Goal: Use online tool/utility: Utilize a website feature to perform a specific function

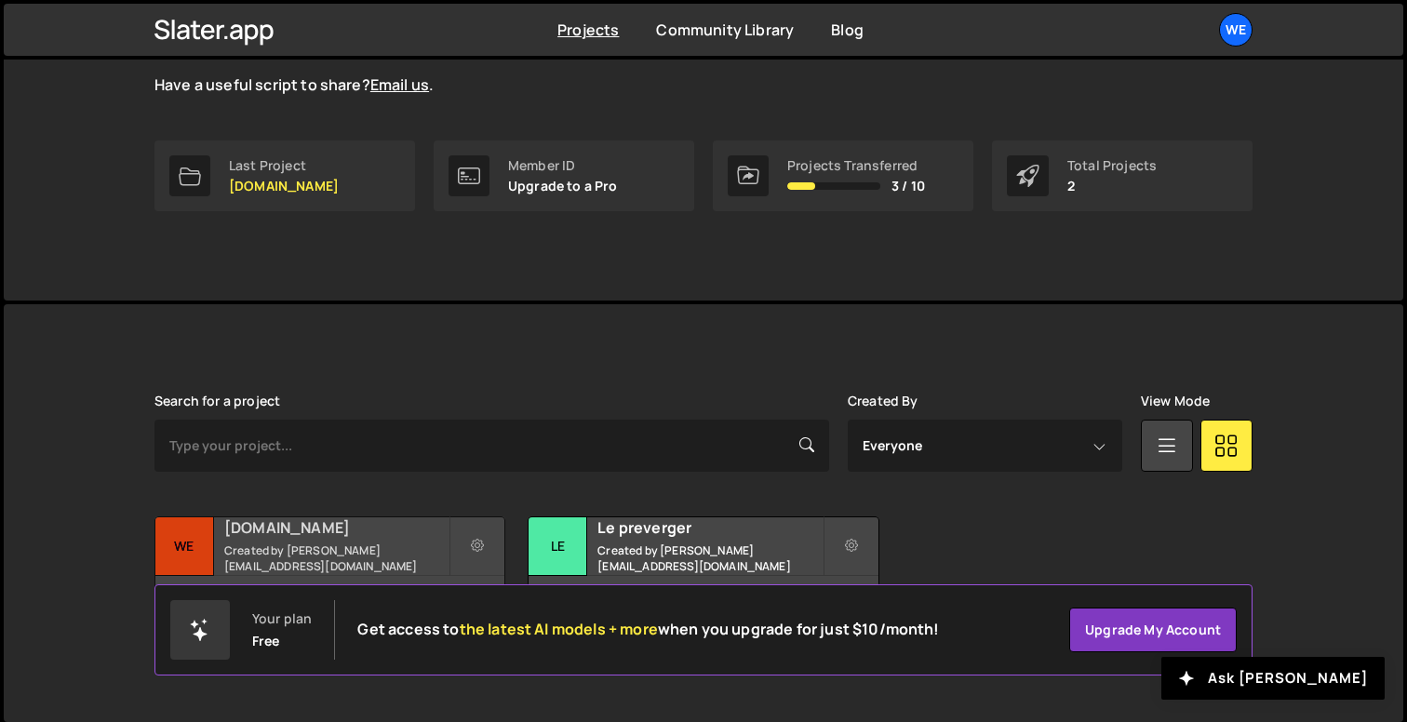
scroll to position [235, 0]
click at [316, 543] on div "[DOMAIN_NAME] Created by [PERSON_NAME][EMAIL_ADDRESS][DOMAIN_NAME]" at bounding box center [329, 545] width 349 height 58
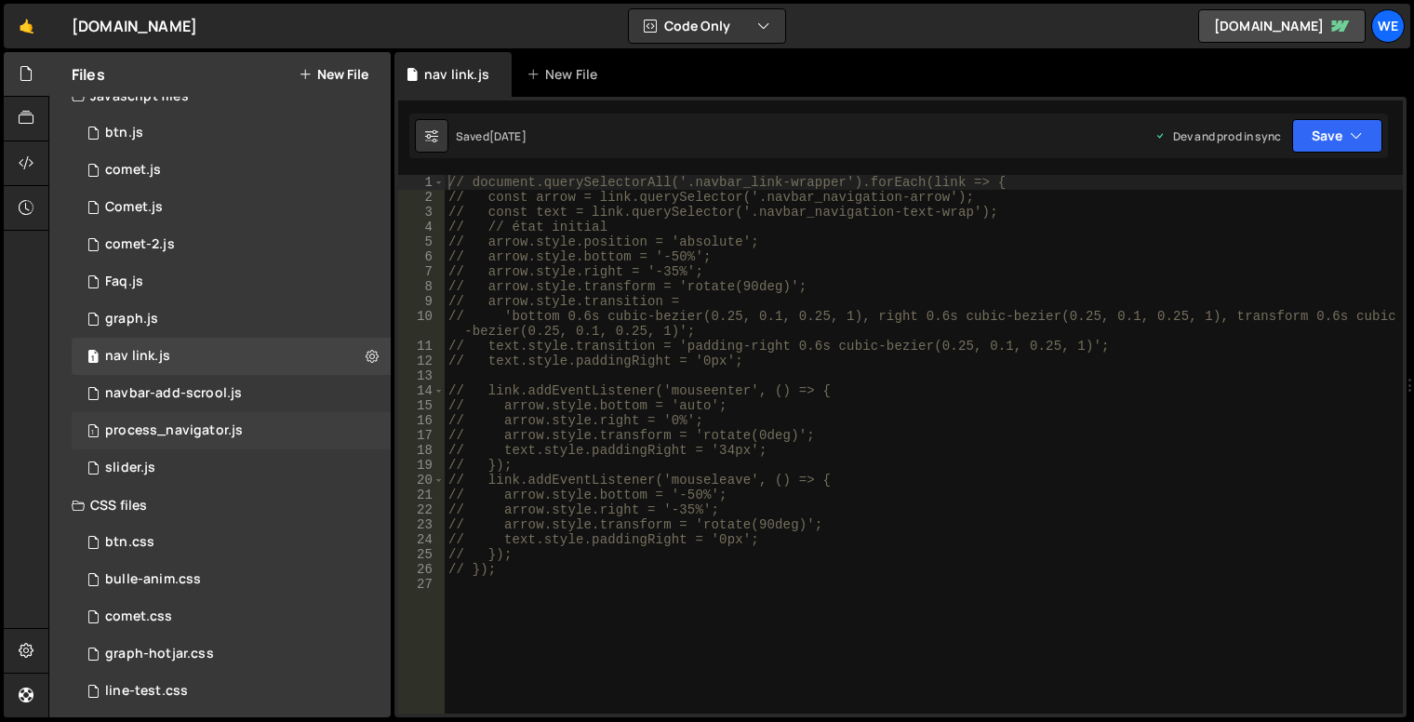
scroll to position [30, 0]
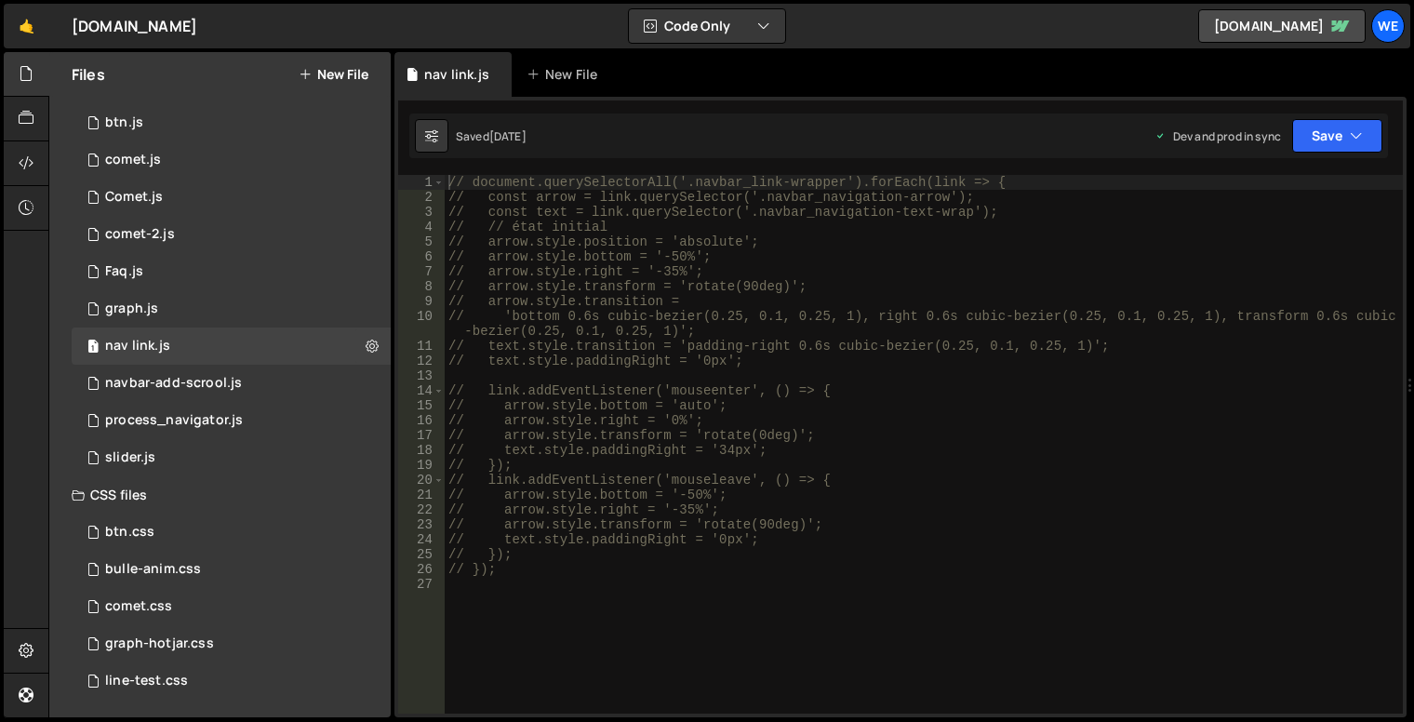
drag, startPoint x: 168, startPoint y: 298, endPoint x: 417, endPoint y: 328, distance: 251.3
click at [168, 298] on div "1 graph.js 0" at bounding box center [231, 308] width 319 height 37
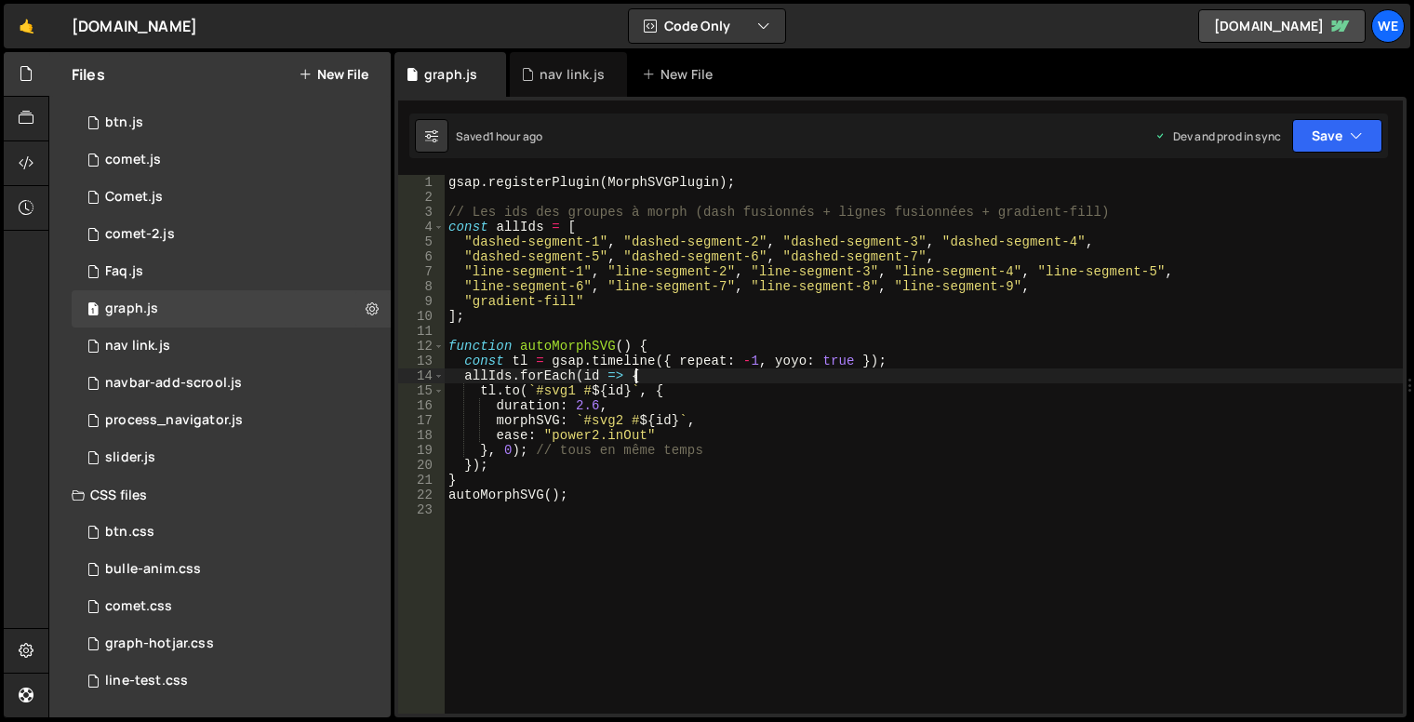
click at [843, 370] on div "gsap . registerPlugin ( MorphSVGPlugin ) ; // Les ids des groupes à morph (dash…" at bounding box center [924, 459] width 958 height 569
type textarea "autoMorphSVG();"
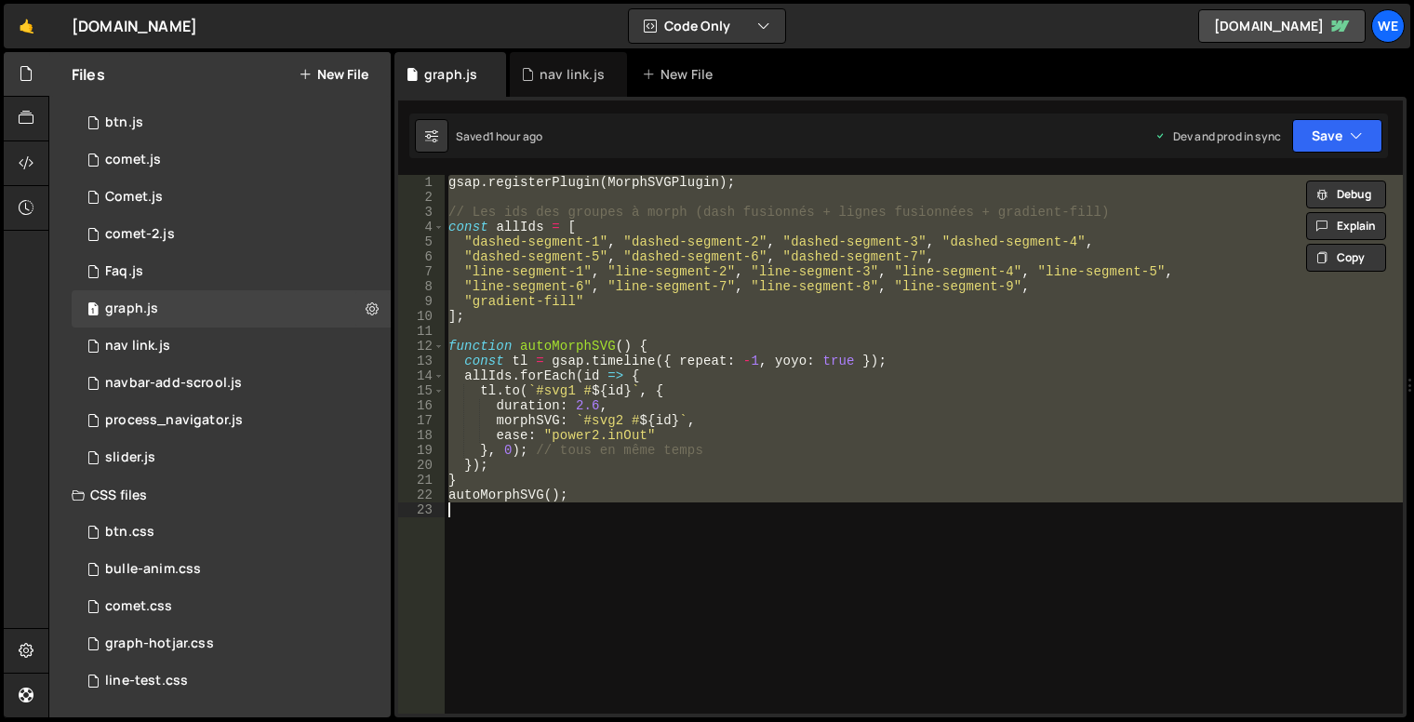
paste textarea
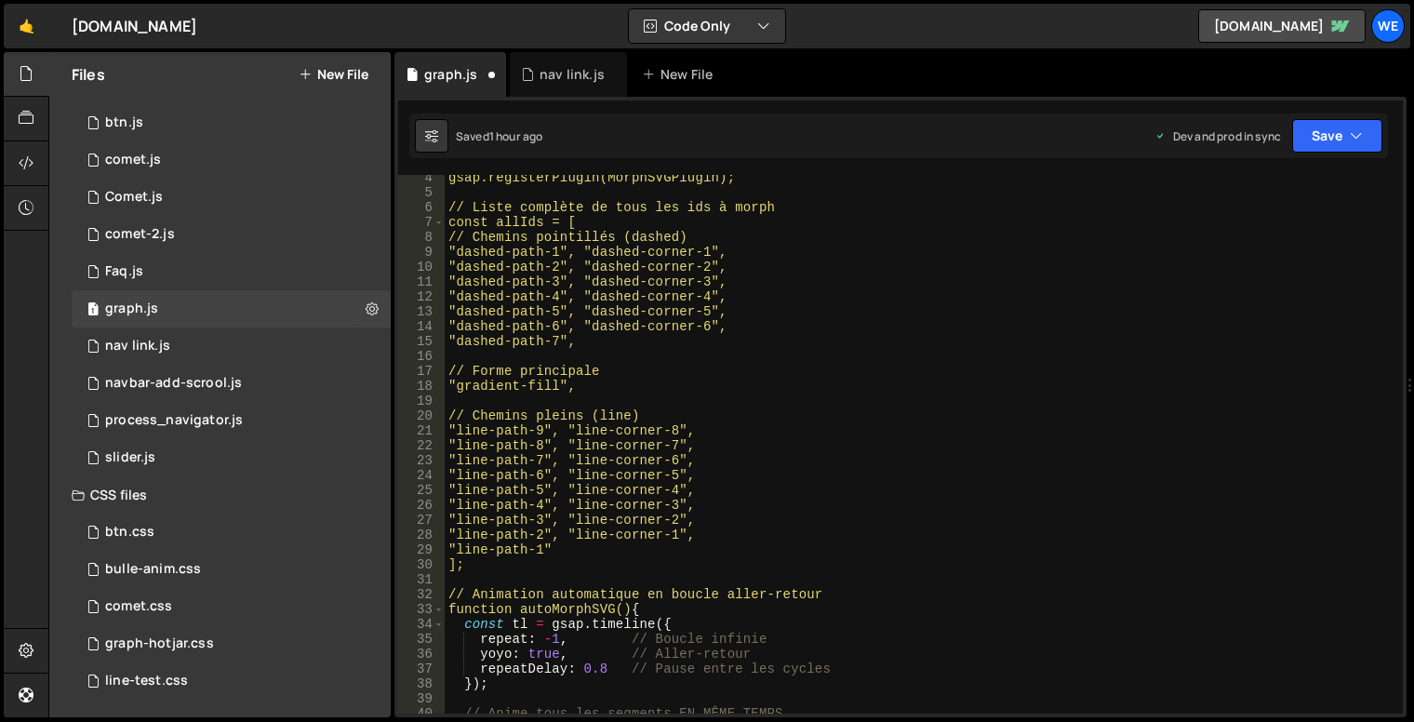
scroll to position [0, 0]
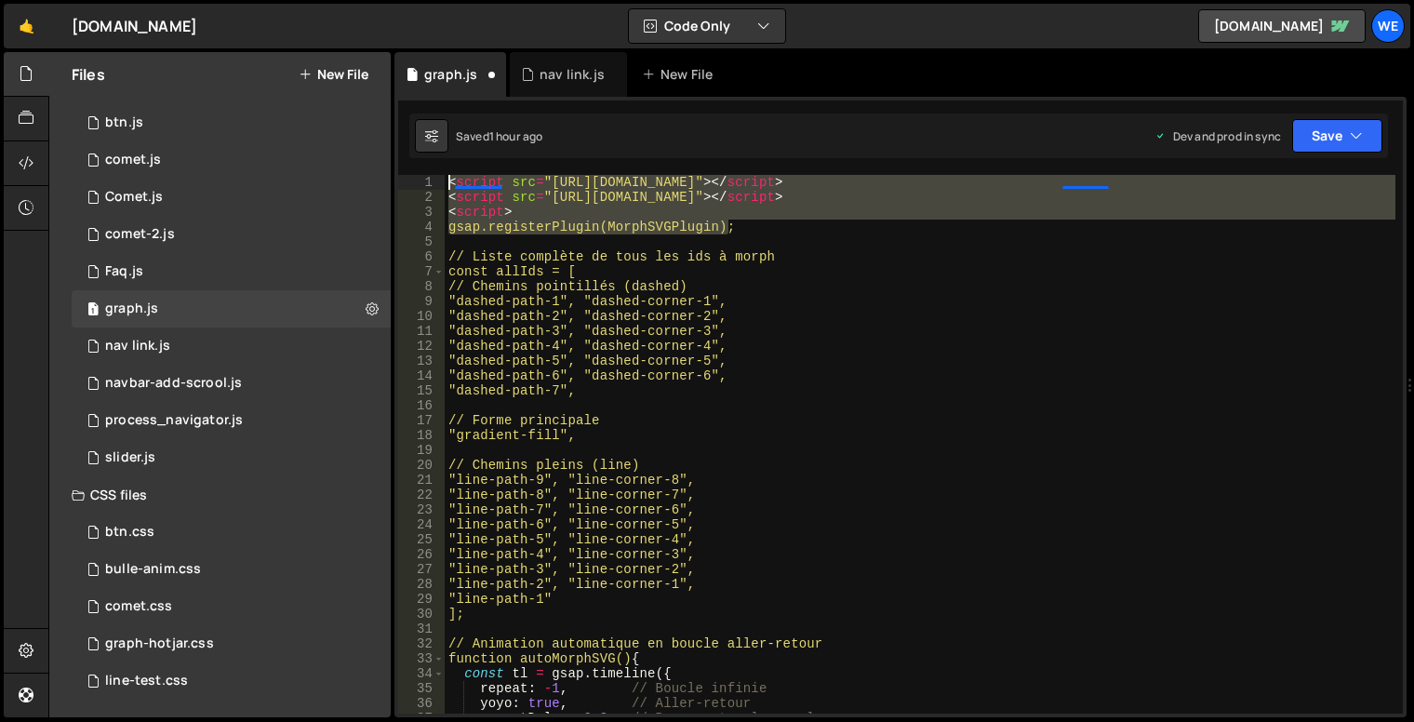
drag, startPoint x: 752, startPoint y: 223, endPoint x: 489, endPoint y: 194, distance: 265.0
click at [448, 180] on div "< script src = "[URL][DOMAIN_NAME]" > </ script > < script src = "[URL][DOMAIN_…" at bounding box center [920, 459] width 951 height 569
click at [519, 217] on div "< script src = "[URL][DOMAIN_NAME]" > </ script > < script src = "[URL][DOMAIN_…" at bounding box center [920, 444] width 951 height 539
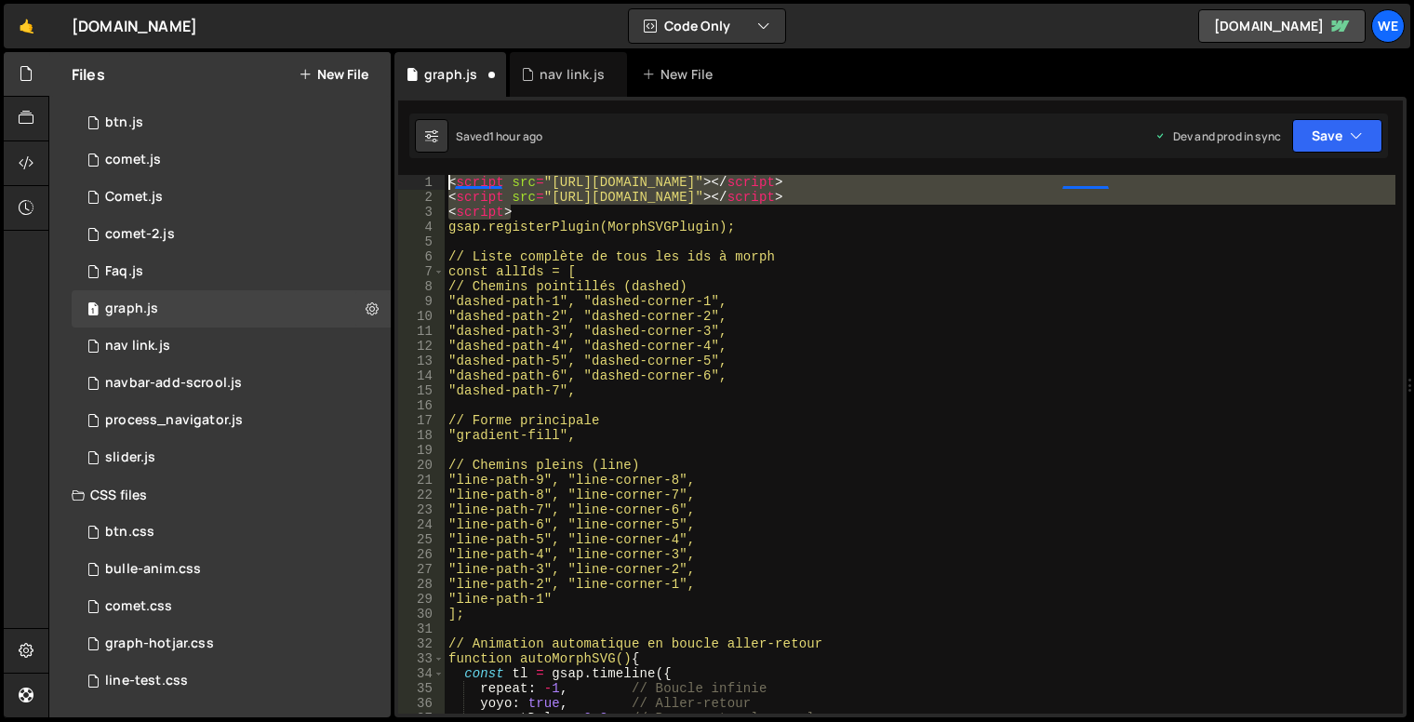
drag, startPoint x: 520, startPoint y: 208, endPoint x: 448, endPoint y: 174, distance: 80.3
click at [448, 174] on div "1 2 3 4 5 6 7 8 9 10 11 12 13 14 15 16 17 18 19 20 21 22 23 24 25 26 27 // docu…" at bounding box center [901, 407] width 1012 height 621
type textarea "<script src="[URL][DOMAIN_NAME]"></script> <script src="[URL][DOMAIN_NAME]"></s…"
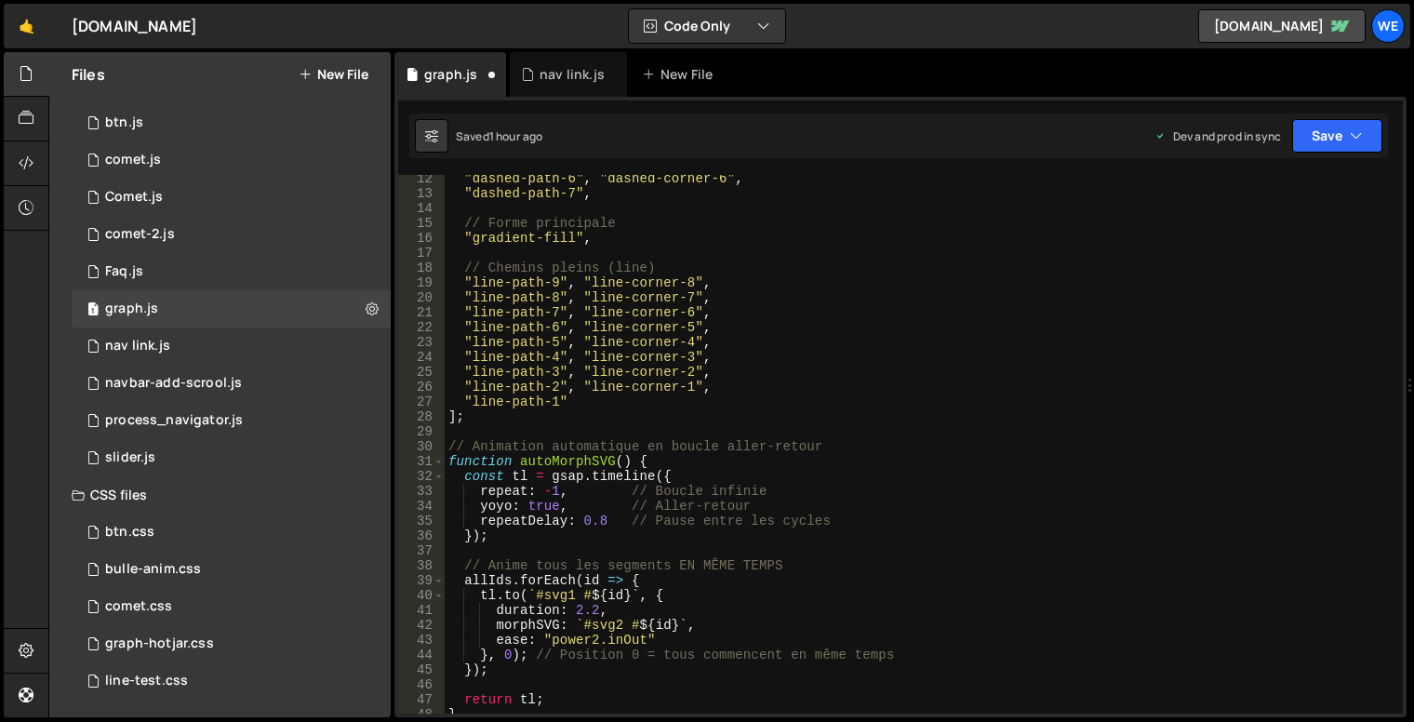
scroll to position [279, 0]
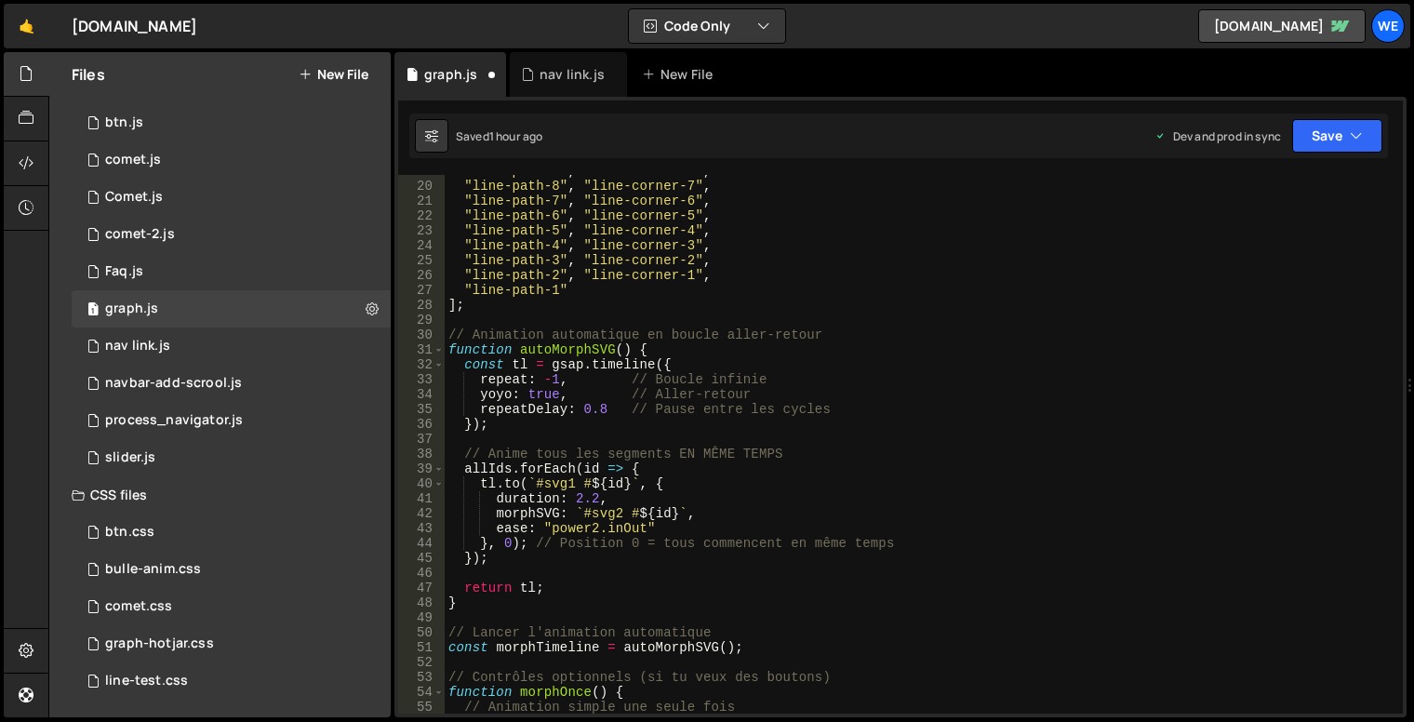
click at [589, 339] on div ""line-path-9" , "line-corner-8" , "line-path-8" , "line-corner-7" , "line-path-…" at bounding box center [920, 448] width 951 height 569
click at [588, 340] on div ""line-path-9" , "line-corner-8" , "line-path-8" , "line-corner-7" , "line-path-…" at bounding box center [920, 448] width 951 height 569
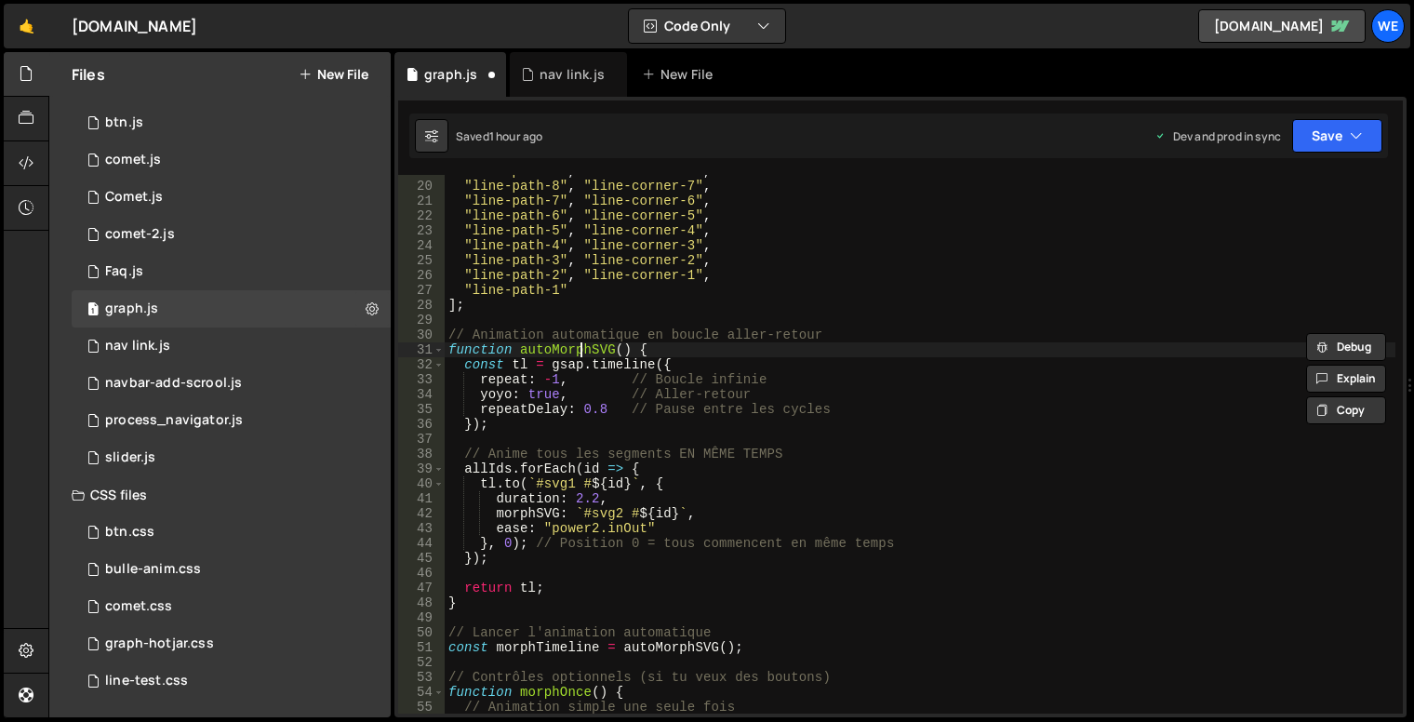
click at [579, 354] on div ""line-path-9" , "line-corner-8" , "line-path-8" , "line-corner-7" , "line-path-…" at bounding box center [920, 448] width 951 height 569
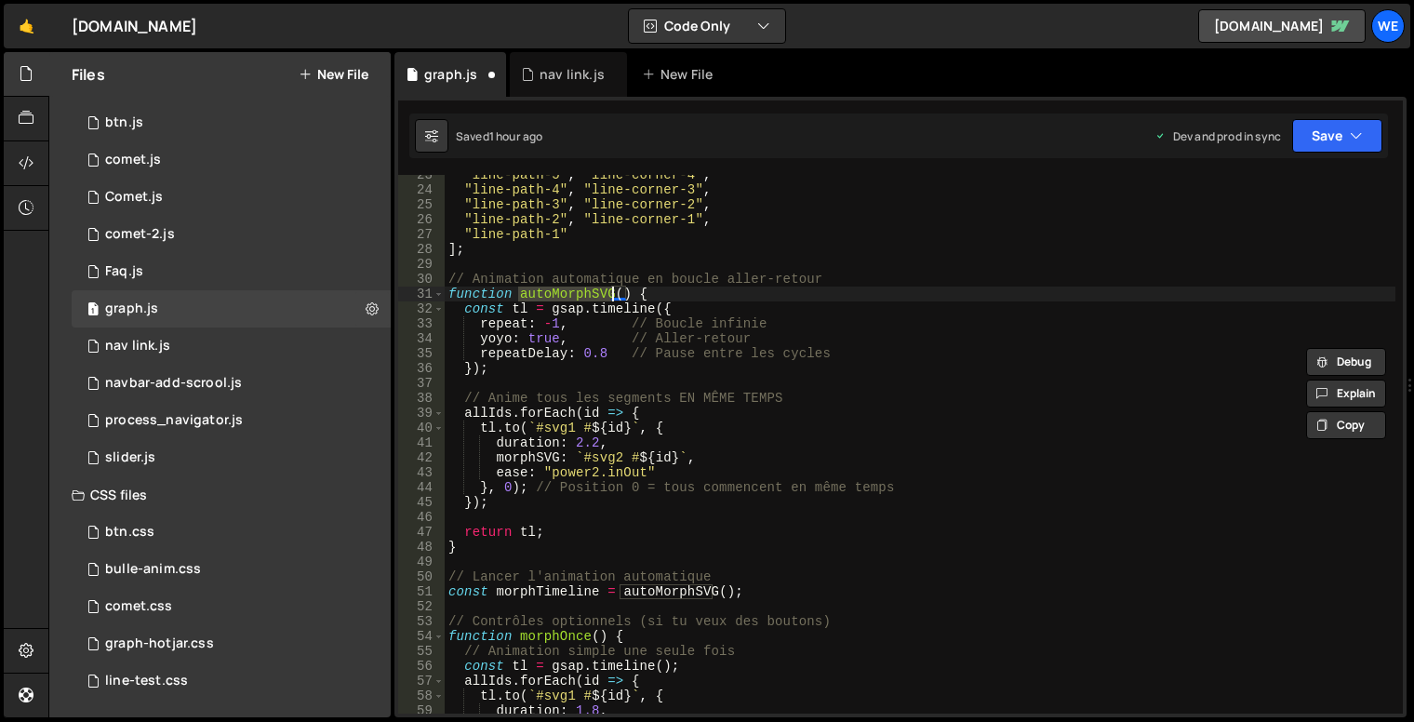
scroll to position [503, 0]
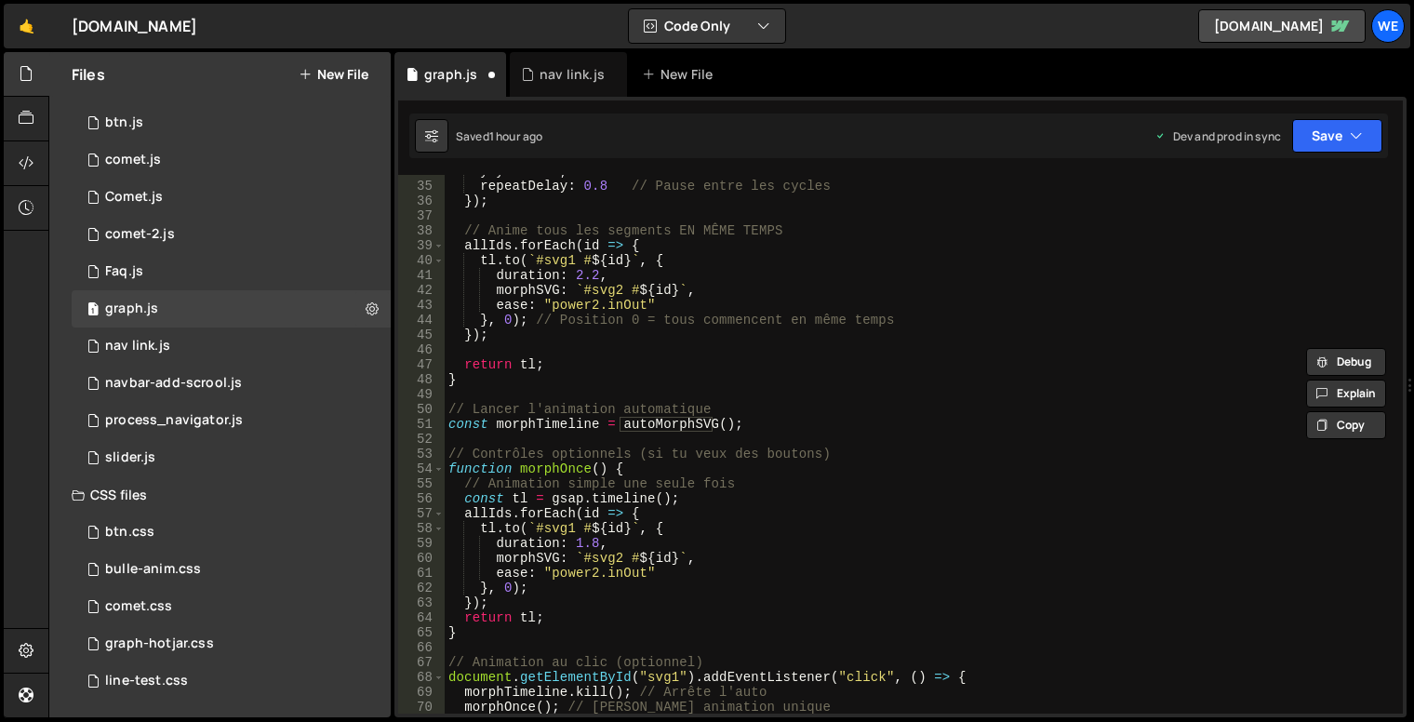
click at [547, 471] on div "yoyo : true , // Aller-retour repeatDelay : 0.8 // Pause entre les cycles }) ; …" at bounding box center [920, 448] width 951 height 569
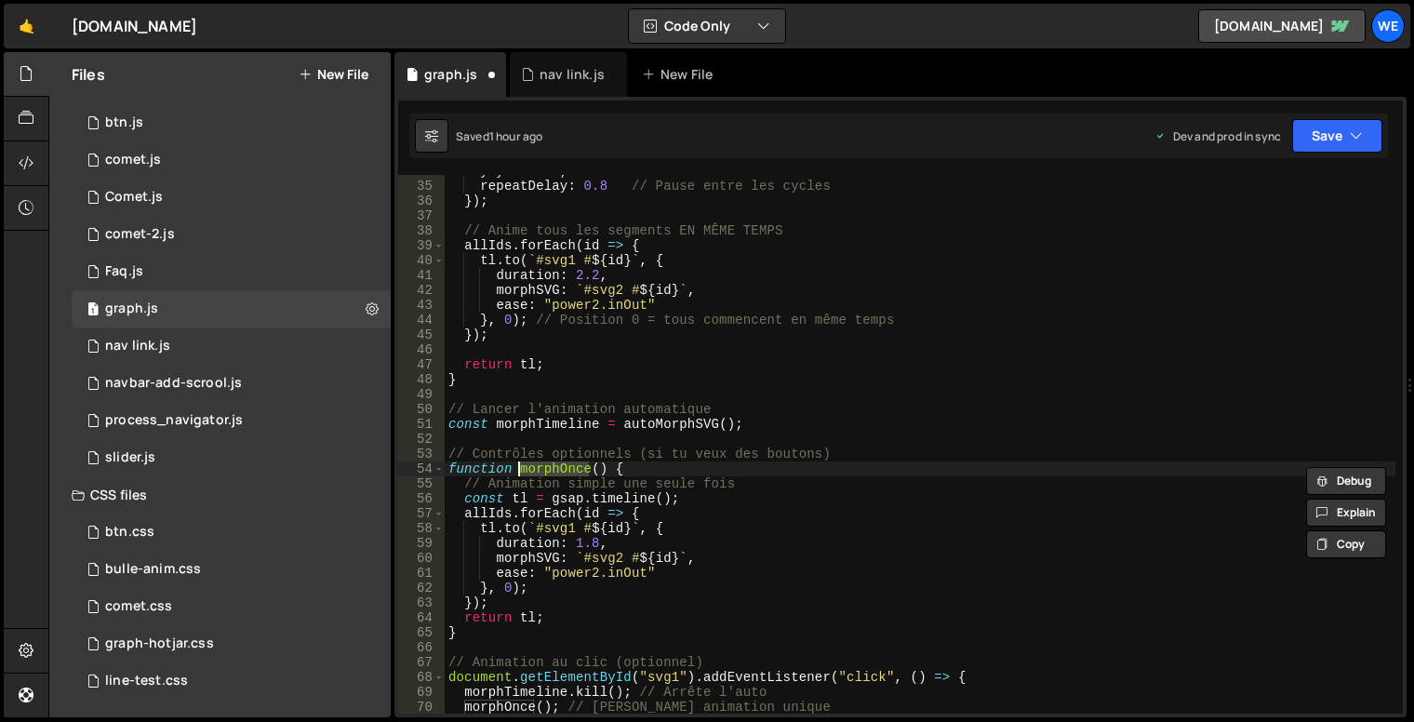
scroll to position [614, 0]
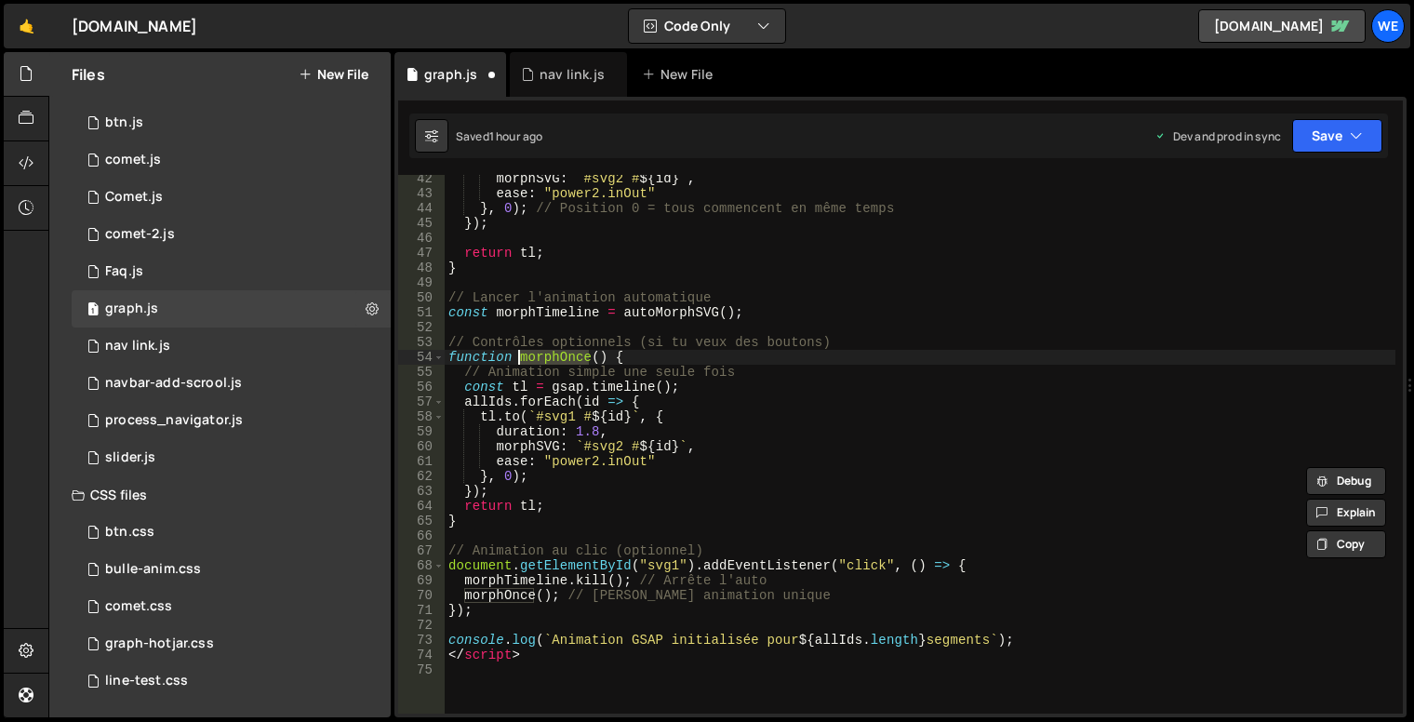
click at [667, 359] on div "morphSVG : ` #svg2 # ${ id } ` , ease : "power2.inOut" } , 0 ) ; // Position 0 …" at bounding box center [920, 455] width 951 height 569
type textarea "</script>"
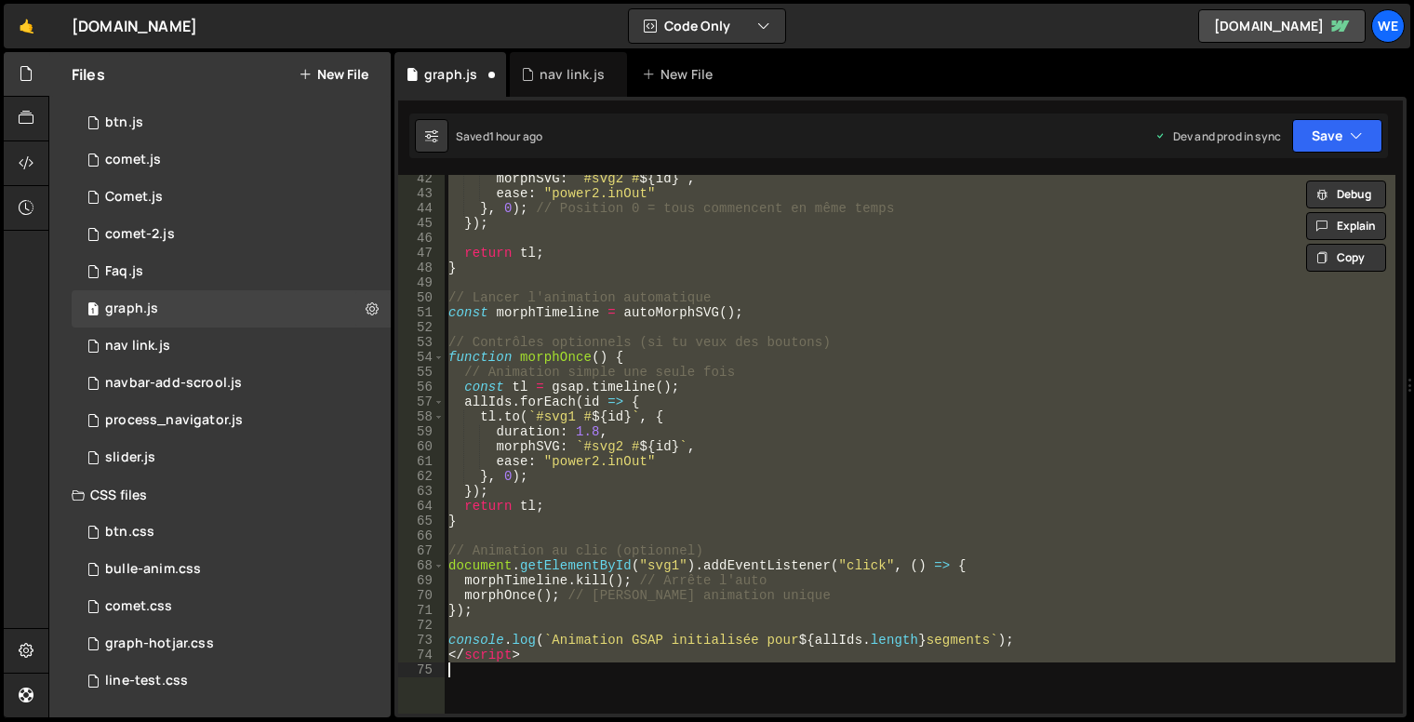
paste textarea
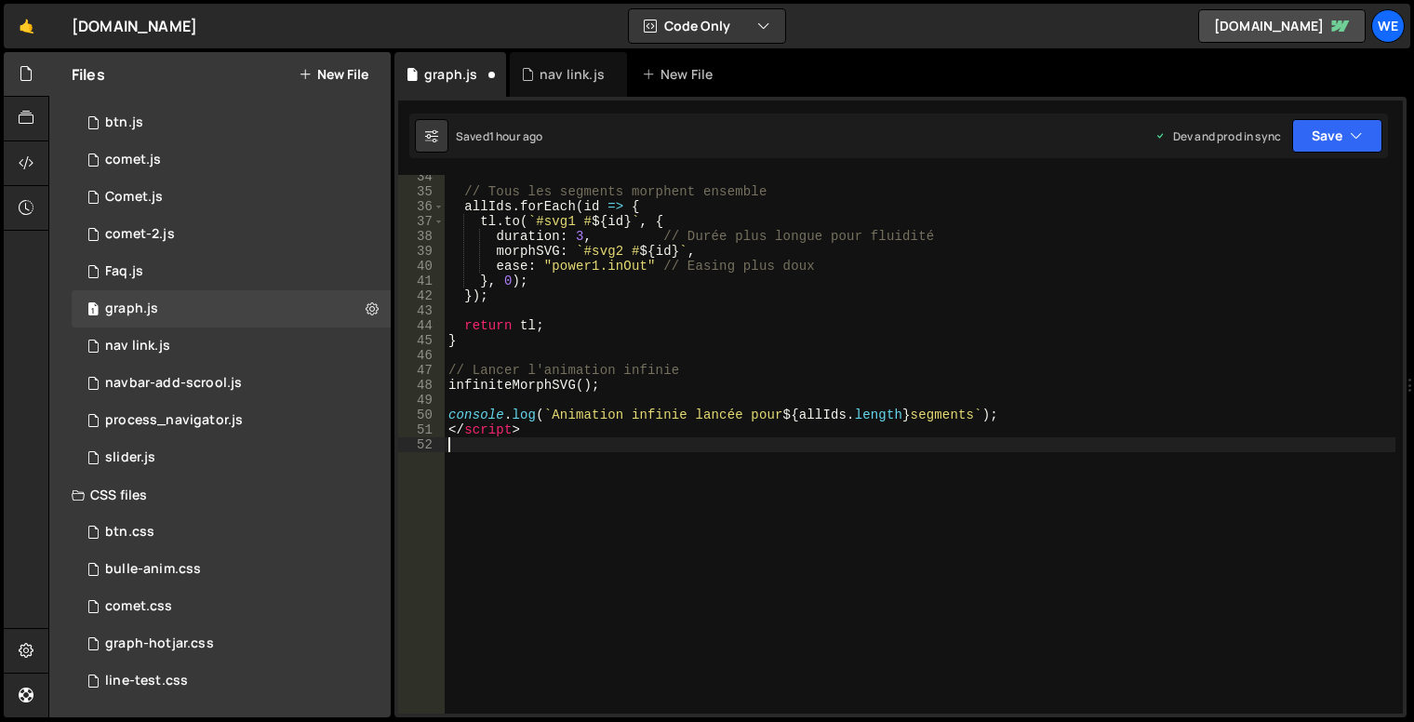
scroll to position [497, 0]
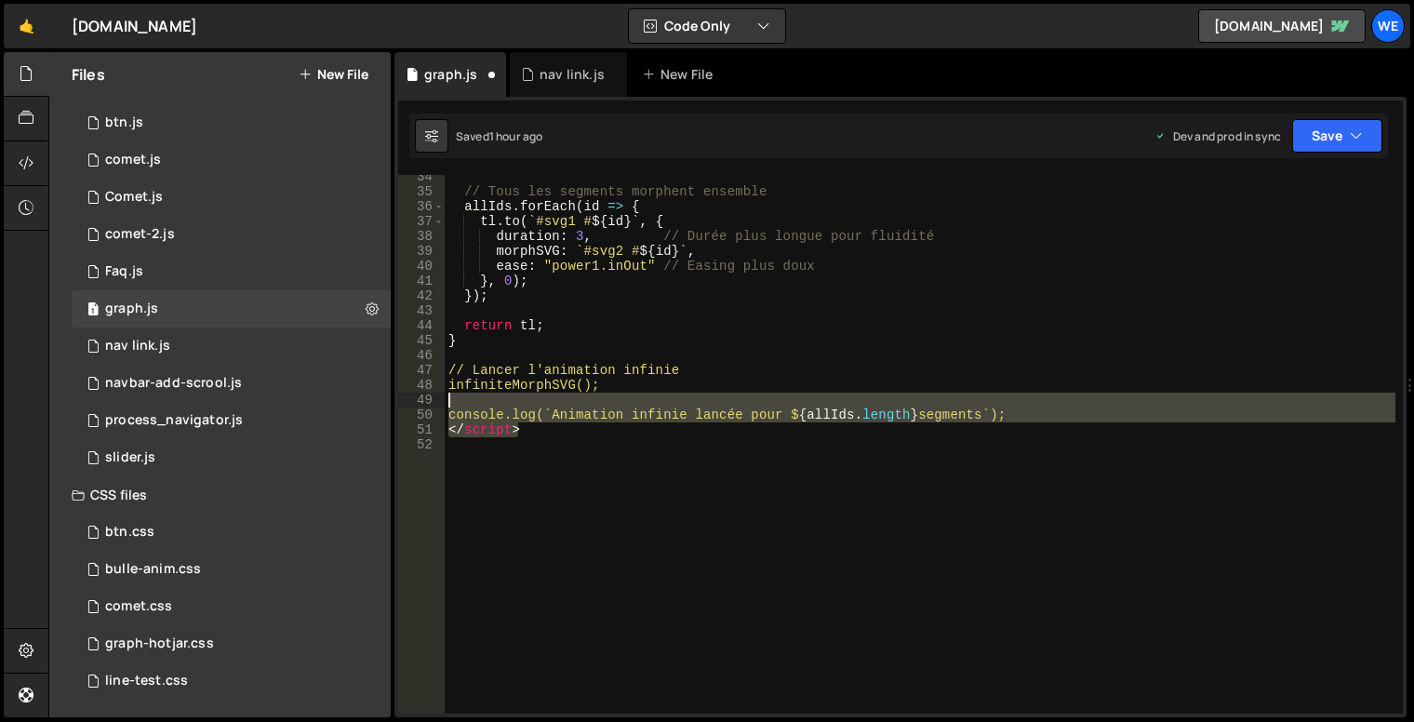
drag, startPoint x: 529, startPoint y: 432, endPoint x: 443, endPoint y: 406, distance: 89.5
click at [443, 406] on div "34 35 36 37 38 39 40 41 42 43 44 45 46 47 48 49 50 51 52 // Tous les segments m…" at bounding box center [900, 444] width 1005 height 539
type textarea "console.log(`Animation infinie lancée pour ${allIds.length} segments`);"
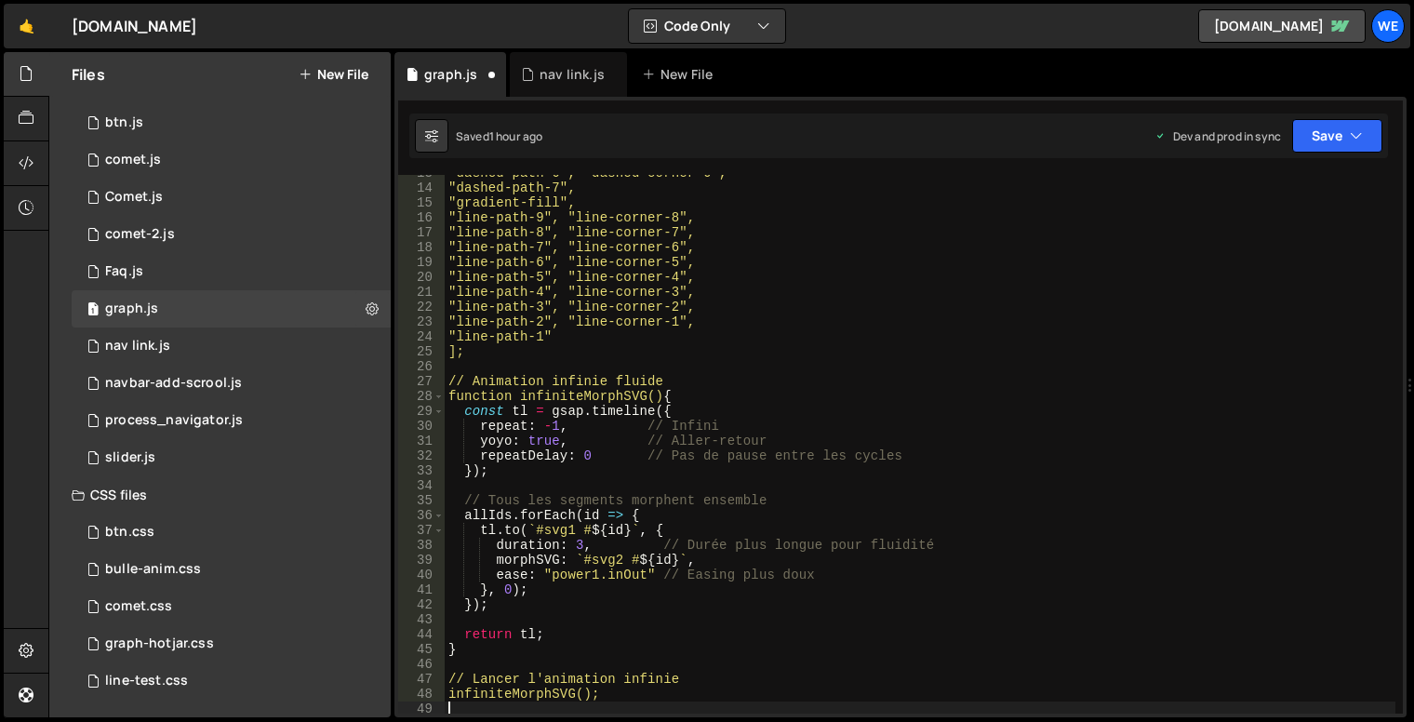
scroll to position [0, 0]
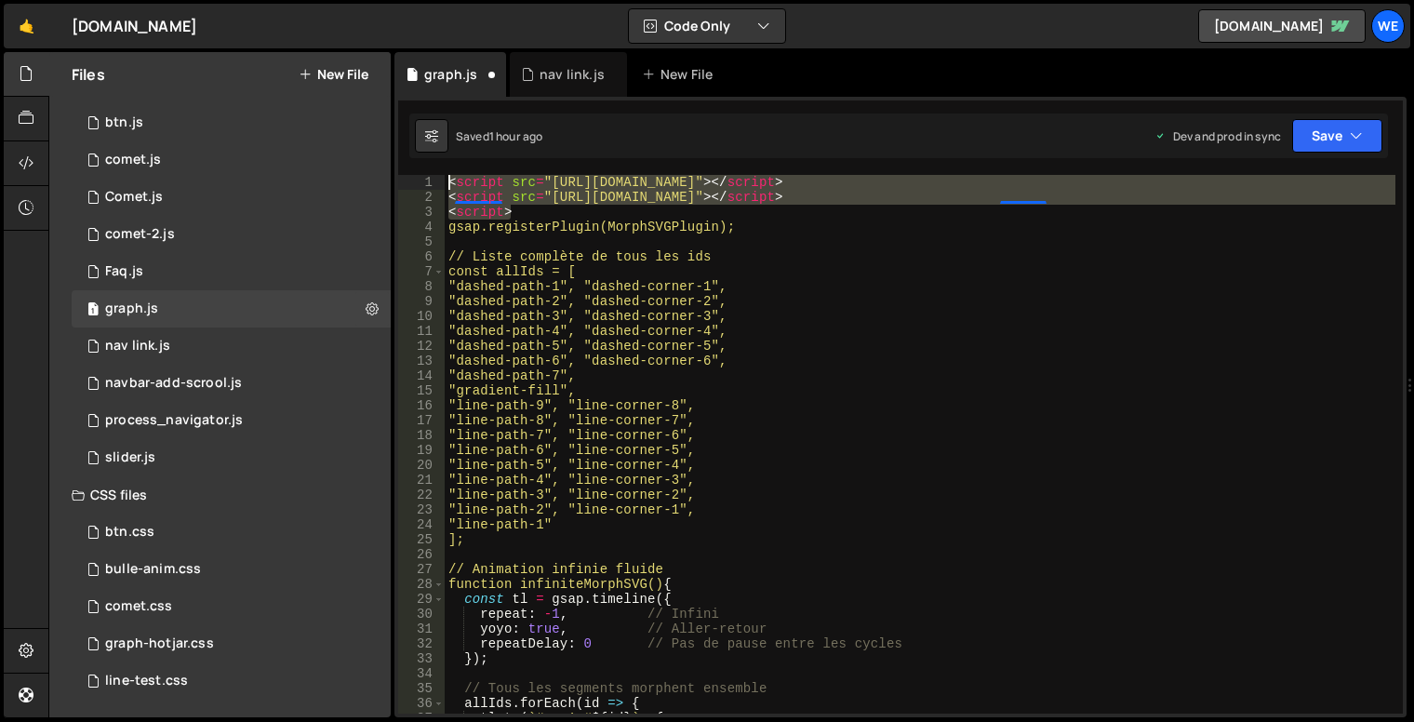
drag, startPoint x: 527, startPoint y: 218, endPoint x: 400, endPoint y: 171, distance: 134.8
click at [400, 171] on div "1 2 3 4 5 6 7 8 9 10 11 12 13 14 15 16 17 18 19 20 21 22 23 24 25 26 27 // docu…" at bounding box center [901, 407] width 1012 height 621
type textarea "<script src="[URL][DOMAIN_NAME]"></script> <script src="[URL][DOMAIN_NAME]"></s…"
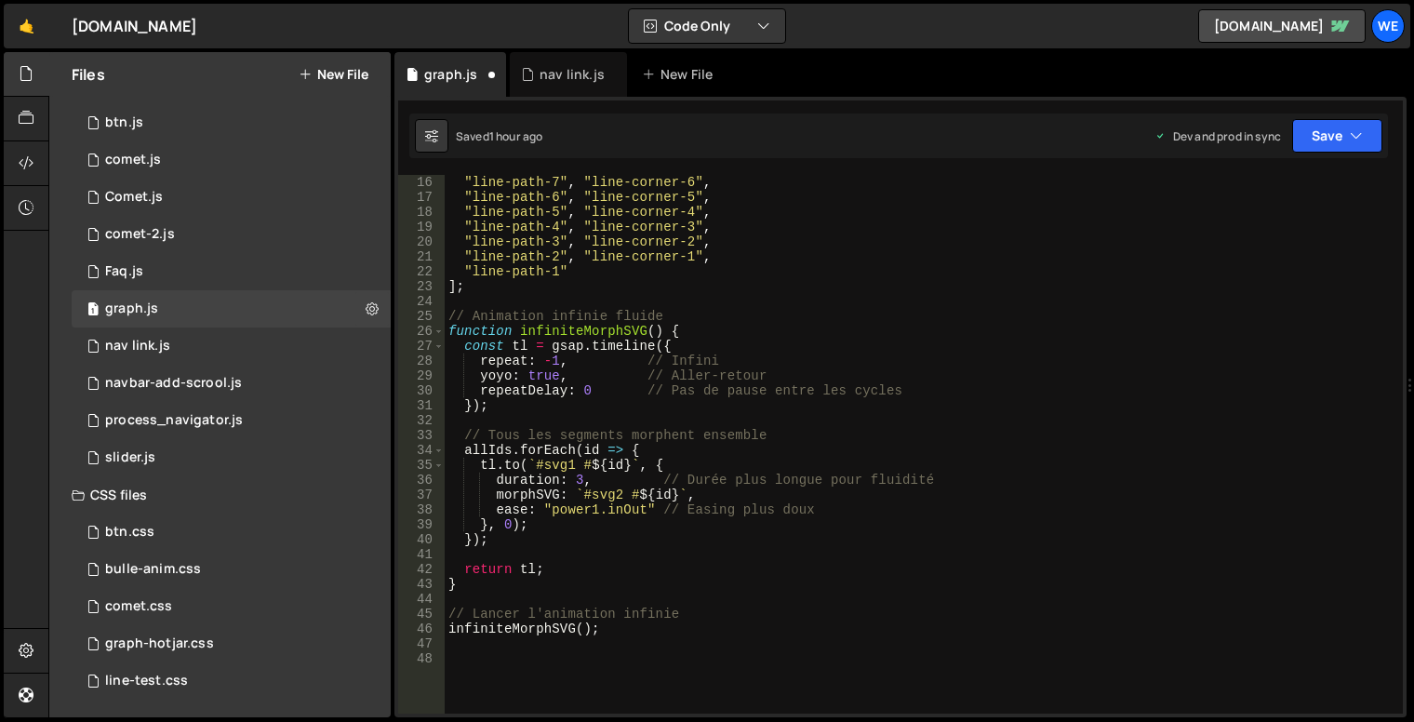
scroll to position [223, 0]
click at [925, 334] on div ""line-path-7" , "line-corner-6" , "line-path-6" , "line-corner-5" , "line-path-…" at bounding box center [920, 459] width 951 height 569
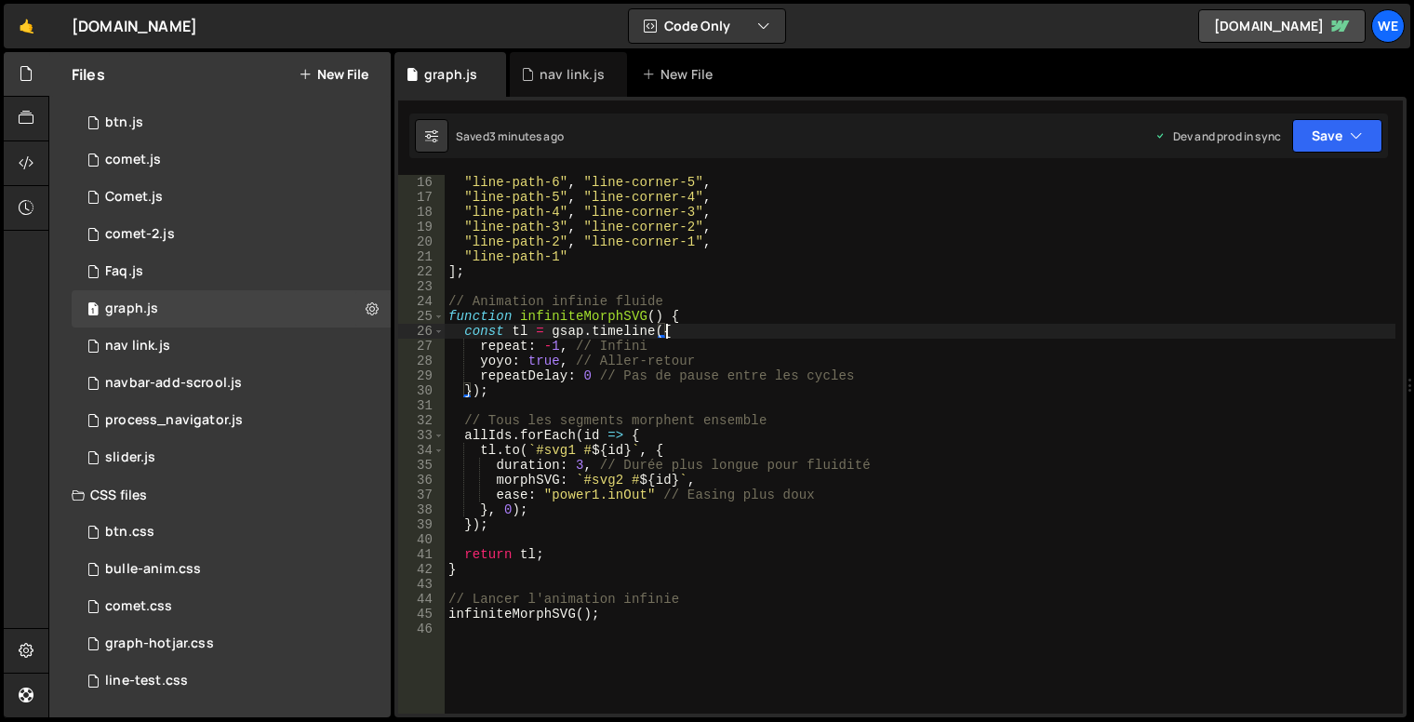
click at [1006, 383] on div ""line-path-6" , "line-corner-5" , "line-path-5" , "line-corner-4" , "line-path-…" at bounding box center [920, 459] width 951 height 569
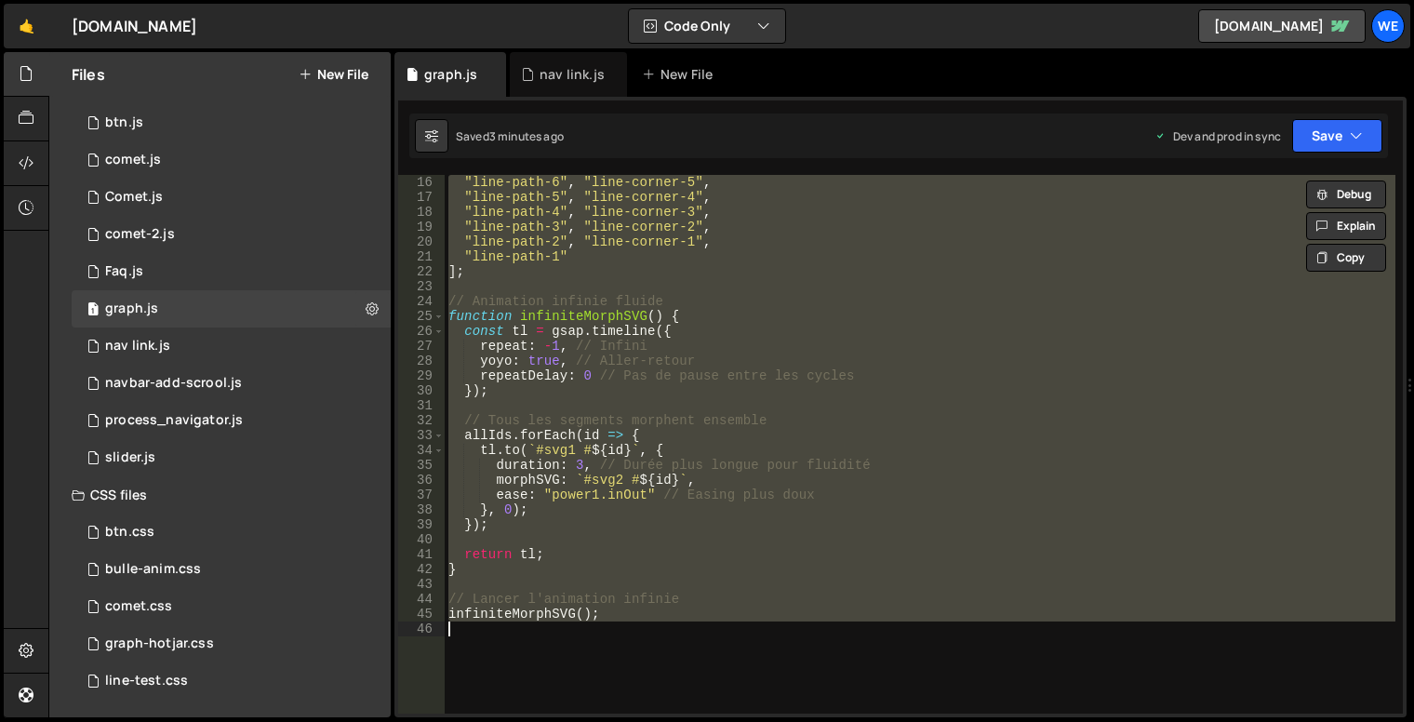
type textarea "// infiniteMorphSVG();"
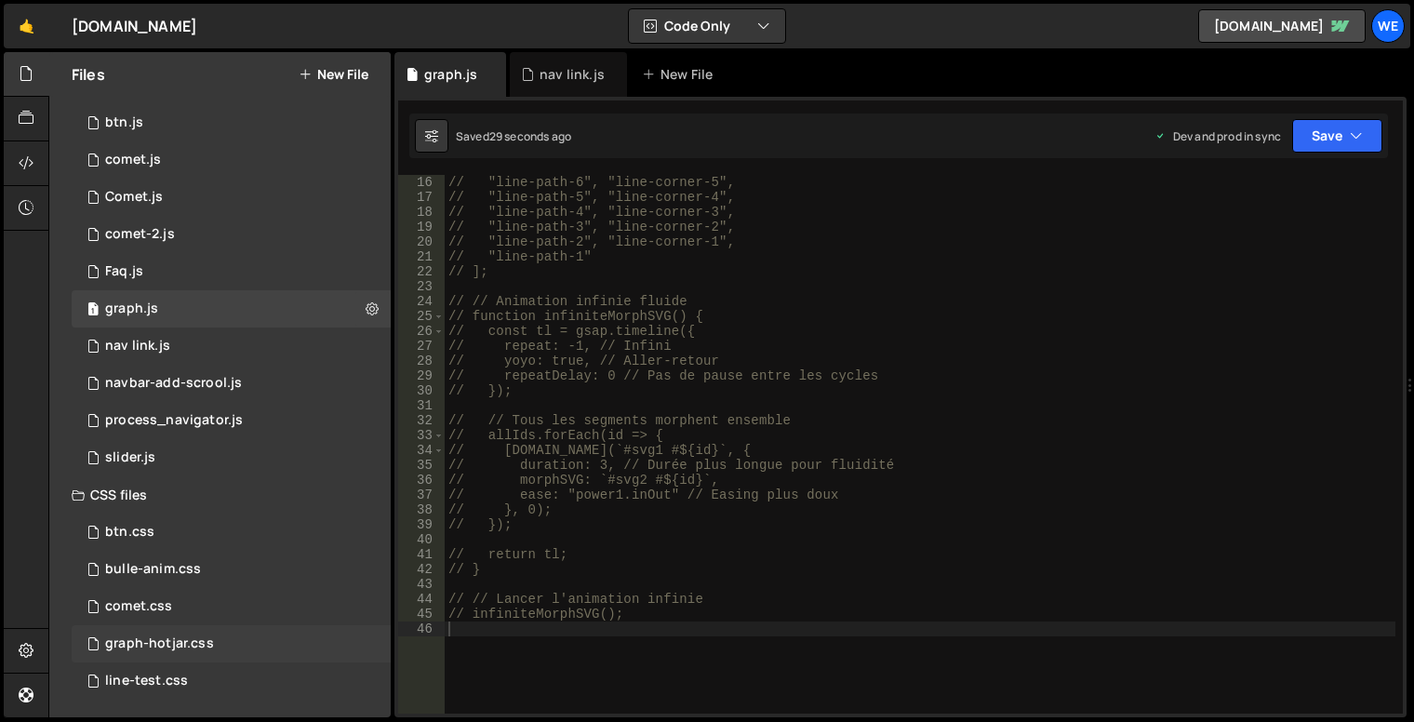
click at [218, 647] on div "graph-hotjar.css 0" at bounding box center [231, 643] width 319 height 37
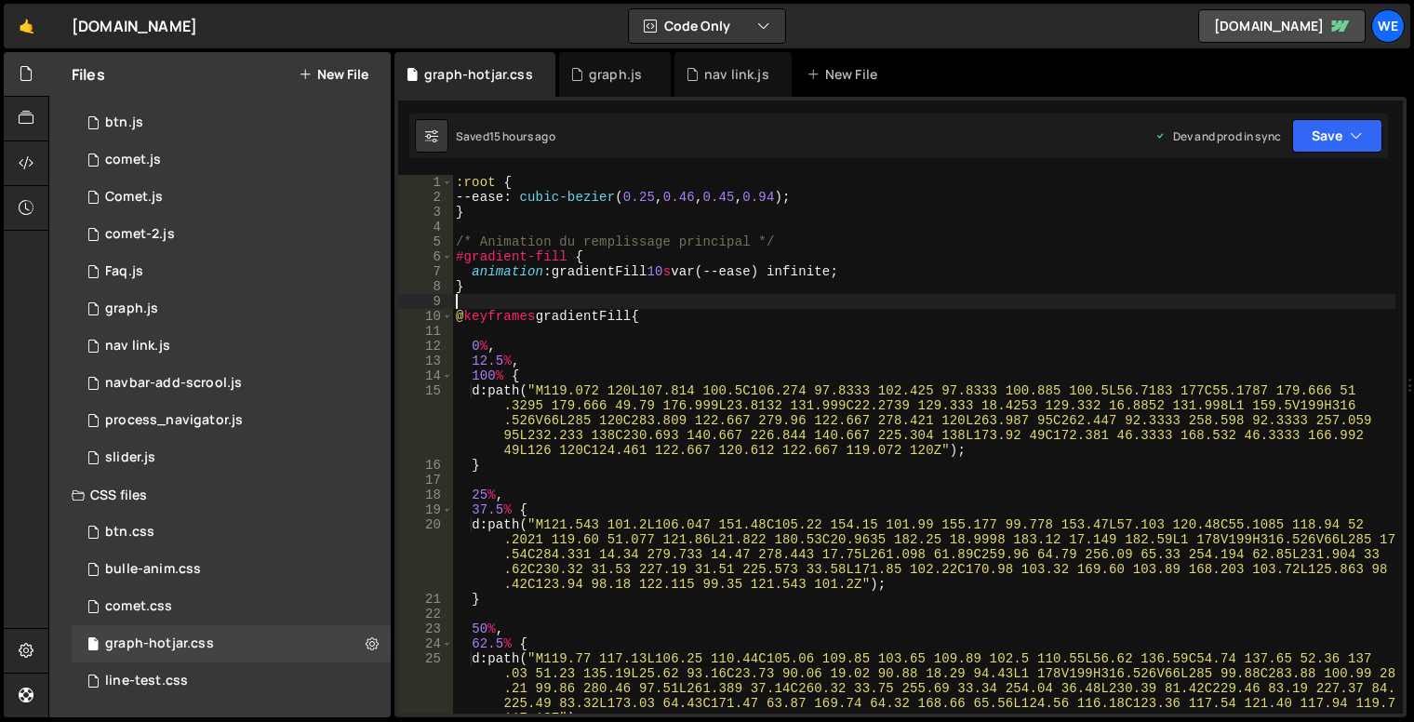
click at [727, 294] on div ":root { --ease : cubic-bezier ( 0.25 , 0.46 , 0.45 , 0.94 ) ; } /* Animation du…" at bounding box center [924, 459] width 944 height 569
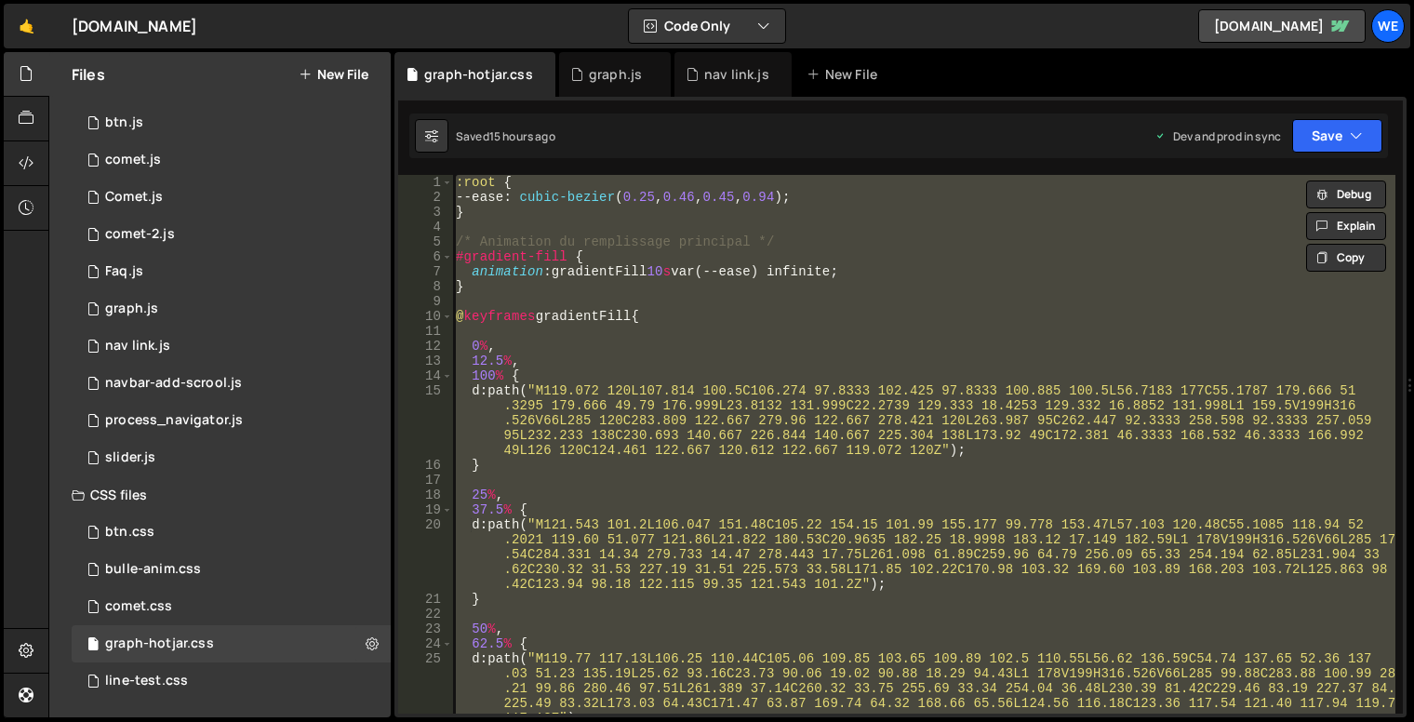
type textarea "/*}*/"
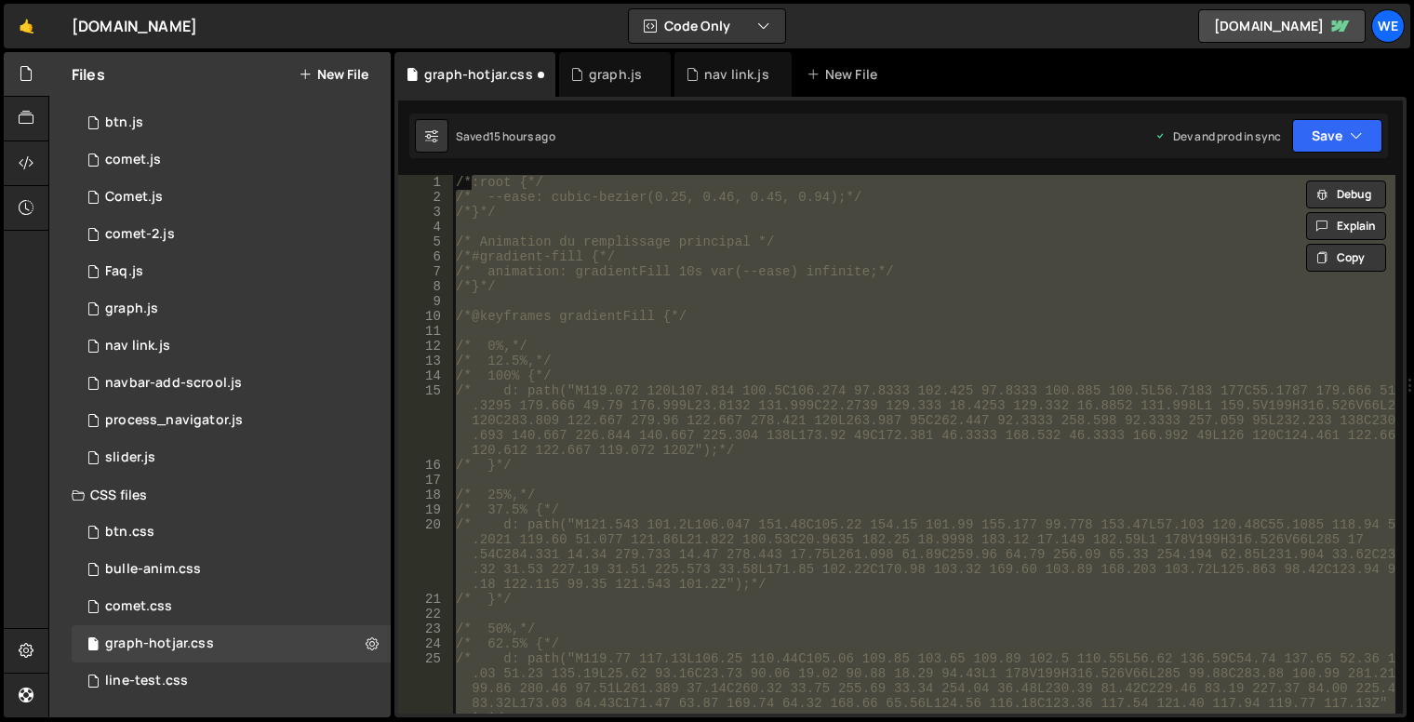
scroll to position [13160, 0]
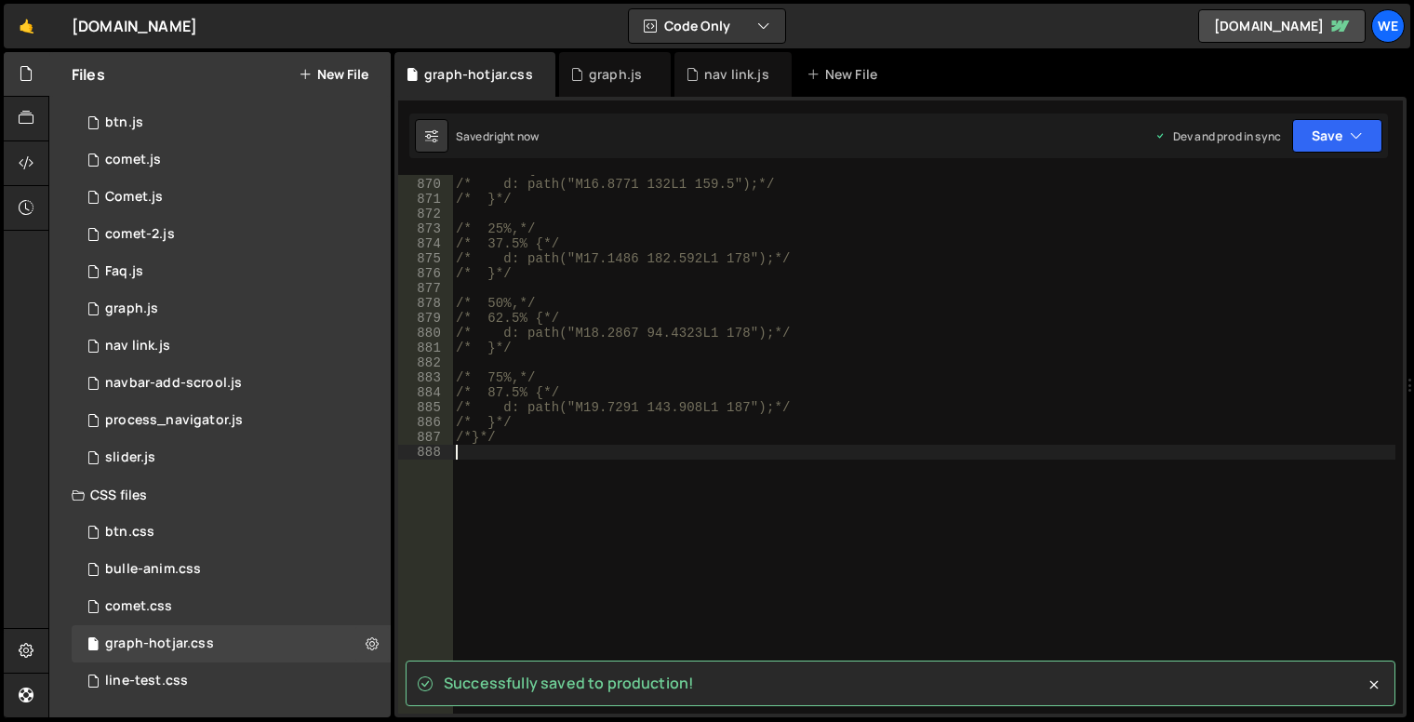
click at [730, 350] on div "/* 100% {*/ /* d: path("M16.8771 132L1 159.5");*/ /* }*/ /* 25%,*/ /* 37.5% {*/…" at bounding box center [924, 446] width 944 height 569
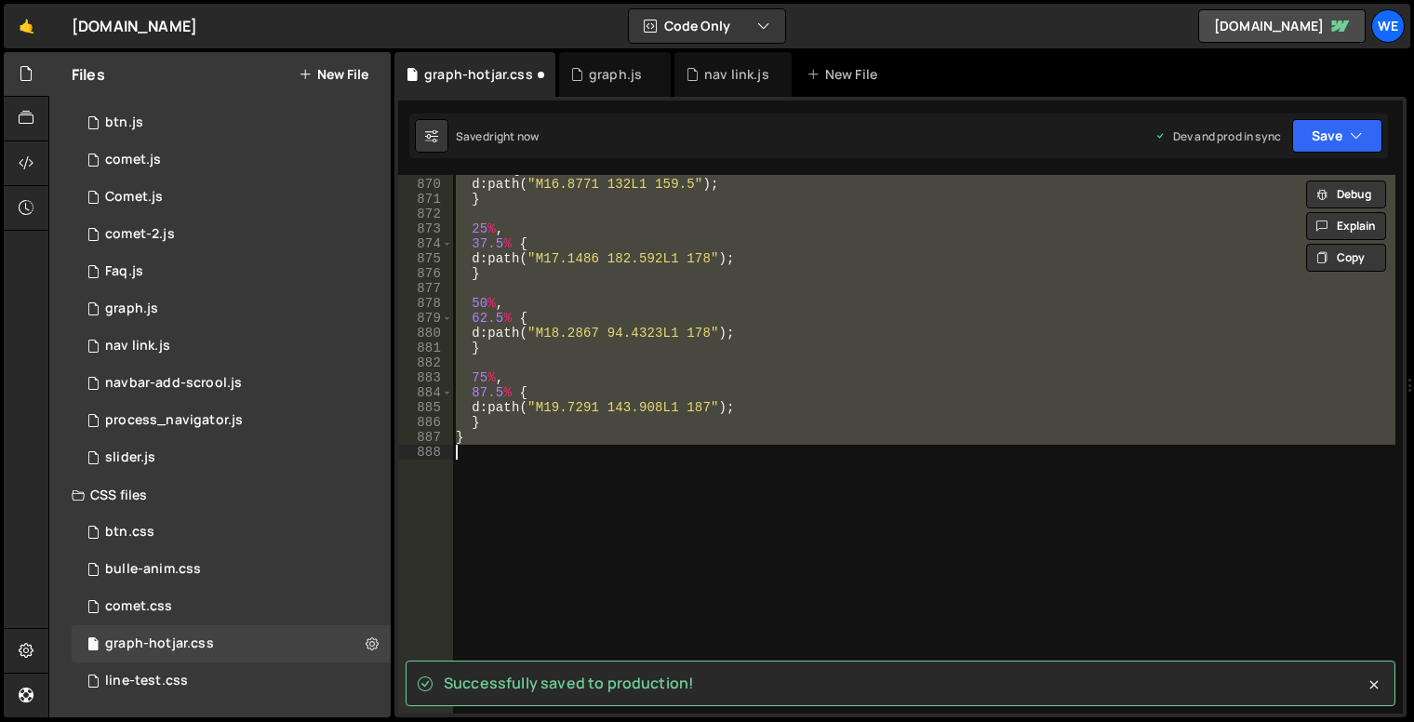
scroll to position [13175, 0]
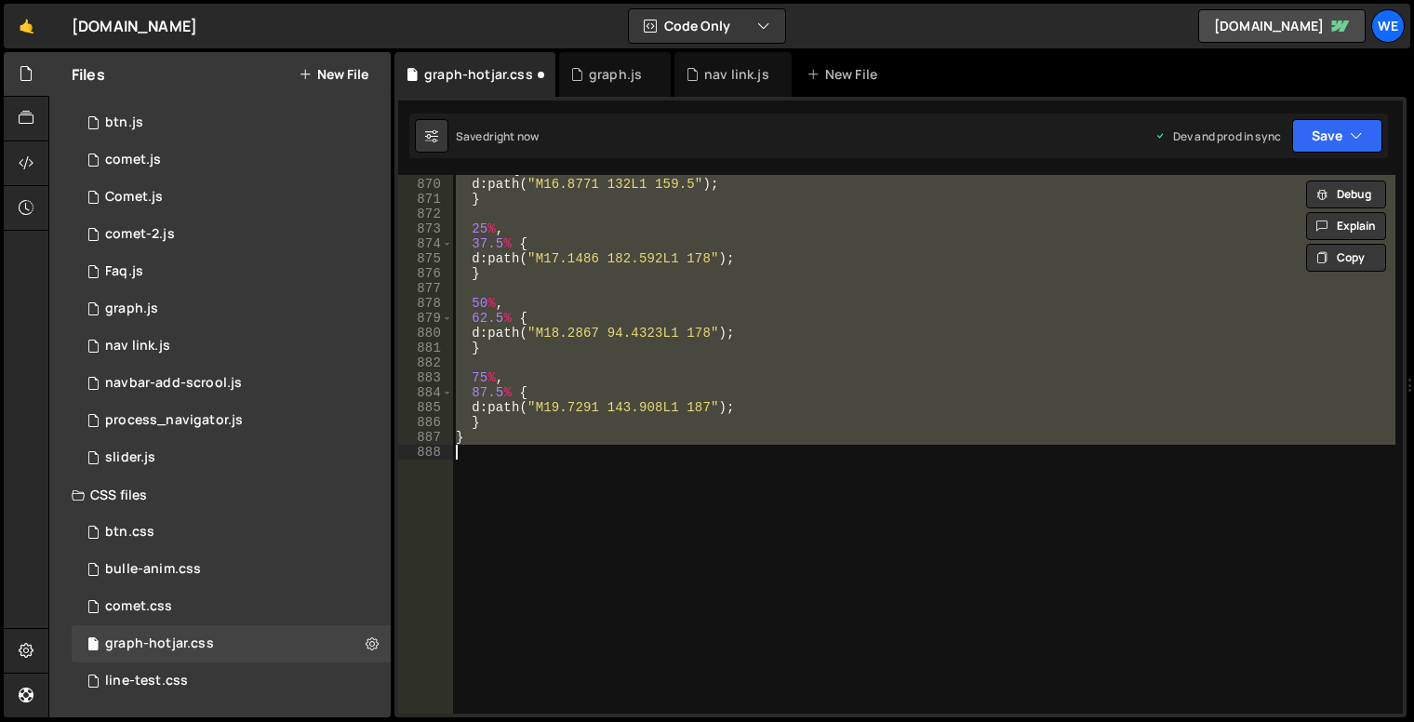
type textarea "/* }*/ /*}*/"
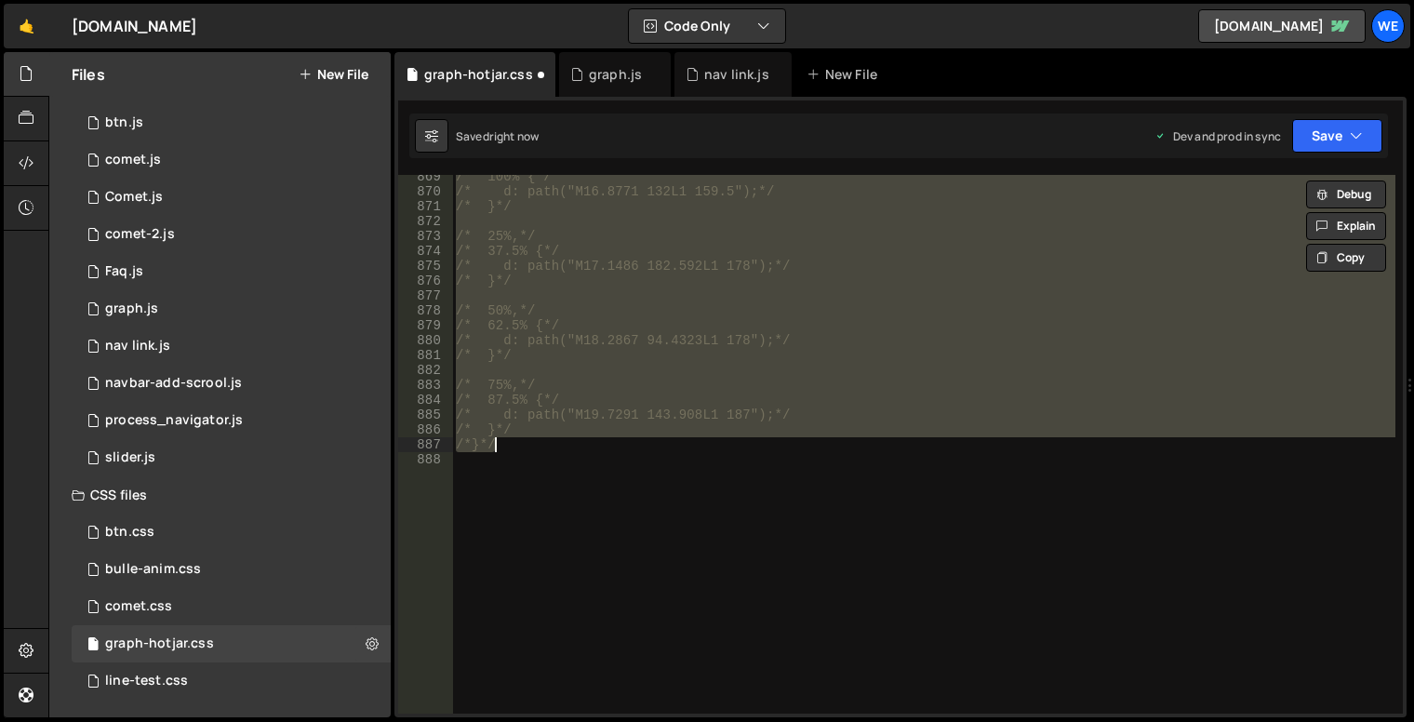
scroll to position [13153, 0]
click at [165, 305] on div "1 graph.js 0" at bounding box center [231, 308] width 319 height 37
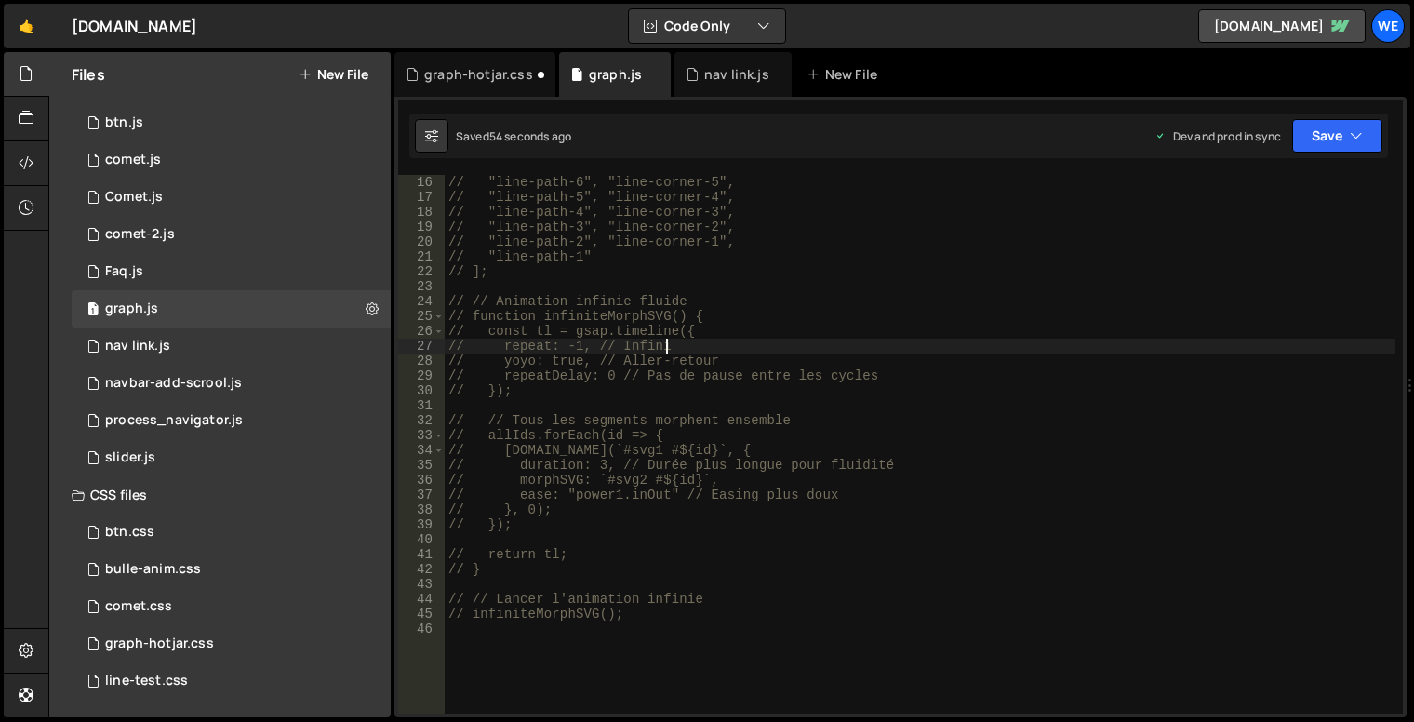
click at [766, 342] on div "// "line-path-6", "line-corner-5", // "line-path-5", "line-corner-4", // "line-…" at bounding box center [920, 459] width 951 height 569
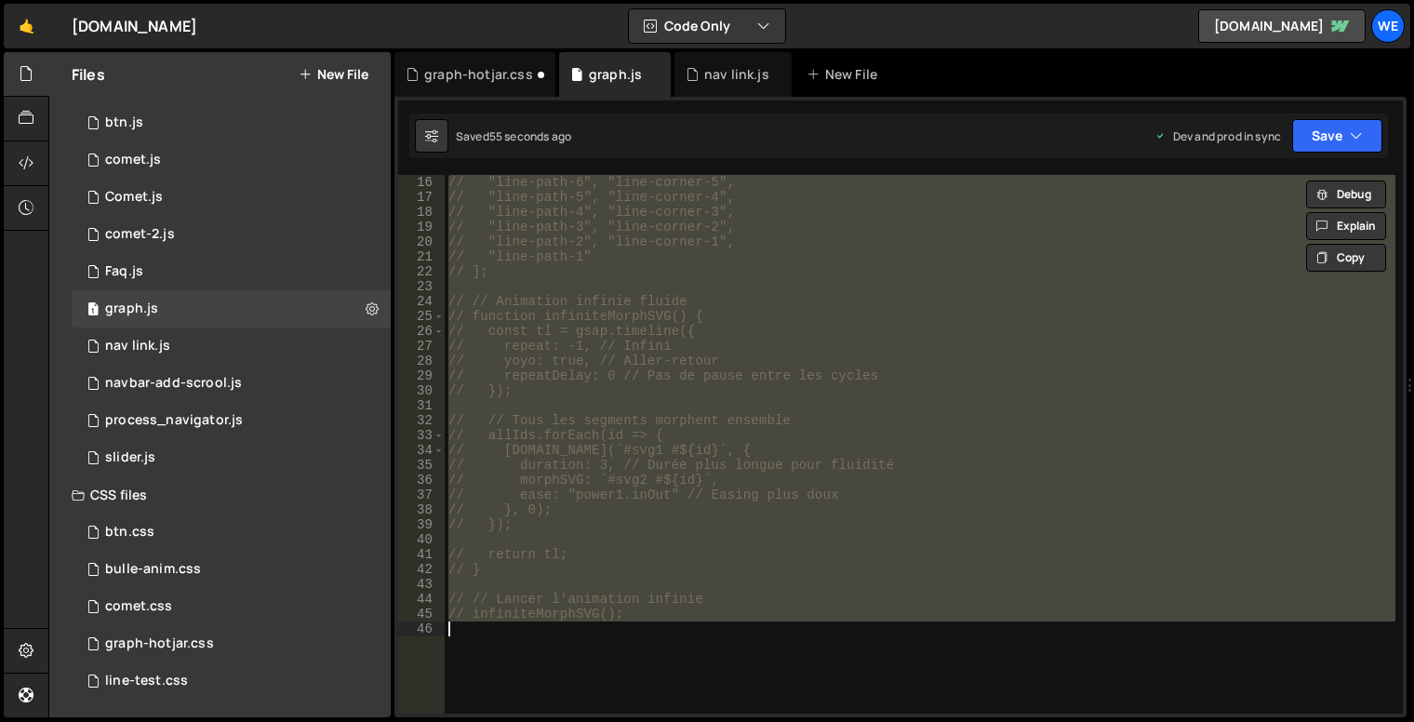
type textarea "infiniteMorphSVG();"
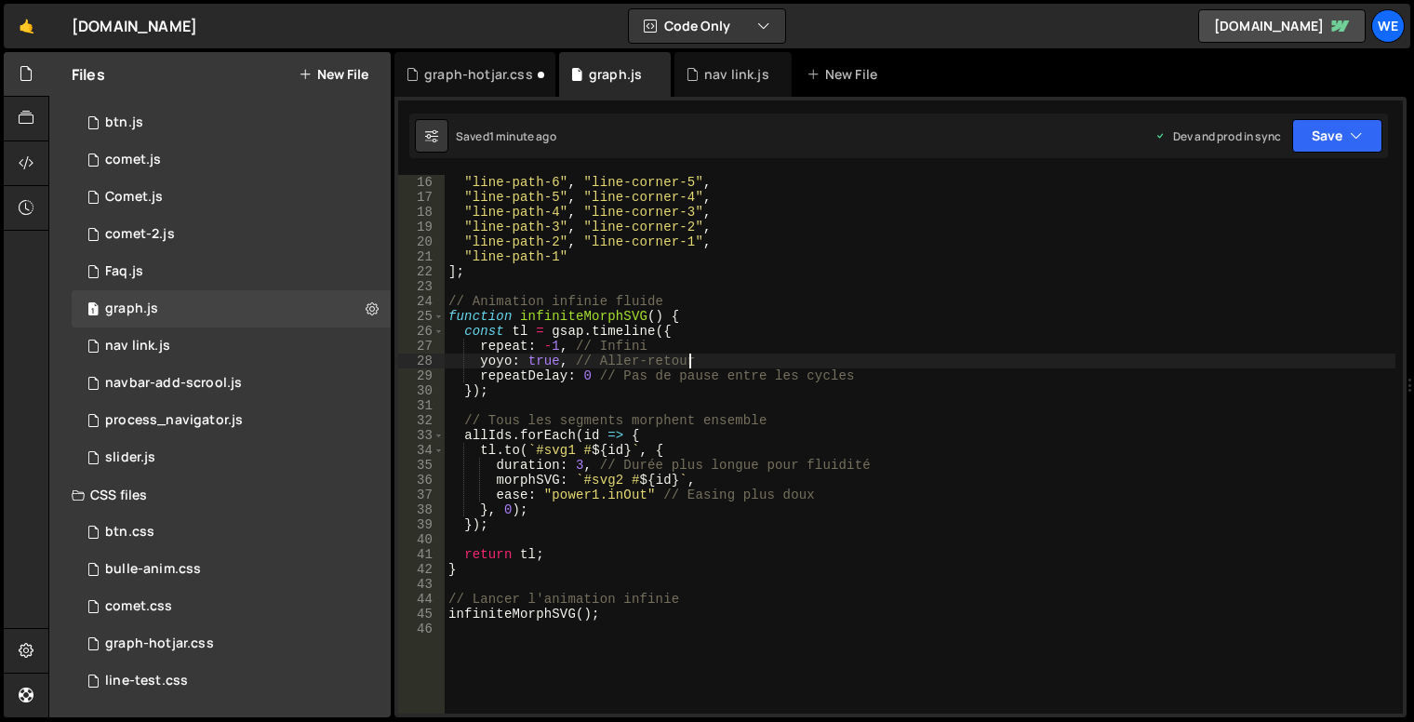
click at [826, 355] on div ""line-path-6" , "line-corner-5" , "line-path-5" , "line-corner-4" , "line-path-…" at bounding box center [920, 459] width 951 height 569
type textarea "infiniteMorphSVG();"
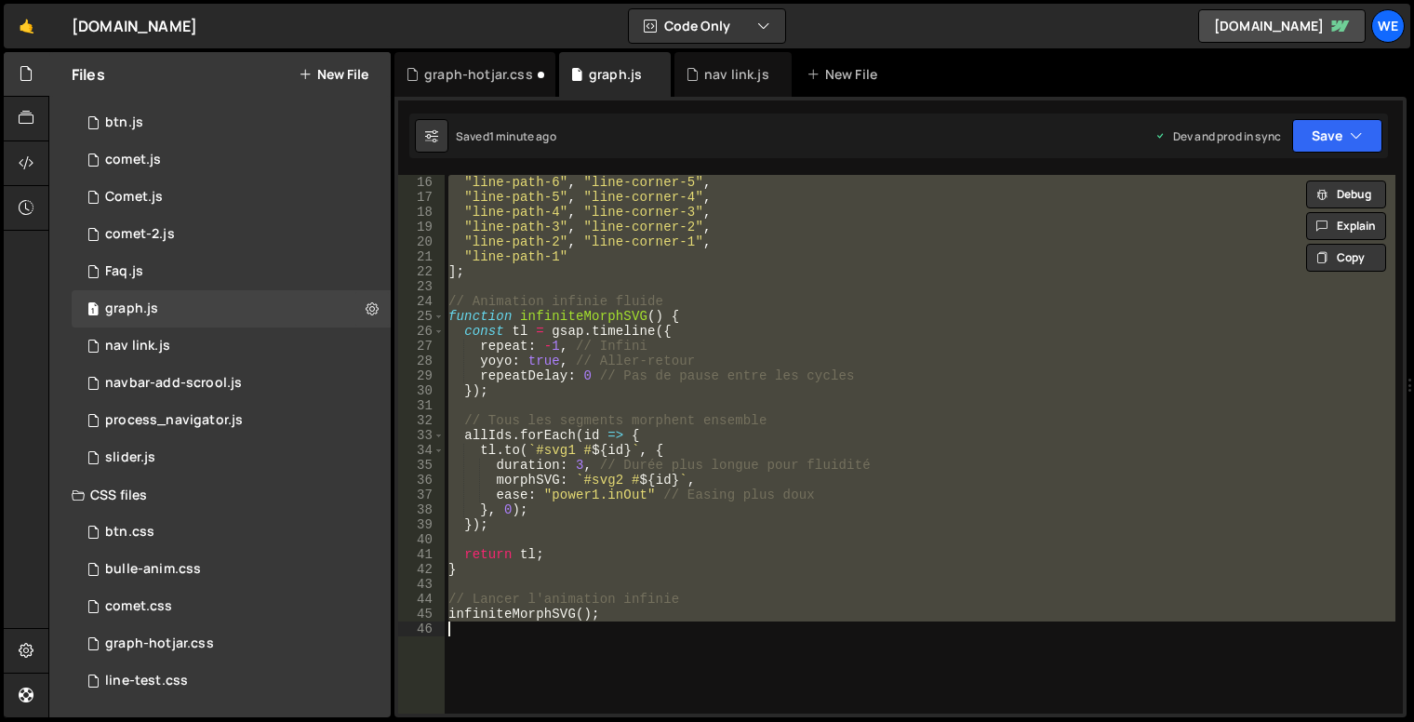
paste textarea
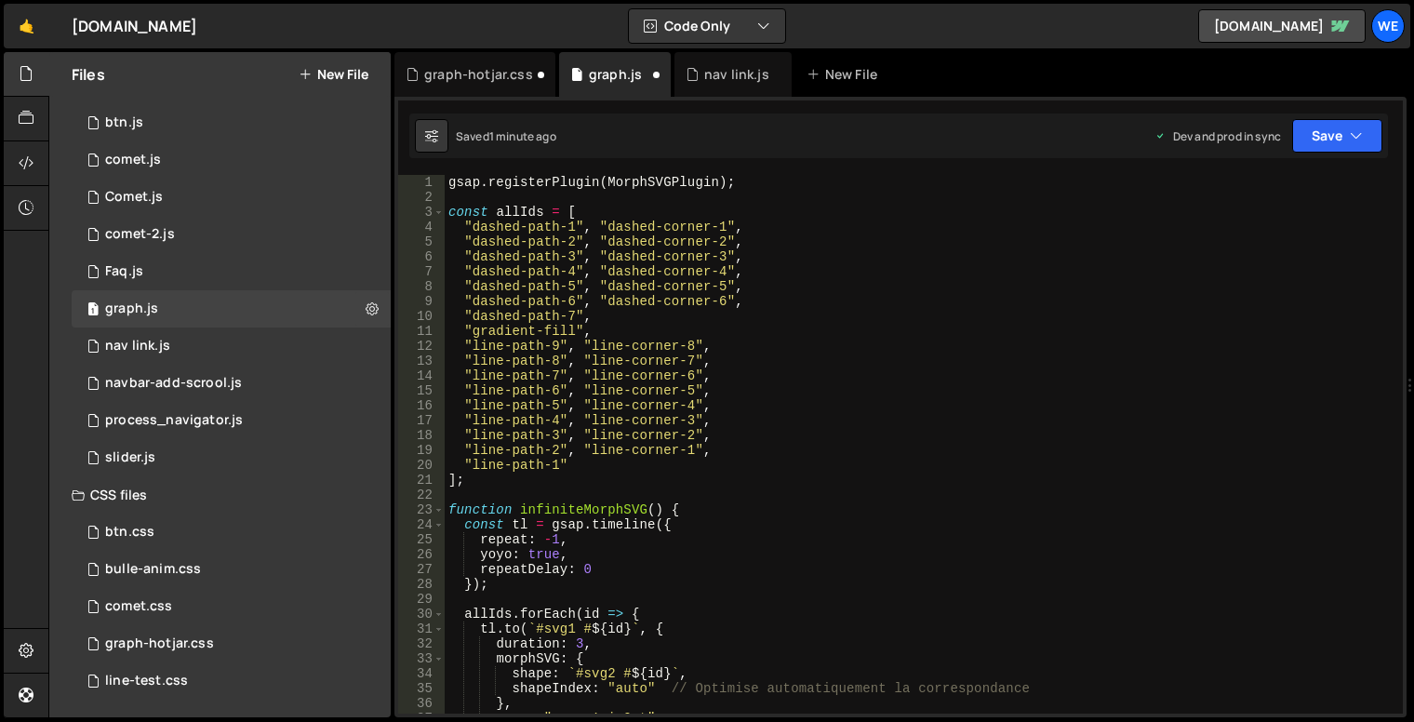
scroll to position [0, 0]
click at [929, 372] on div "gsap . registerPlugin ( MorphSVGPlugin ) ; const allIds = [ "dashed-path-1" , "…" at bounding box center [920, 459] width 951 height 569
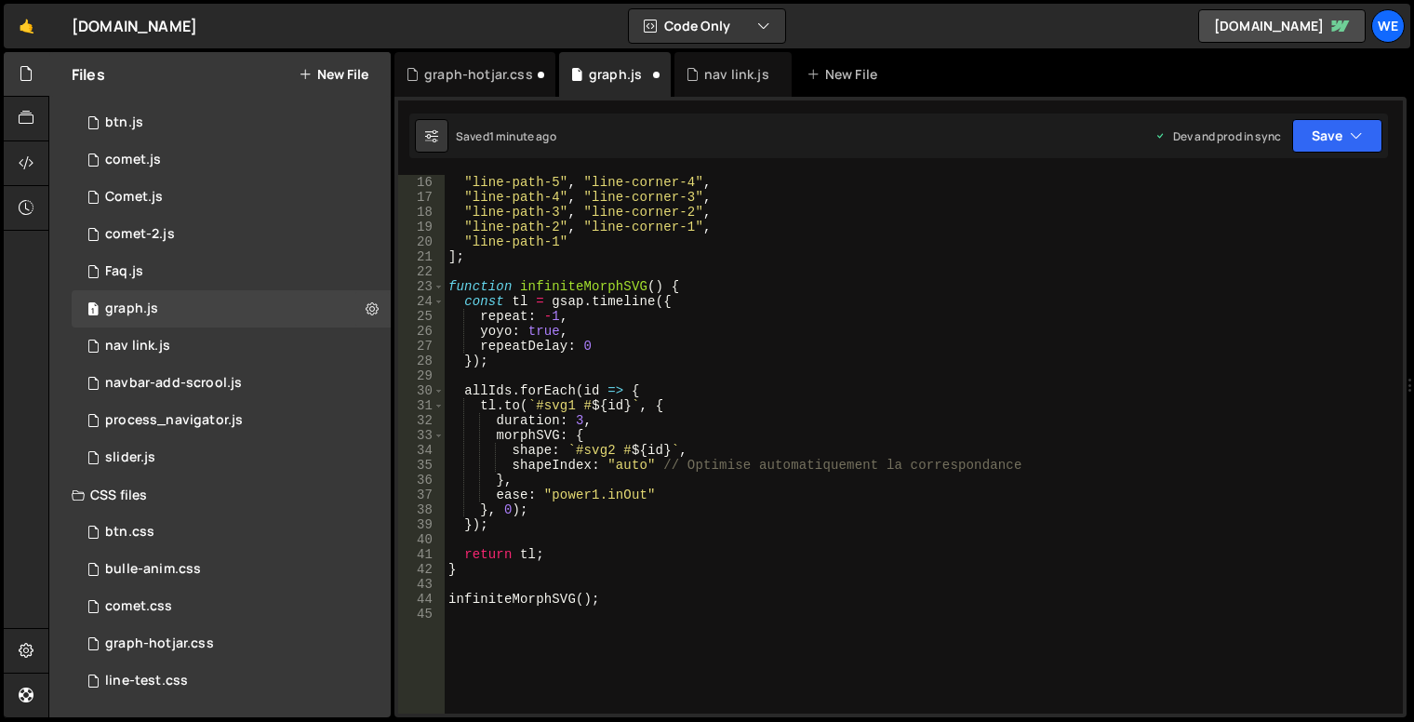
scroll to position [391, 0]
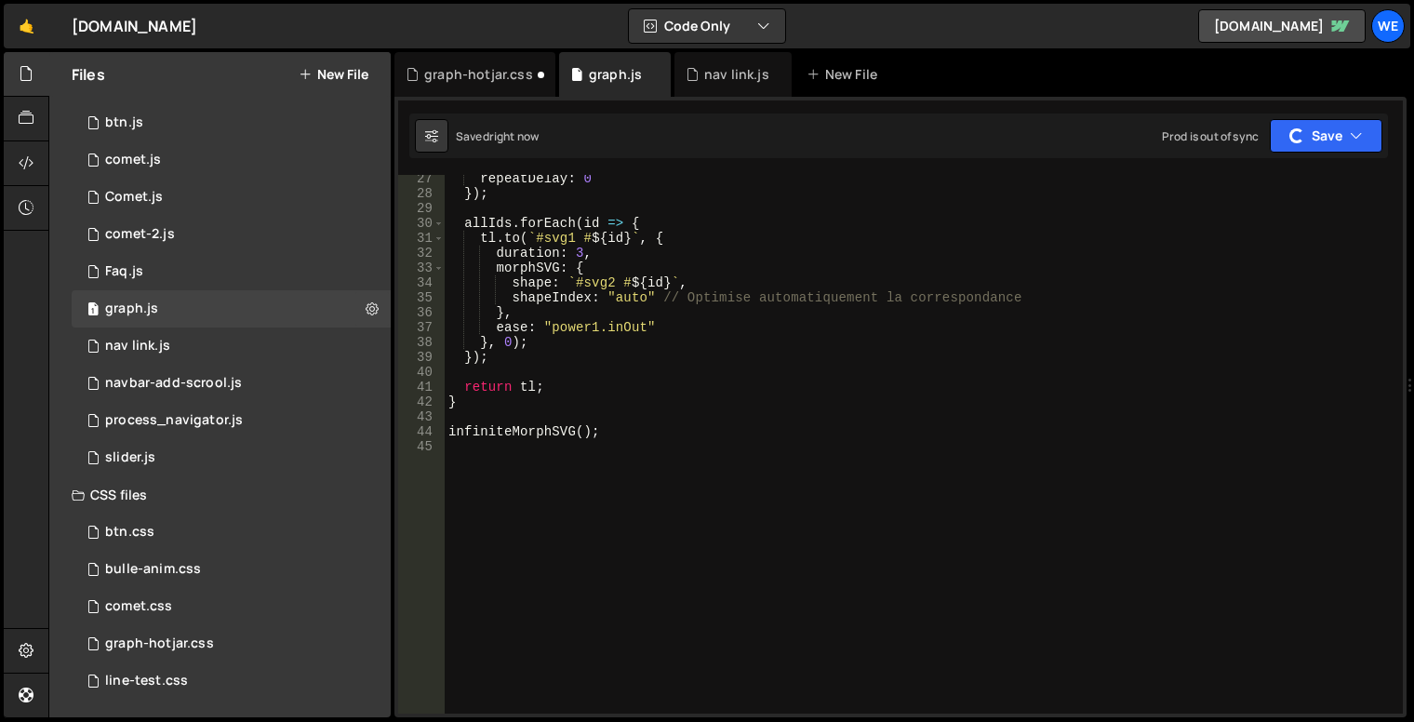
click at [633, 295] on div "repeatDelay : 0 }) ; allIds . forEach ( id => { tl . to ( ` #svg1 # ${ id } ` ,…" at bounding box center [920, 455] width 951 height 569
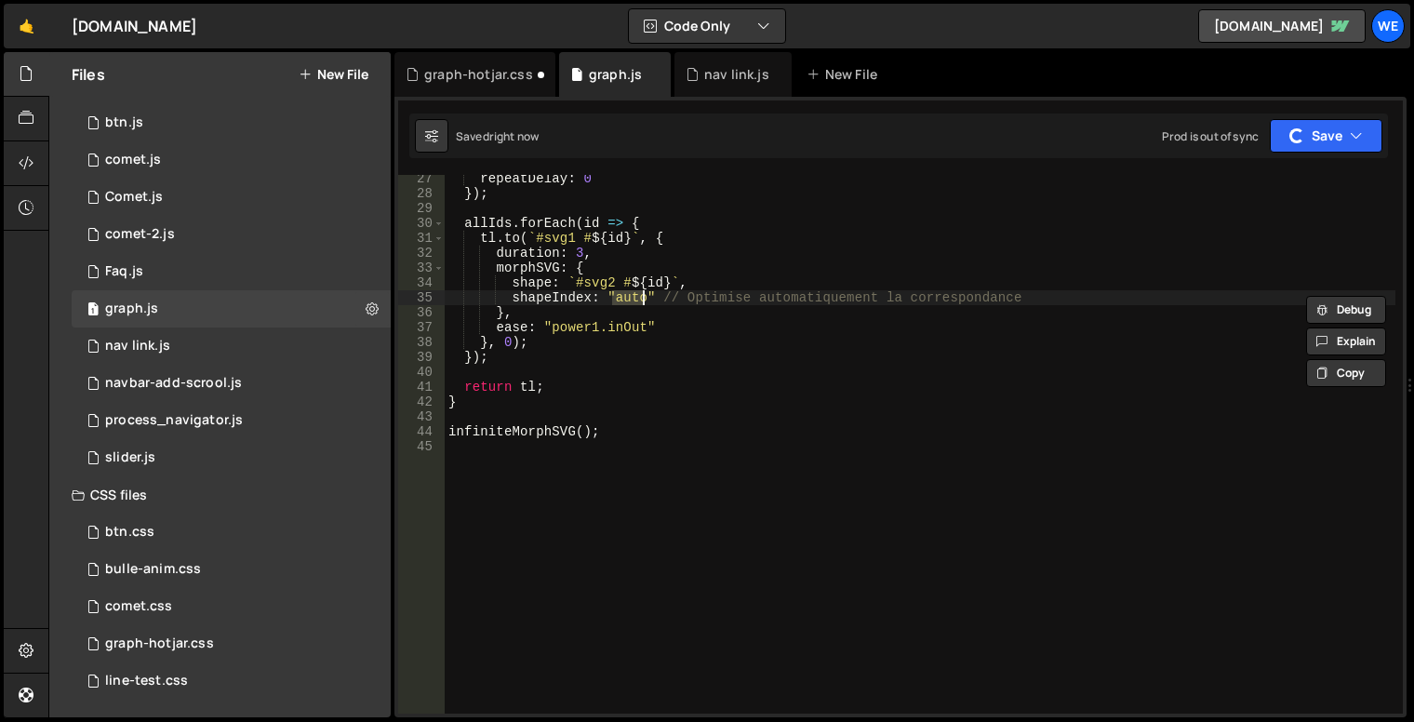
click at [929, 318] on div "repeatDelay : 0 }) ; allIds . forEach ( id => { tl . to ( ` #svg1 # ${ id } ` ,…" at bounding box center [920, 455] width 951 height 569
type textarea "},"
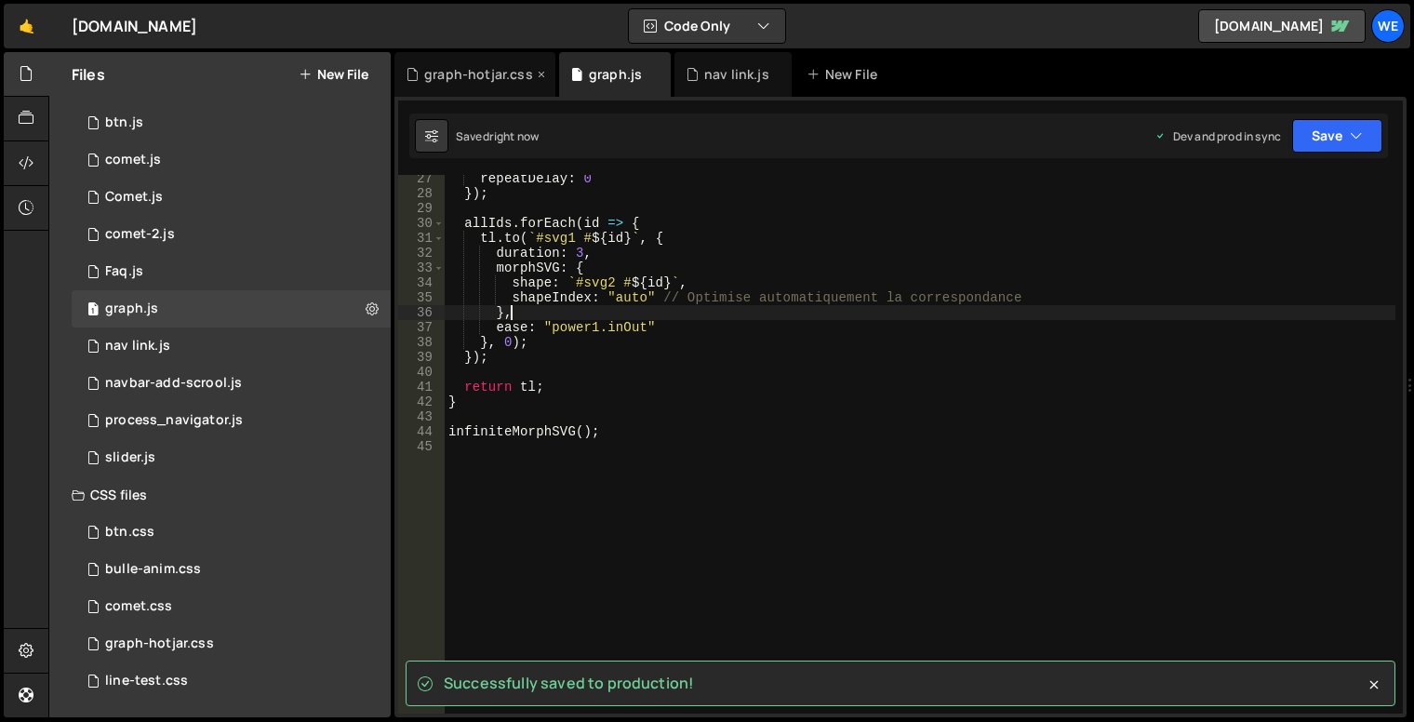
click at [432, 75] on div "graph-hotjar.css" at bounding box center [478, 74] width 109 height 19
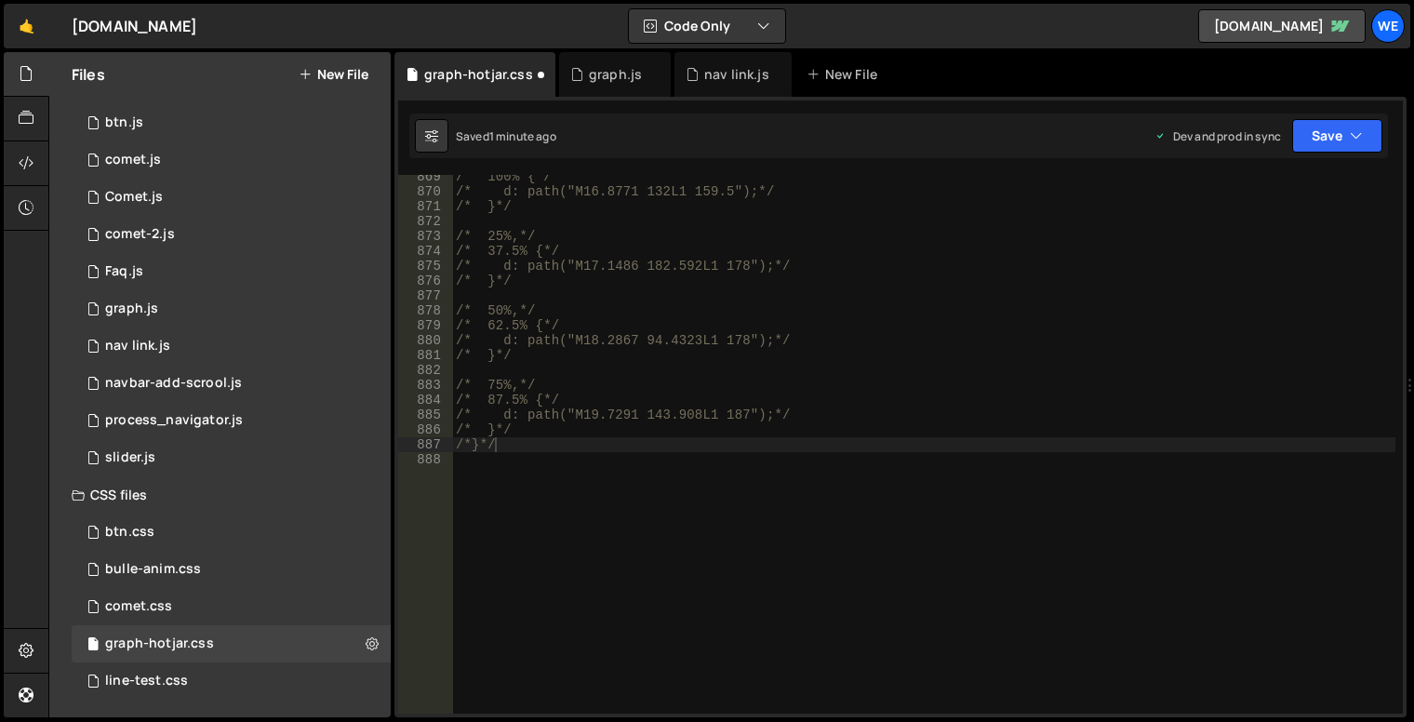
type textarea "/* d: path("M17.1486 182.592L1 178");*/"
click at [827, 272] on div "/* 100% {*/ /* d: path("M16.8771 132L1 159.5");*/ /* }*/ /* 25%,*/ /* 37.5% {*/…" at bounding box center [924, 453] width 944 height 569
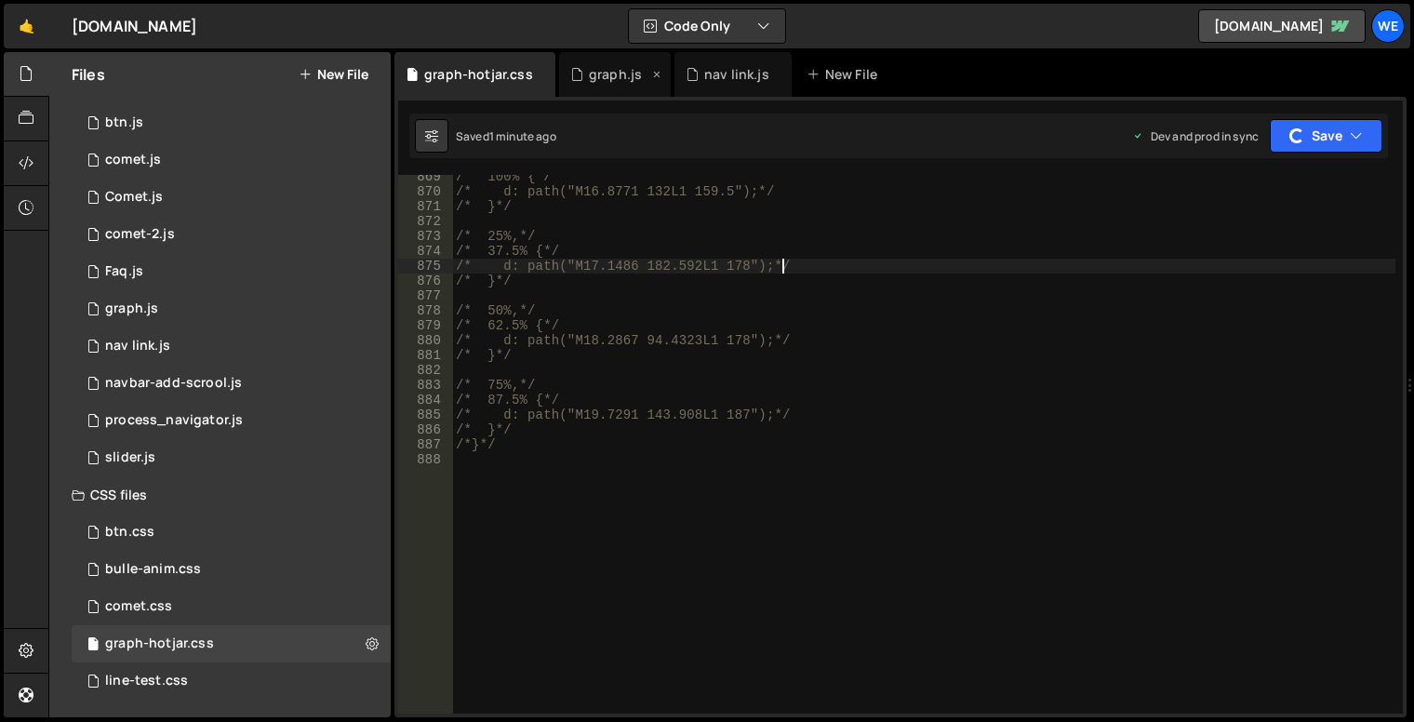
click at [580, 67] on icon at bounding box center [576, 74] width 13 height 19
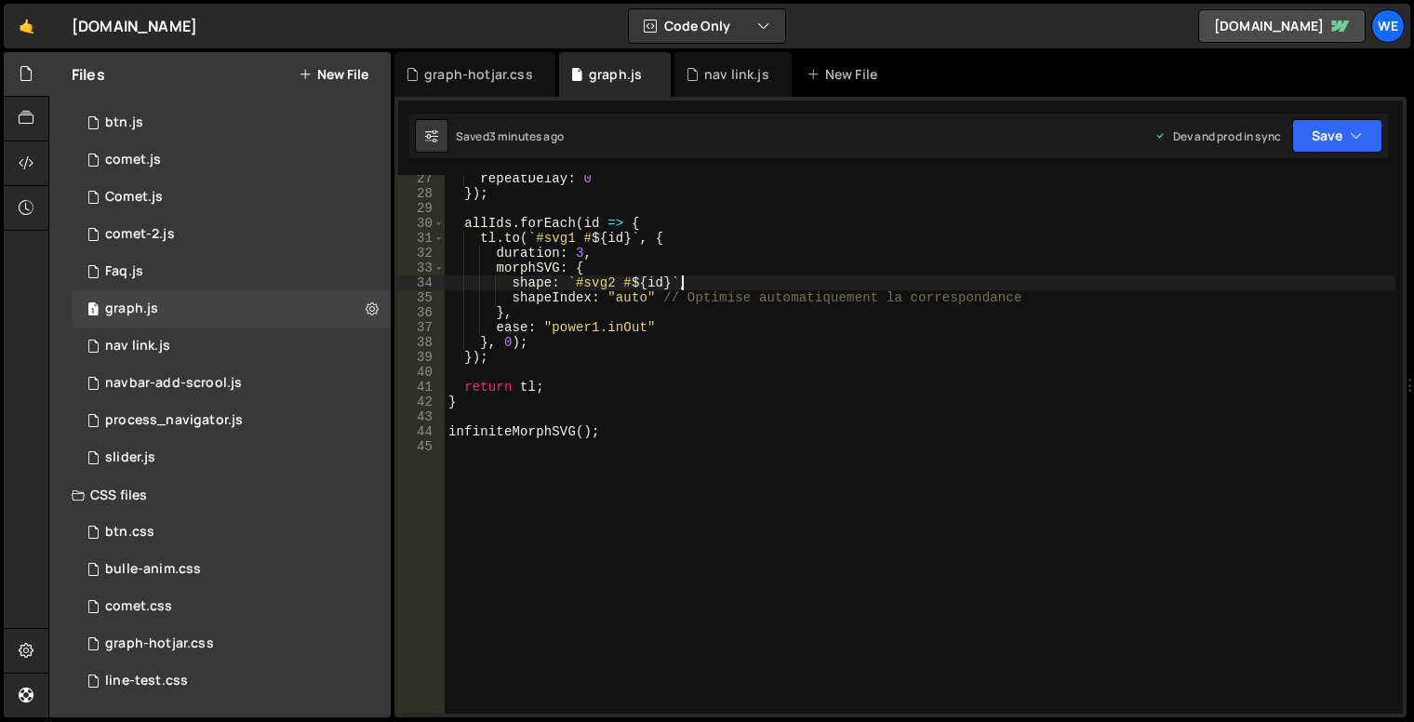
drag, startPoint x: 772, startPoint y: 290, endPoint x: 775, endPoint y: 301, distance: 10.6
click at [772, 292] on div "repeatDelay : 0 }) ; allIds . forEach ( id => { tl . to ( ` #svg1 # ${ id } ` ,…" at bounding box center [920, 455] width 951 height 569
type textarea "infiniteMorphSVG();"
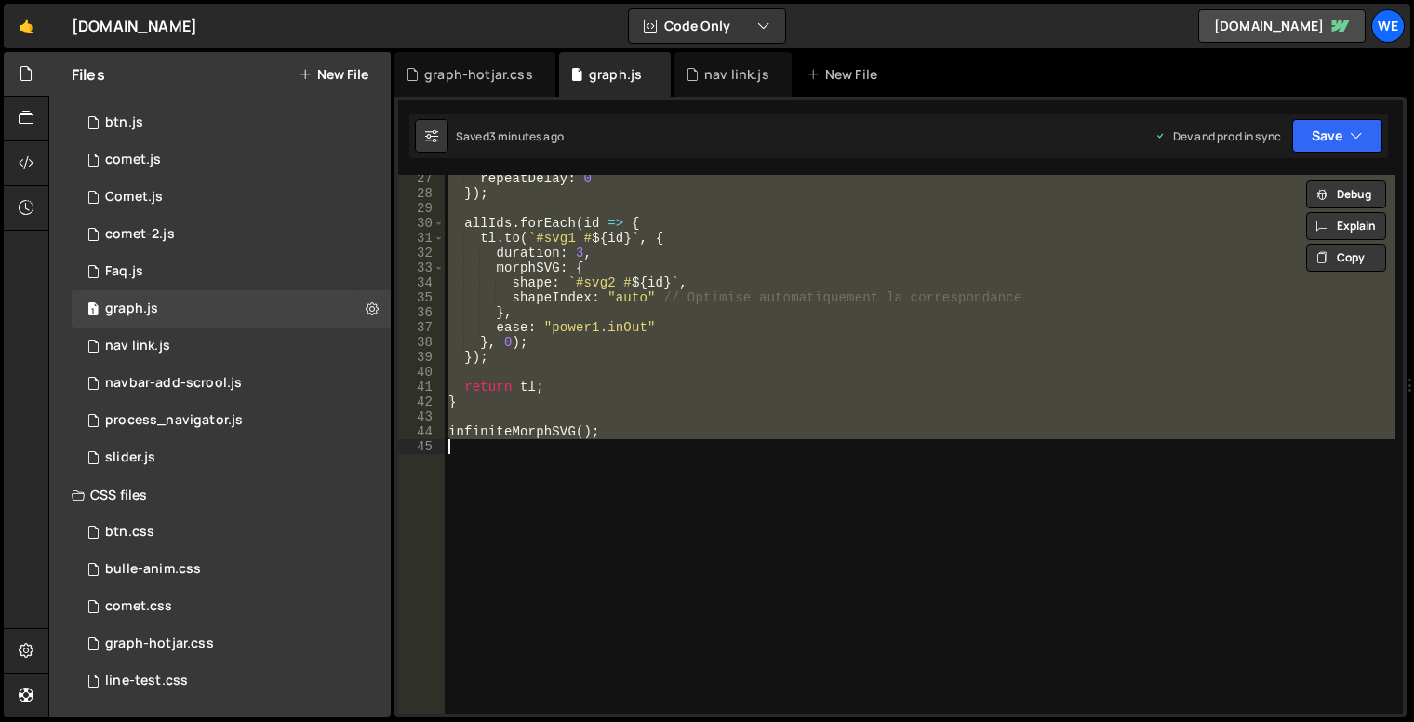
paste textarea
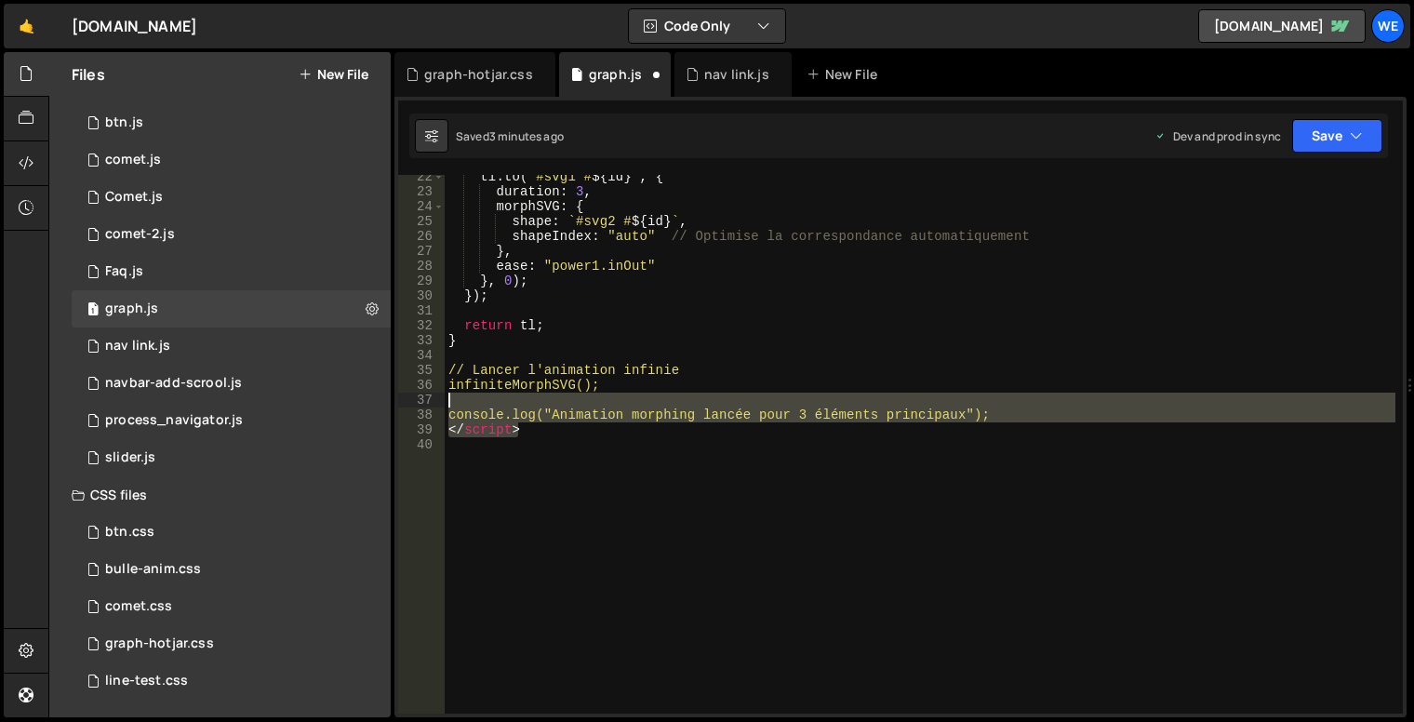
drag, startPoint x: 540, startPoint y: 428, endPoint x: 444, endPoint y: 402, distance: 99.3
click at [444, 402] on div "22 23 24 25 26 27 28 29 30 31 32 33 34 35 36 37 38 39 40 tl . to ( ` #svg1 # ${…" at bounding box center [900, 444] width 1005 height 539
type textarea "console.log("Animation morphing lancée pour 3 éléments principaux");"
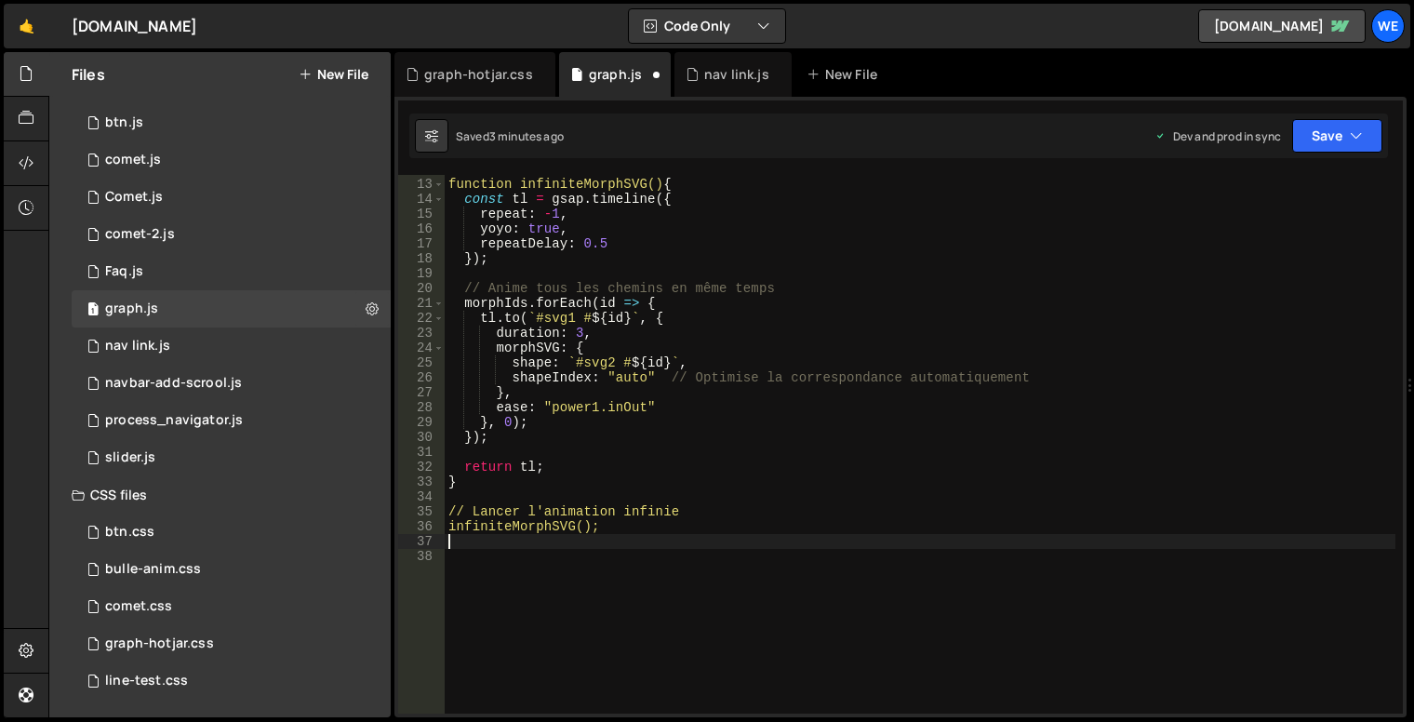
scroll to position [0, 0]
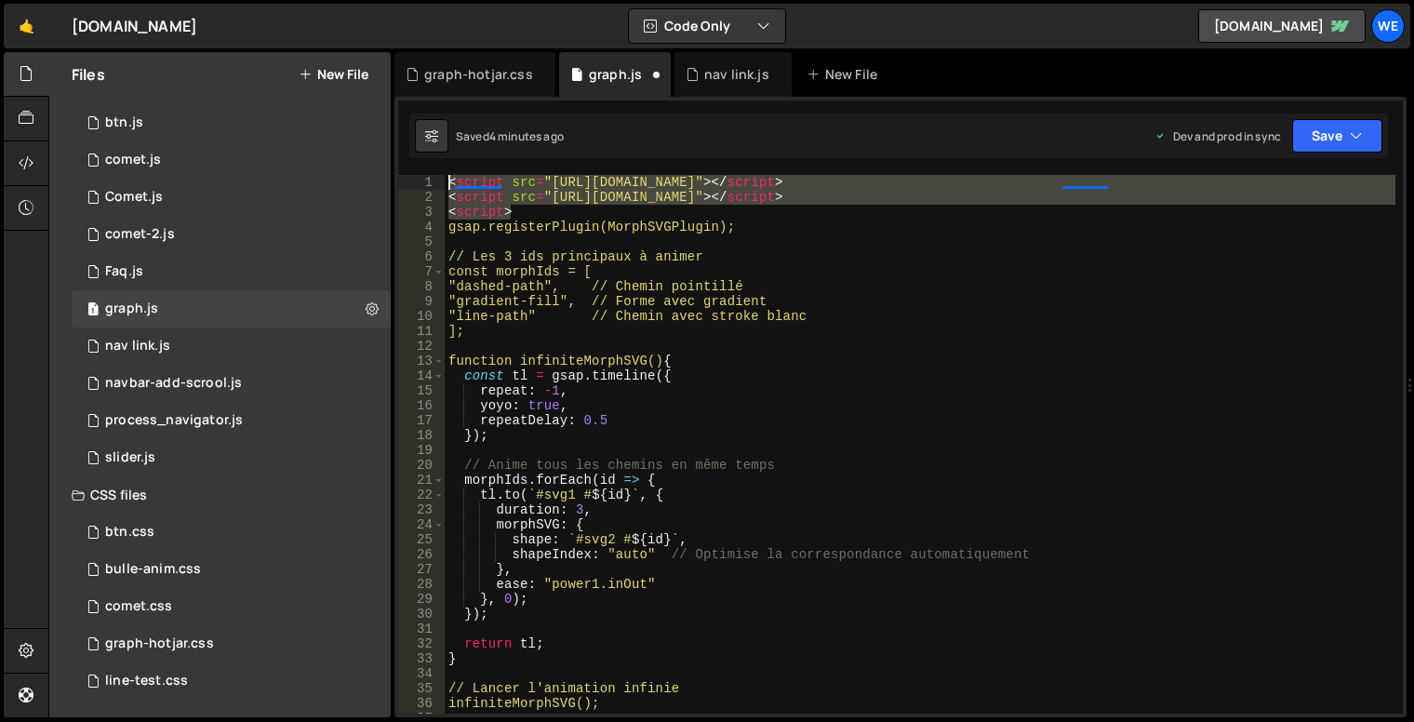
drag, startPoint x: 504, startPoint y: 208, endPoint x: 427, endPoint y: 171, distance: 85.7
click at [427, 171] on div "1 2 3 4 5 6 7 8 9 10 11 12 13 14 15 16 17 18 19 20 21 22 23 24 25 26 27 // docu…" at bounding box center [901, 407] width 1012 height 621
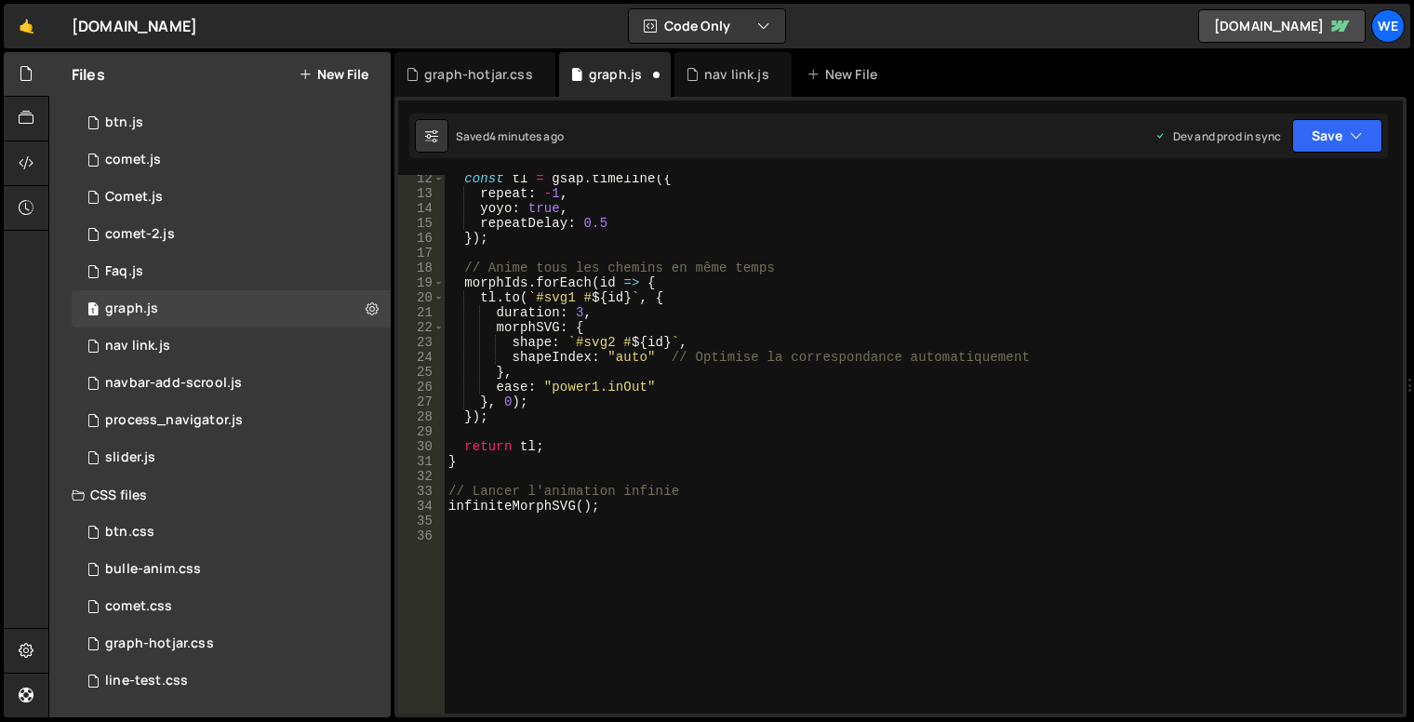
scroll to position [168, 0]
click at [930, 282] on div "const tl = gsap . timeline ({ repeat : - 1 , yoyo : true , repeatDelay : 0.5 })…" at bounding box center [920, 455] width 951 height 569
type textarea "[DOMAIN_NAME](`#svg1 #${id}`, {"
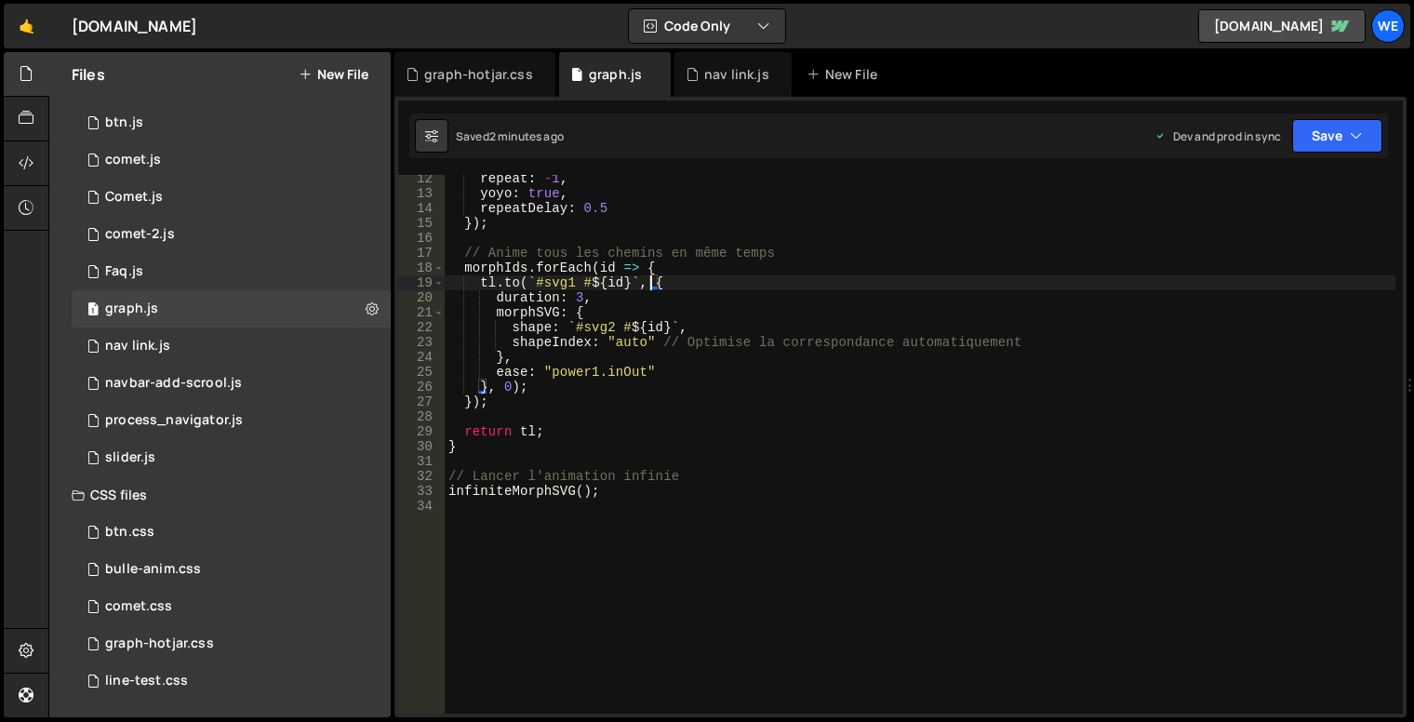
click at [797, 454] on div "repeat : - 1 , yoyo : true , repeatDelay : 0.5 }) ; // Anime tous les chemins e…" at bounding box center [920, 455] width 951 height 569
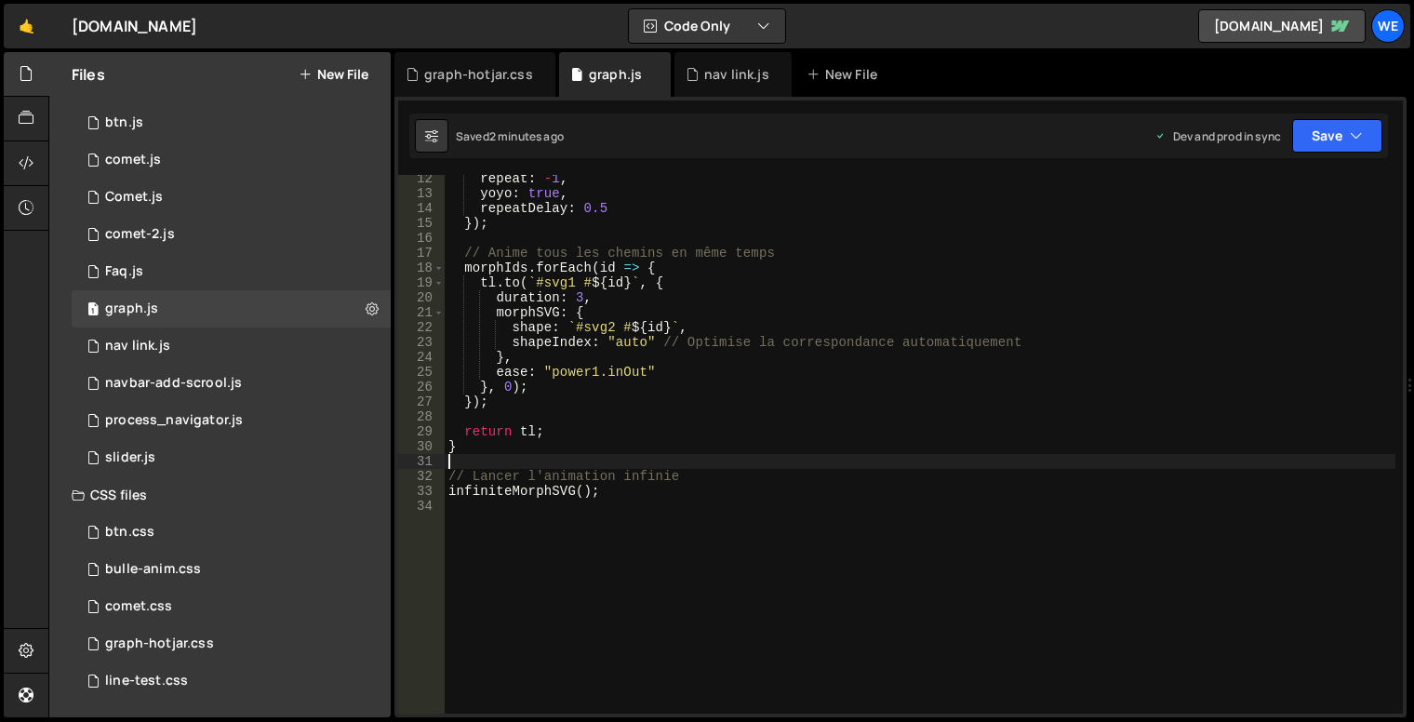
type textarea "infiniteMorphSVG();"
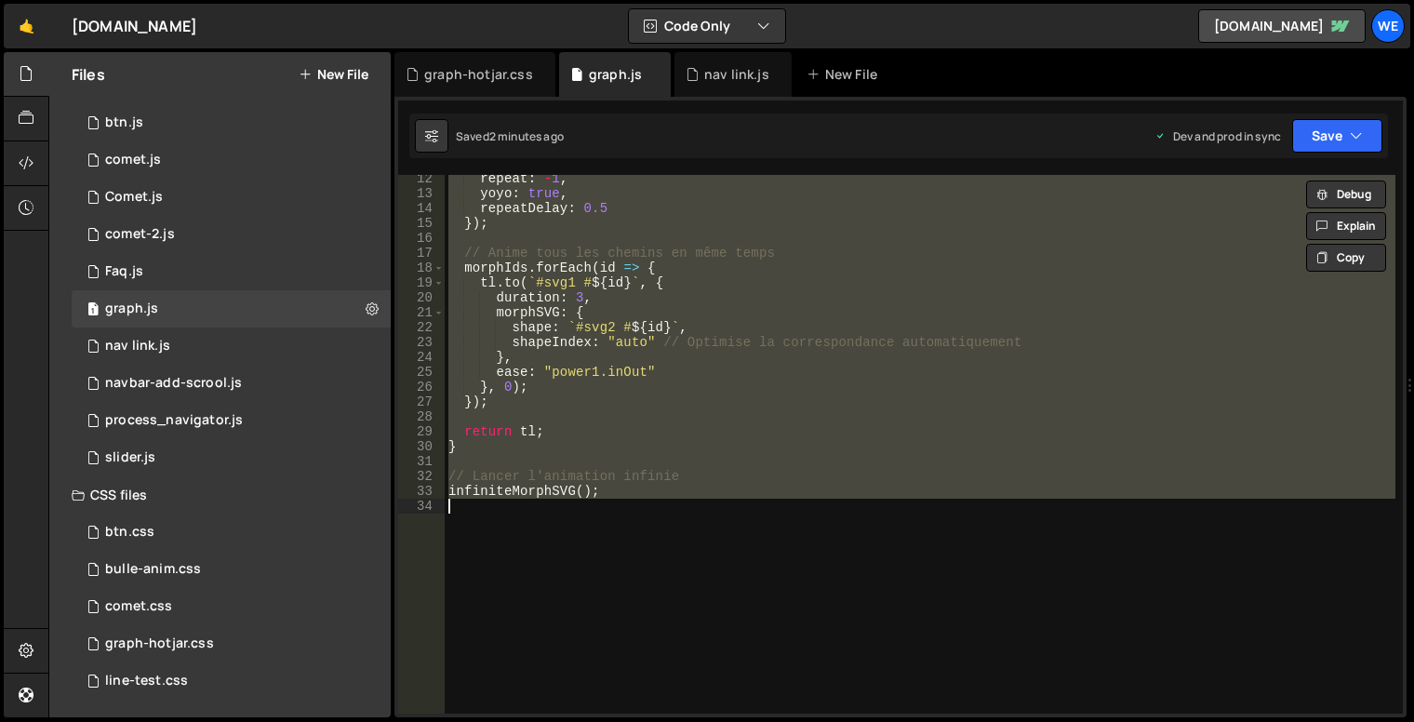
paste textarea
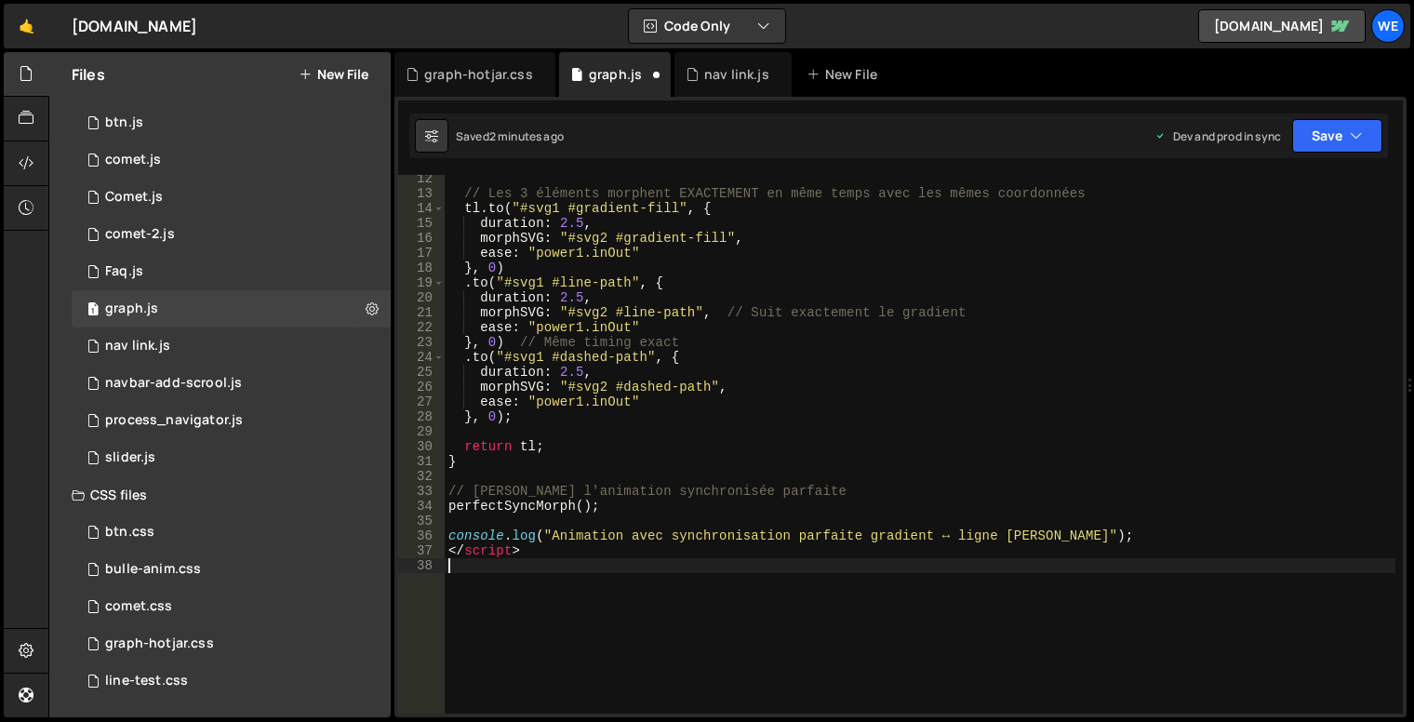
scroll to position [0, 0]
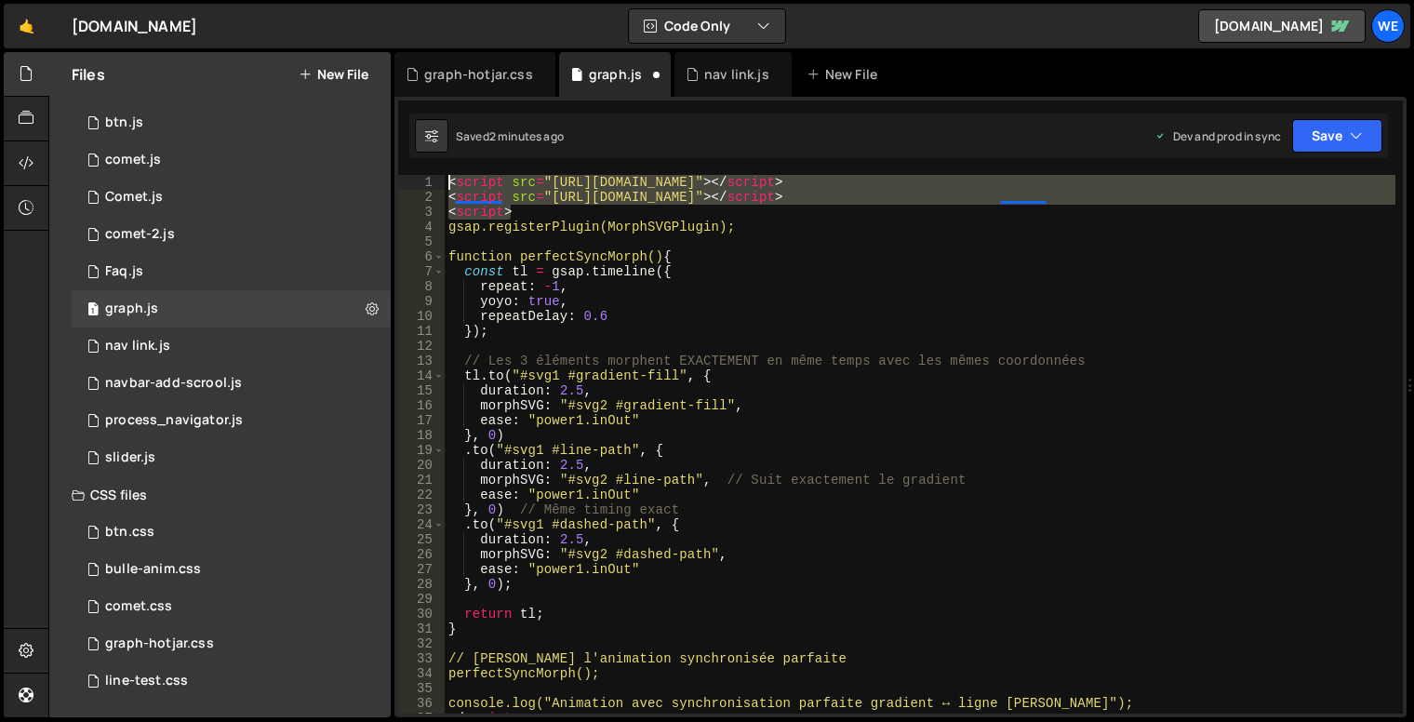
drag, startPoint x: 488, startPoint y: 204, endPoint x: 427, endPoint y: 159, distance: 75.2
click at [427, 159] on div "1 2 3 4 5 6 7 8 9 10 11 12 13 14 15 16 17 18 19 20 21 22 23 24 25 26 27 // docu…" at bounding box center [901, 407] width 1012 height 621
type textarea "<script src="[URL][DOMAIN_NAME]"></script> <script src="[URL][DOMAIN_NAME]"></s…"
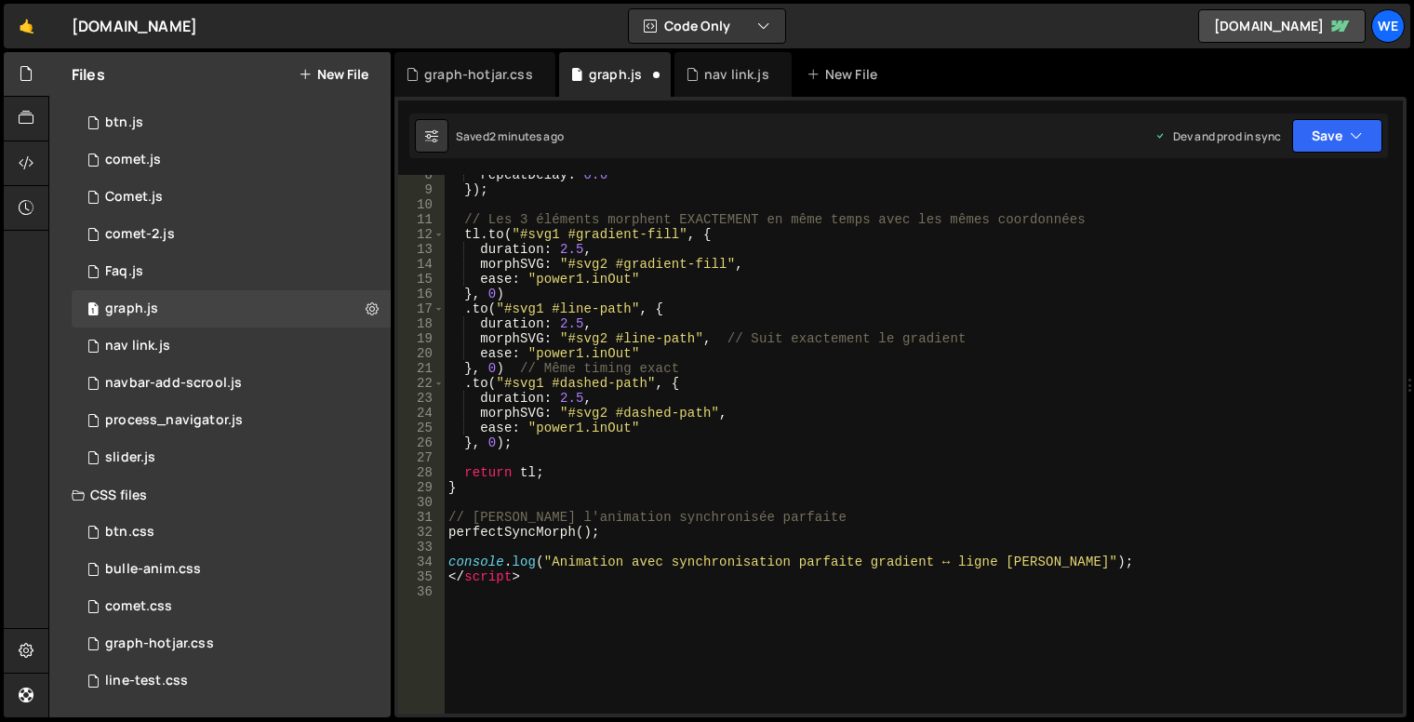
scroll to position [259, 0]
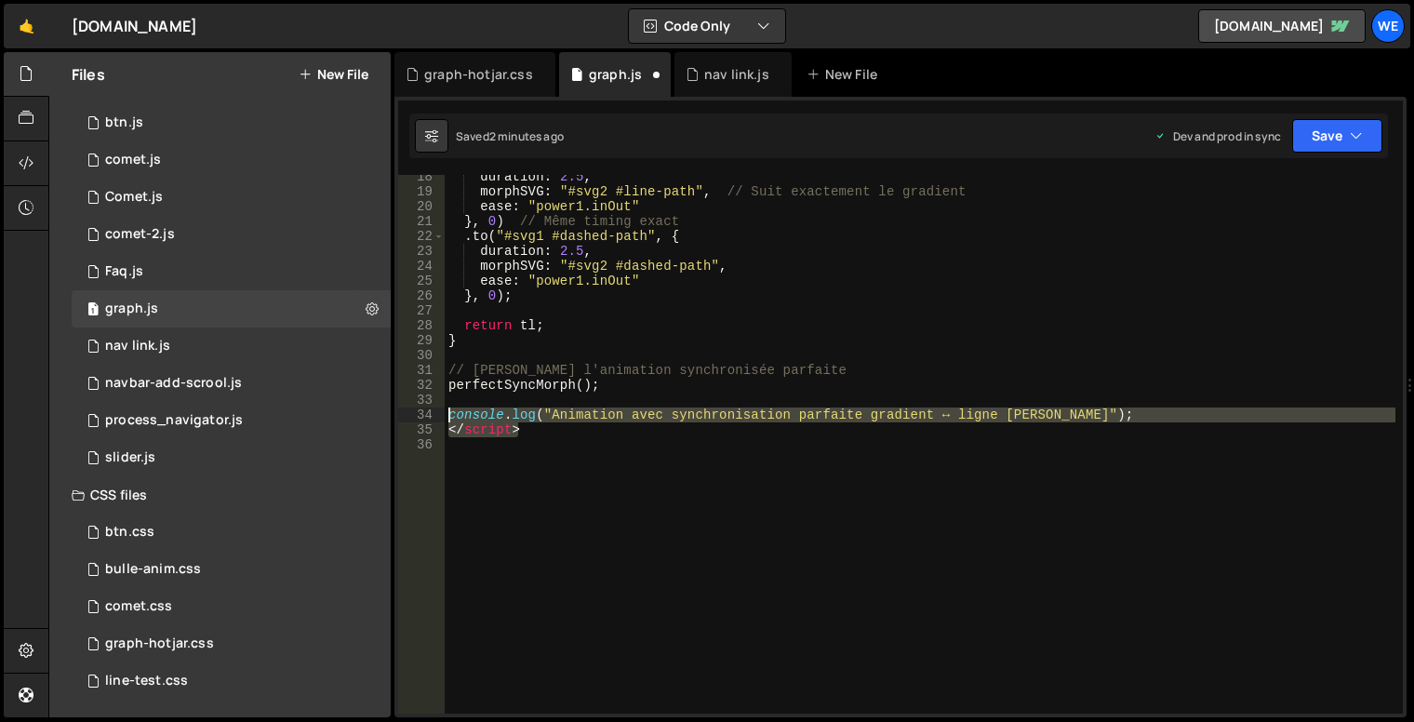
drag, startPoint x: 553, startPoint y: 432, endPoint x: 428, endPoint y: 409, distance: 126.7
click at [428, 409] on div "18 19 20 21 22 23 24 25 26 27 28 29 30 31 32 33 34 35 36 duration : 2.5 , morph…" at bounding box center [900, 444] width 1005 height 539
type textarea "console.log("Animation avec synchronisation parfaite gradient ↔ ligne [PERSON_N…"
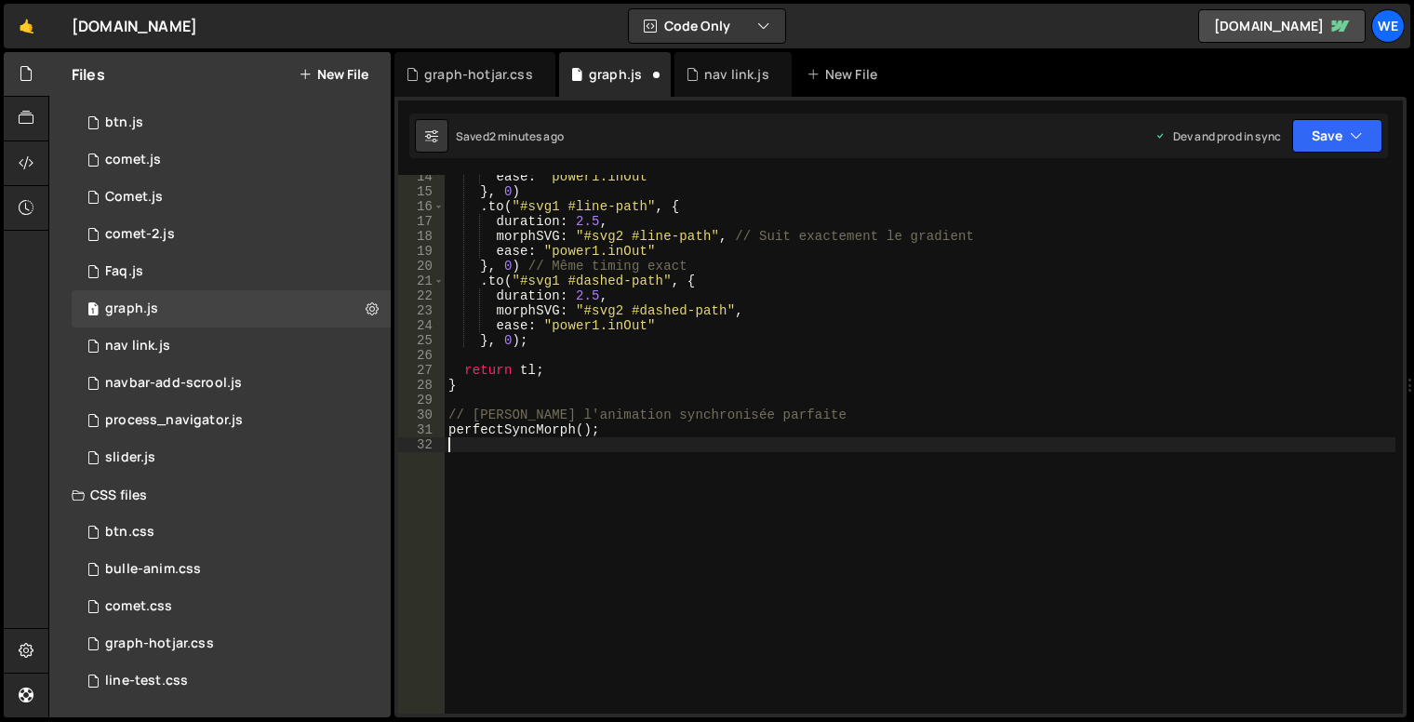
scroll to position [0, 0]
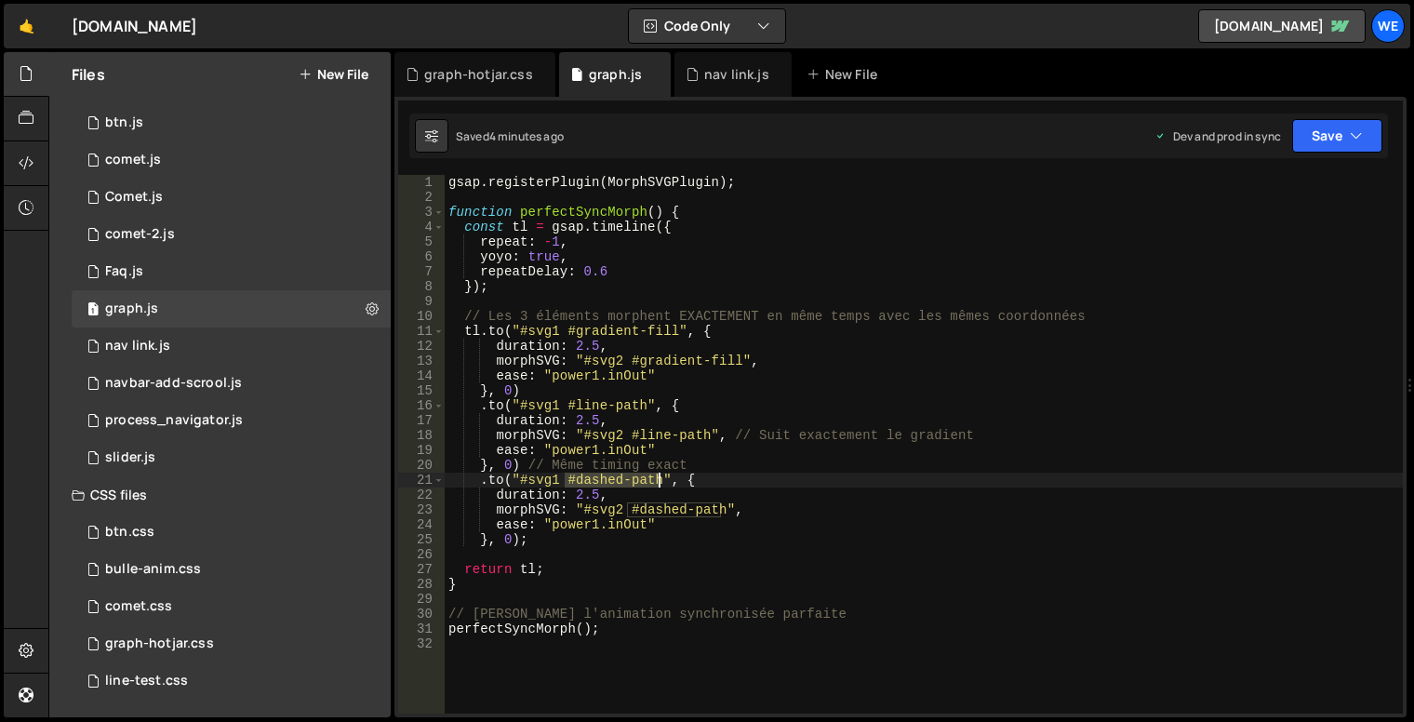
drag, startPoint x: 566, startPoint y: 480, endPoint x: 657, endPoint y: 476, distance: 91.3
click at [657, 476] on div "gsap . registerPlugin ( MorphSVGPlugin ) ; function perfectSyncMorph ( ) { cons…" at bounding box center [924, 459] width 958 height 569
click at [795, 288] on div "gsap . registerPlugin ( MorphSVGPlugin ) ; function perfectSyncMorph ( ) { cons…" at bounding box center [924, 459] width 958 height 569
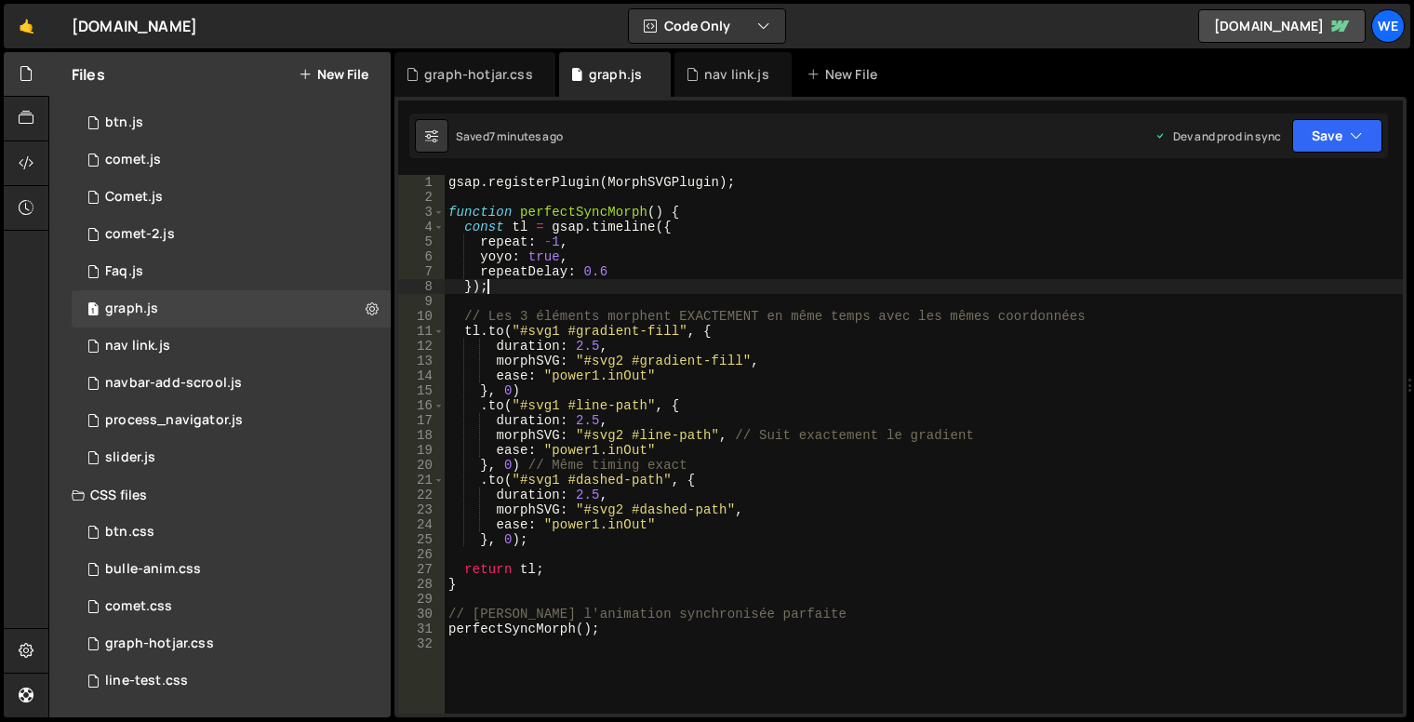
type textarea "perfectSyncMorph();"
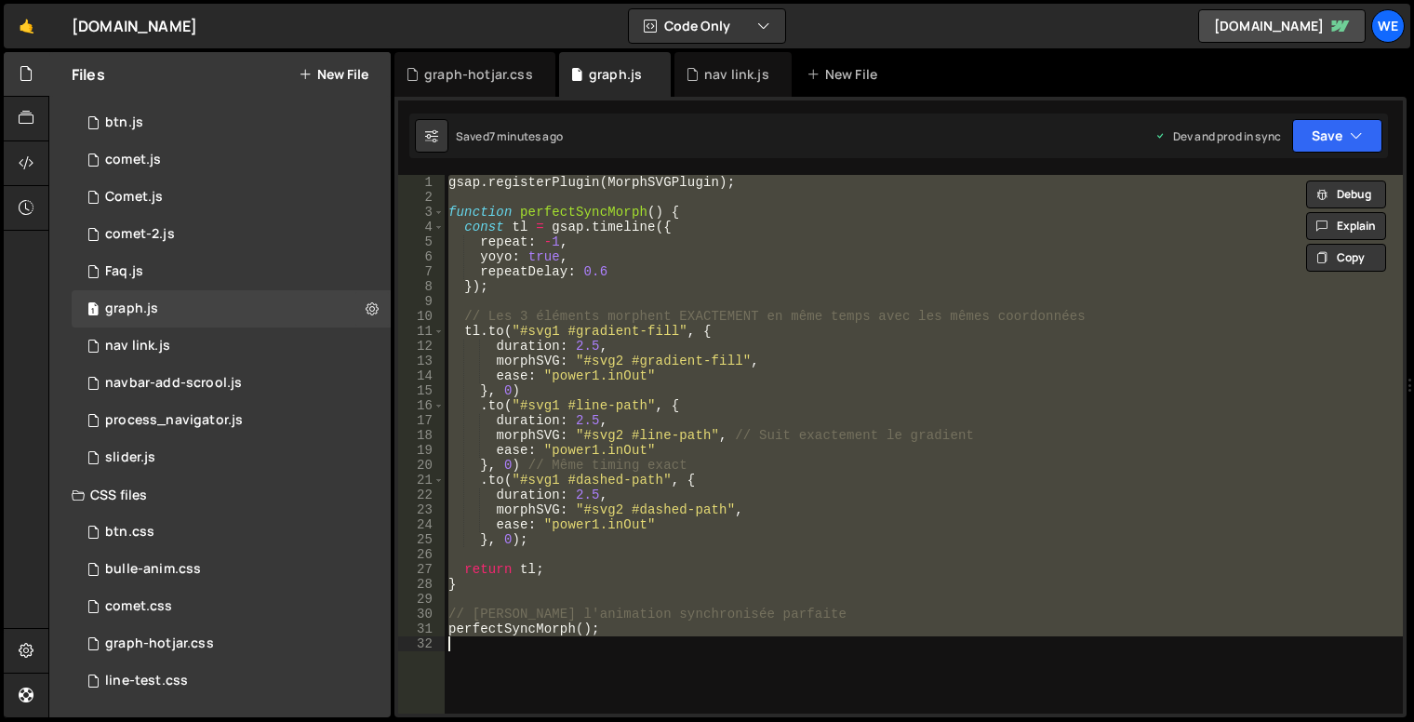
paste textarea
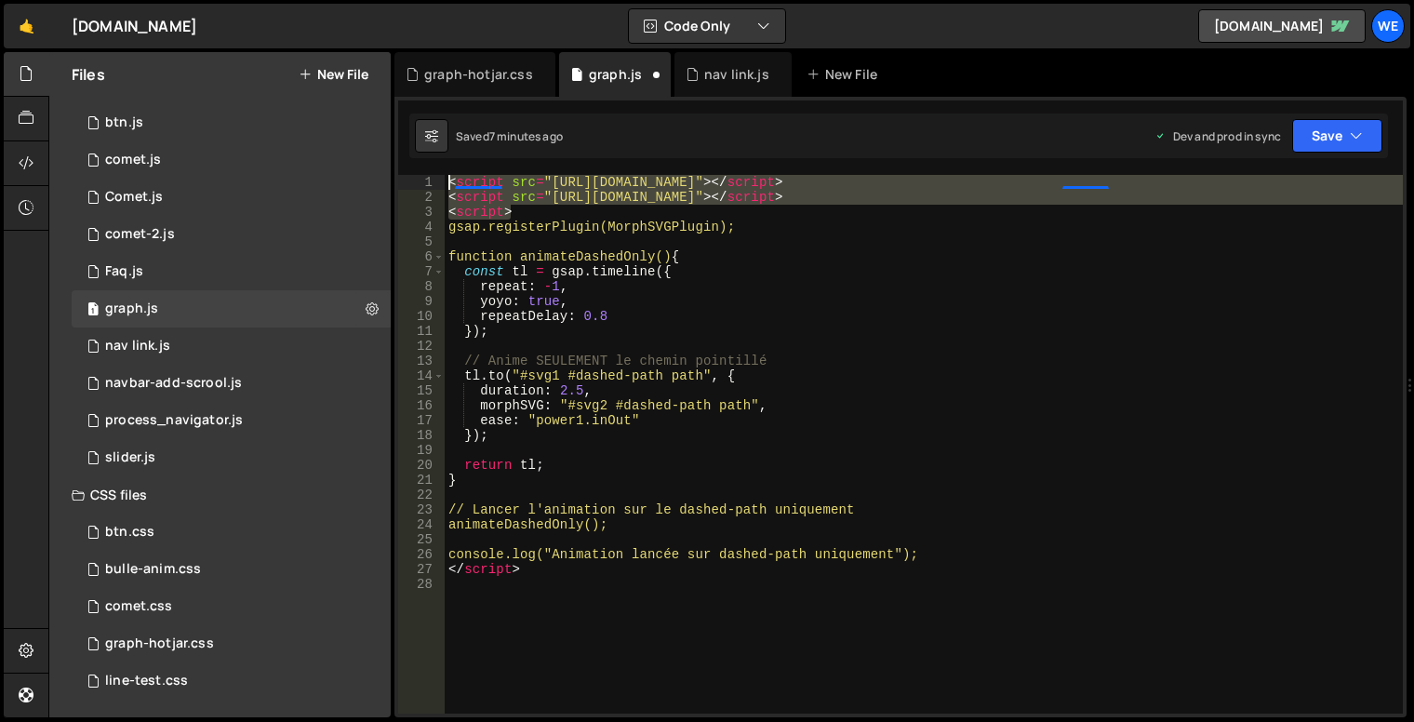
drag, startPoint x: 509, startPoint y: 209, endPoint x: 427, endPoint y: 182, distance: 86.2
click at [427, 182] on div "1 2 3 4 5 6 7 8 9 10 11 12 13 14 15 16 17 18 19 20 21 22 23 24 25 26 27 28 < sc…" at bounding box center [900, 444] width 1005 height 539
type textarea "<script src="[URL][DOMAIN_NAME]"></script> <script src="[URL][DOMAIN_NAME]"></s…"
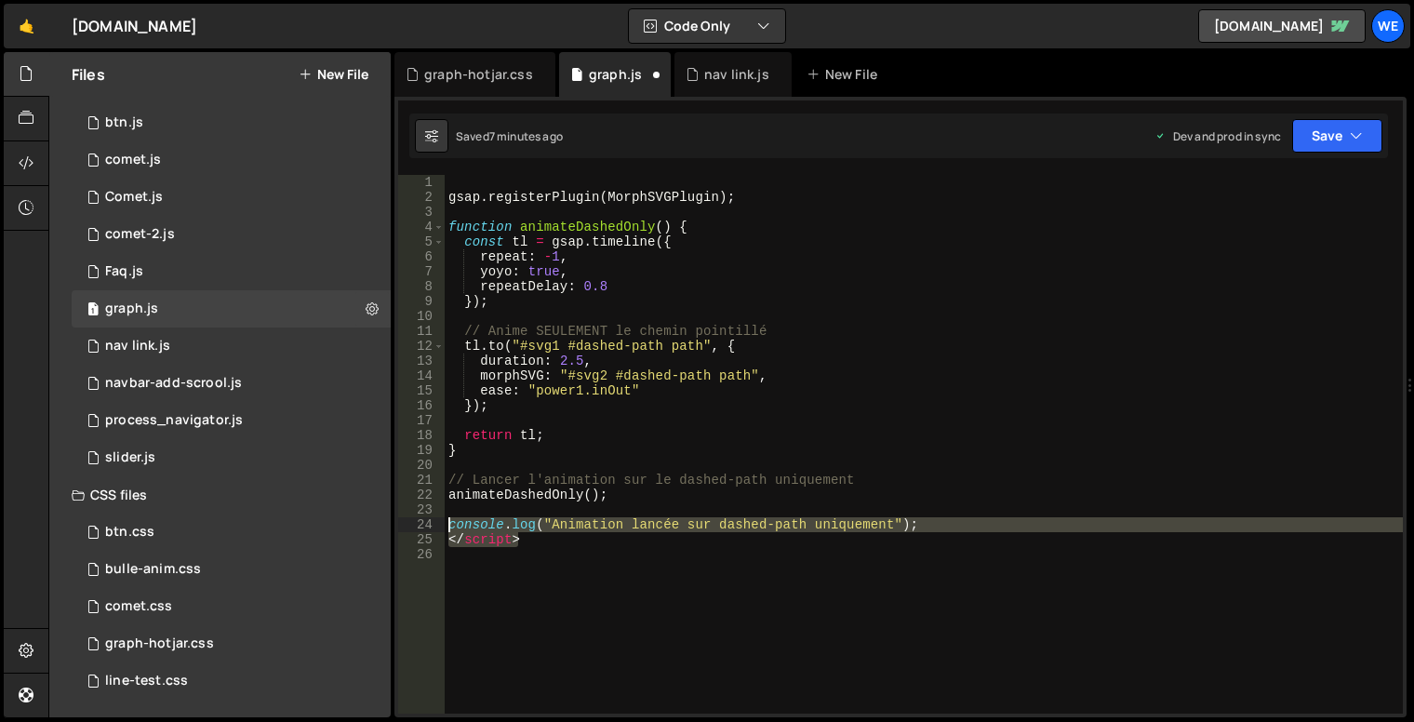
drag, startPoint x: 472, startPoint y: 536, endPoint x: 441, endPoint y: 517, distance: 35.9
click at [441, 517] on div "1 2 3 4 5 6 7 8 9 10 11 12 13 14 15 16 17 18 19 20 21 22 23 24 25 26 gsap . reg…" at bounding box center [900, 444] width 1005 height 539
type textarea "console.log("Animation lancée sur dashed-path uniquement"); </script>"
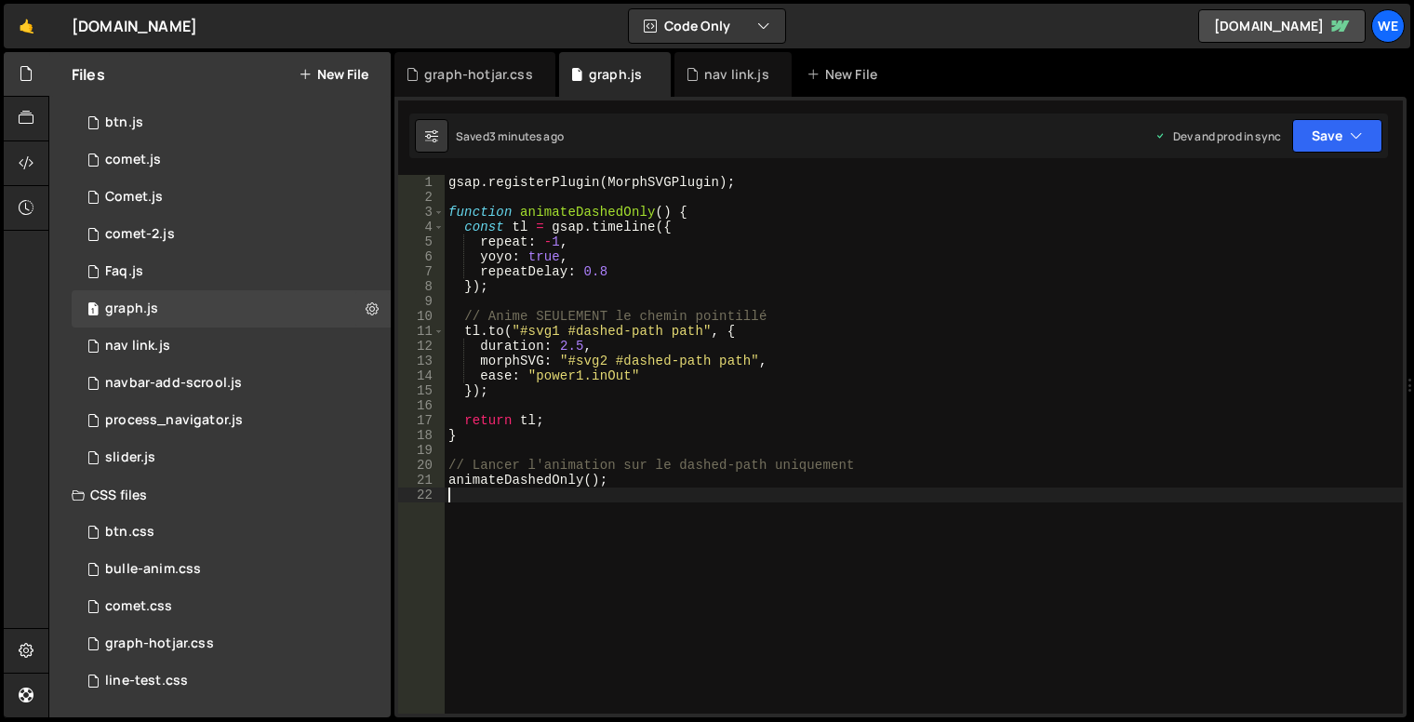
click at [690, 357] on div "gsap . registerPlugin ( MorphSVGPlugin ) ; function animateDashedOnly ( ) { con…" at bounding box center [924, 459] width 958 height 569
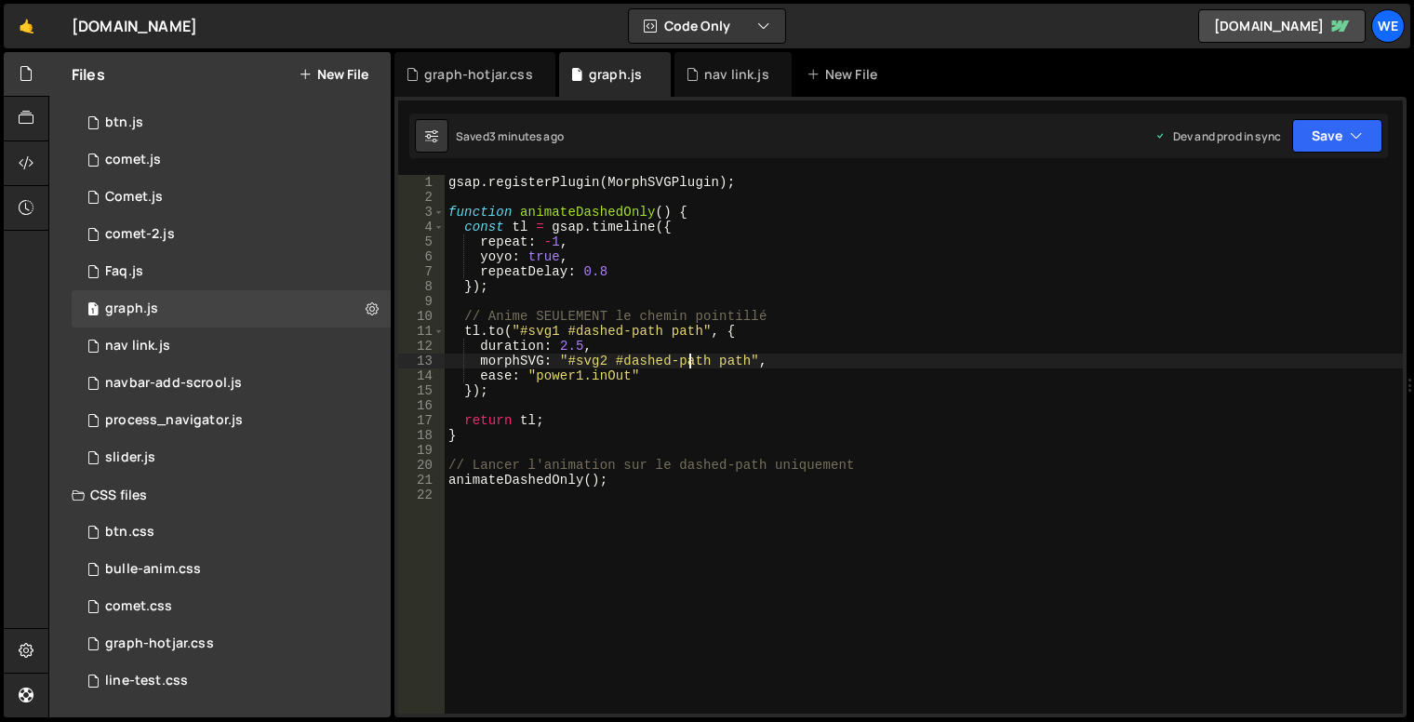
type textarea "animateDashedOnly();"
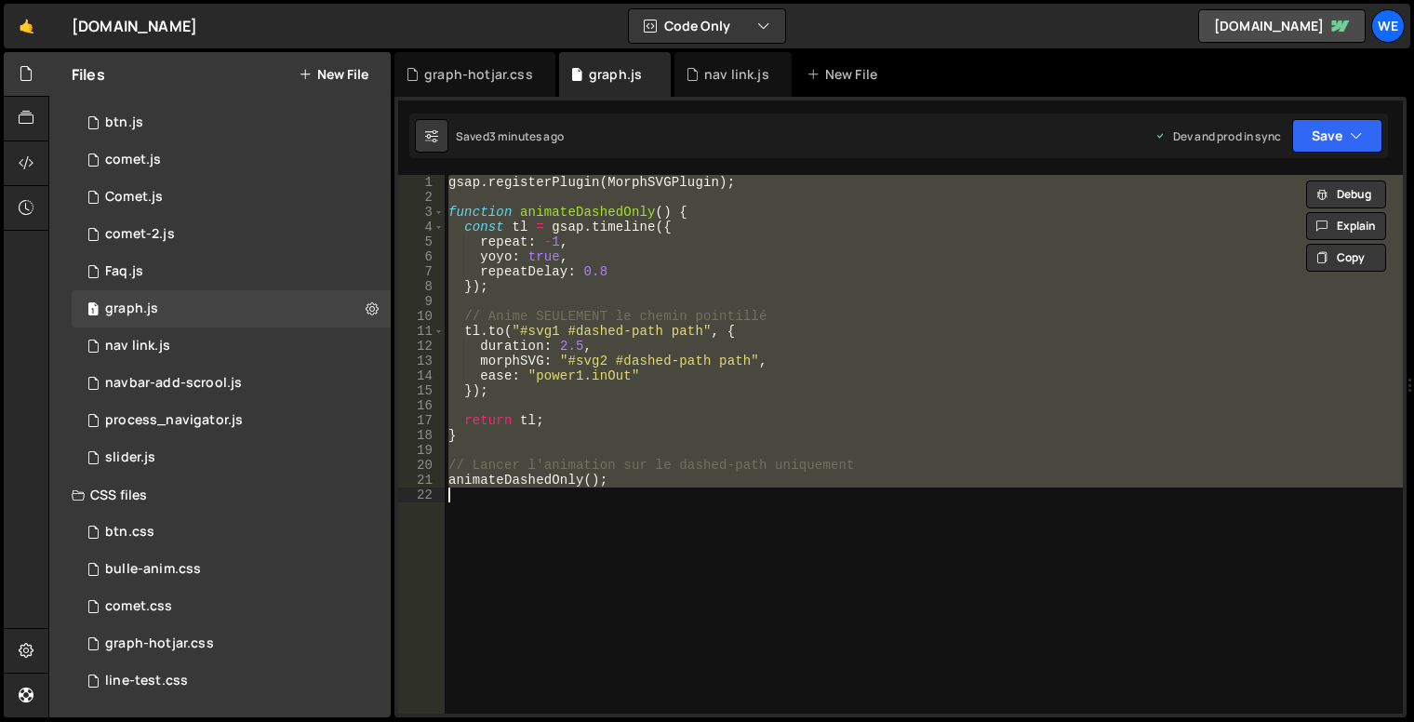
paste textarea
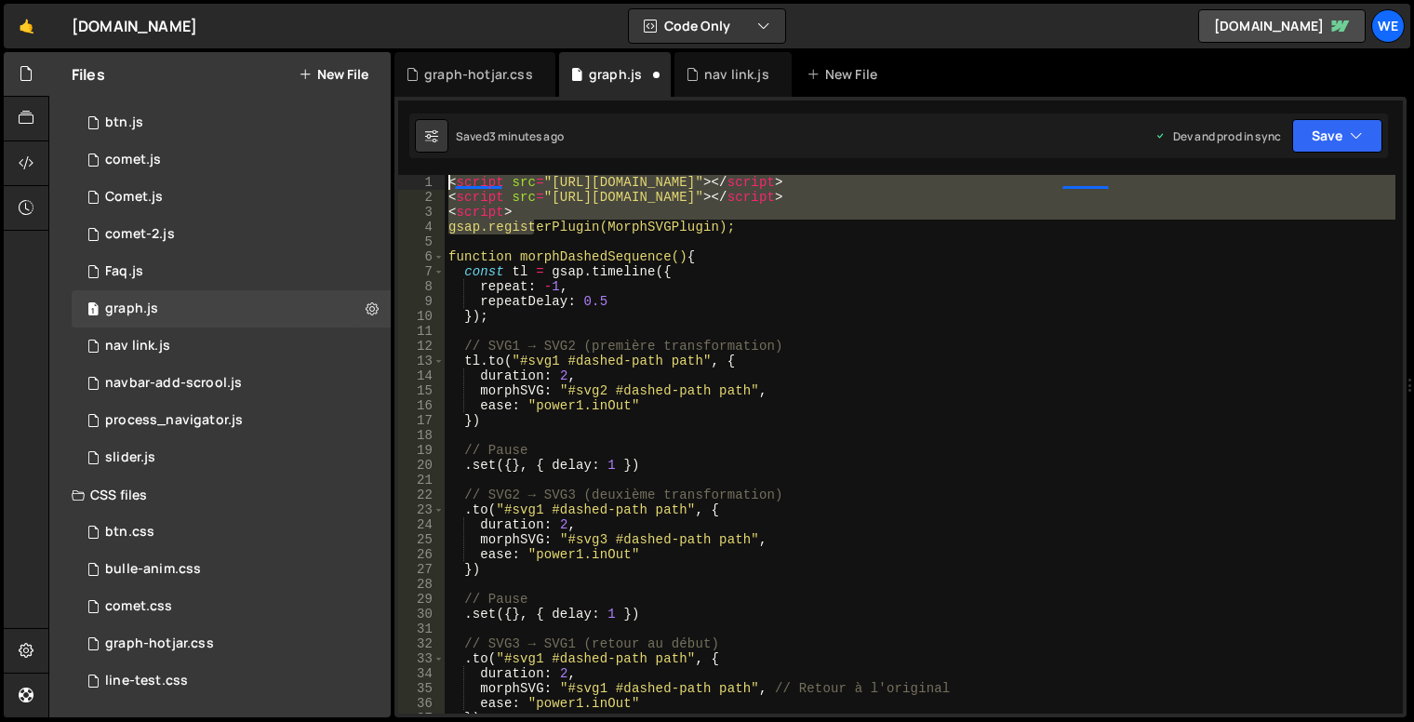
drag, startPoint x: 521, startPoint y: 216, endPoint x: 440, endPoint y: 179, distance: 89.1
click at [440, 179] on div "1 2 3 4 5 6 7 8 9 10 11 12 13 14 15 16 17 18 19 20 21 22 23 24 25 26 27 28 29 3…" at bounding box center [900, 444] width 1005 height 539
click at [572, 227] on div "< script src = "[URL][DOMAIN_NAME]" > </ script > < script src = "[URL][DOMAIN_…" at bounding box center [920, 459] width 951 height 569
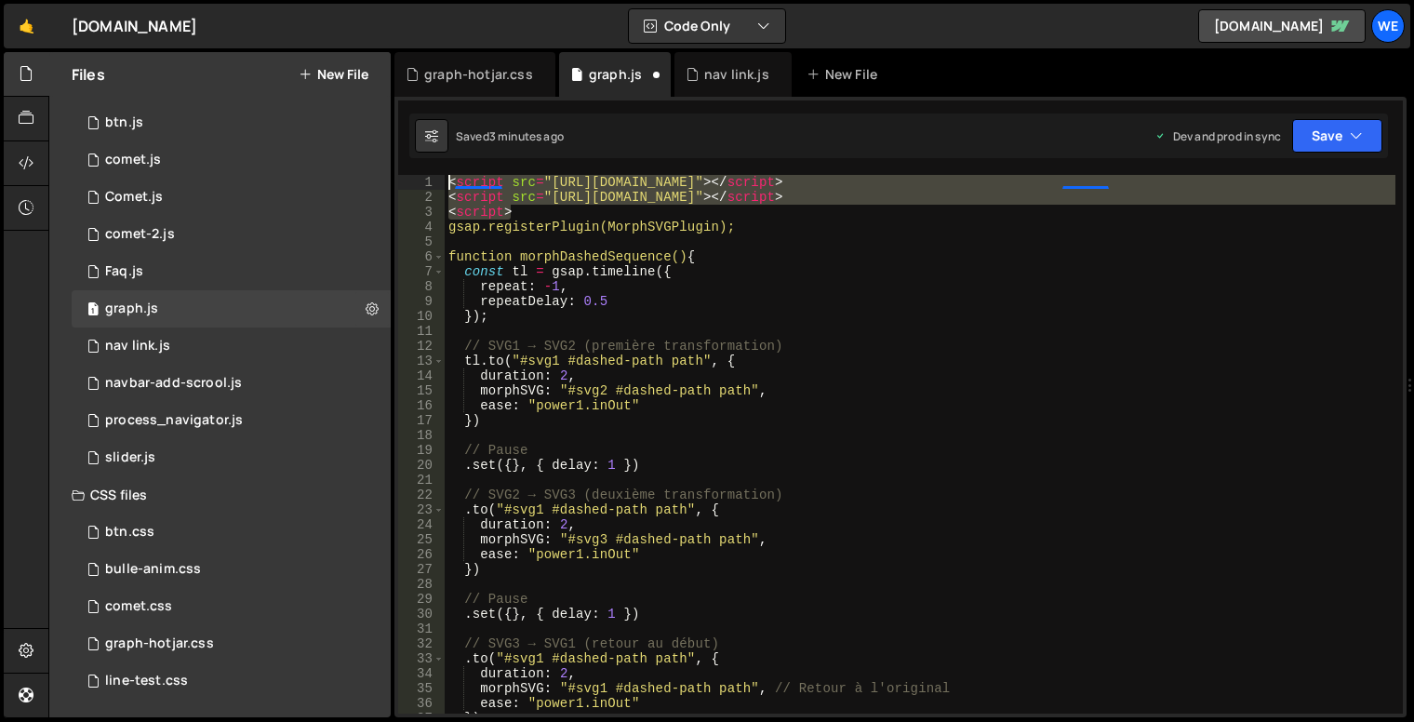
drag, startPoint x: 529, startPoint y: 208, endPoint x: 455, endPoint y: 172, distance: 82.0
click at [455, 172] on div "1 2 3 4 5 6 7 8 9 10 11 12 13 14 15 16 17 18 19 20 21 22 23 24 25 26 27 // docu…" at bounding box center [901, 407] width 1012 height 621
type textarea "<script src="[URL][DOMAIN_NAME]"></script> <script src="[URL][DOMAIN_NAME]"></s…"
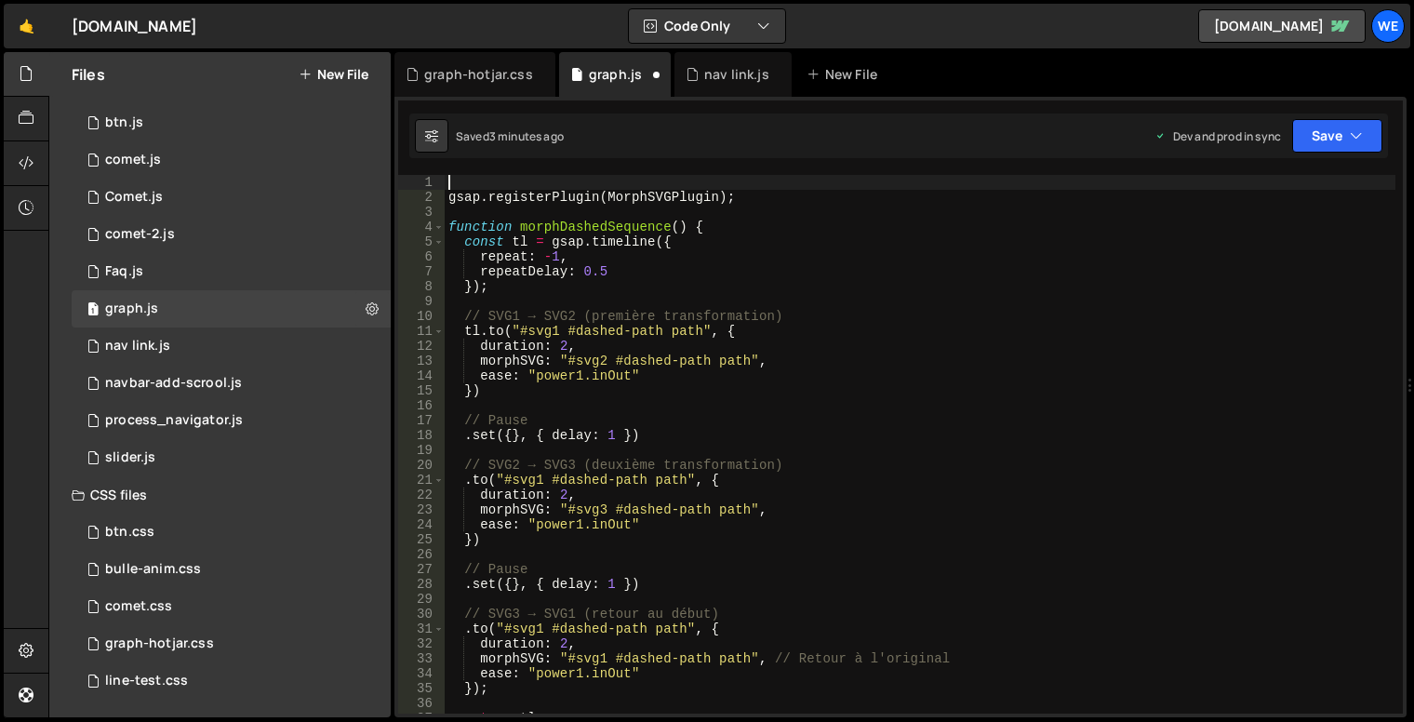
scroll to position [391, 0]
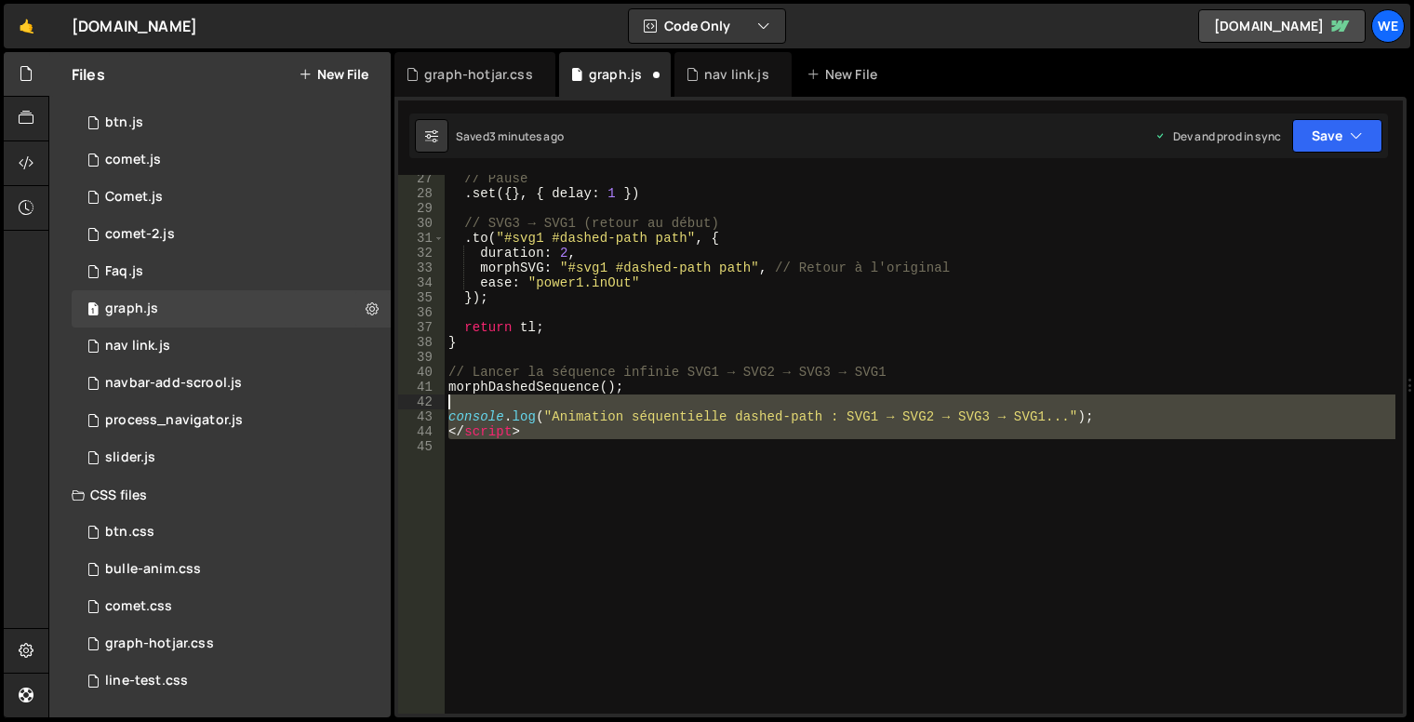
drag, startPoint x: 521, startPoint y: 445, endPoint x: 444, endPoint y: 409, distance: 85.3
click at [444, 409] on div "27 28 29 30 31 32 33 34 35 36 37 38 39 40 41 42 43 44 45 // Pause . set ({ } , …" at bounding box center [900, 444] width 1005 height 539
type textarea "console.log("Animation séquentielle dashed-path : SVG1 → SVG2 → SVG3 → SVG1..."…"
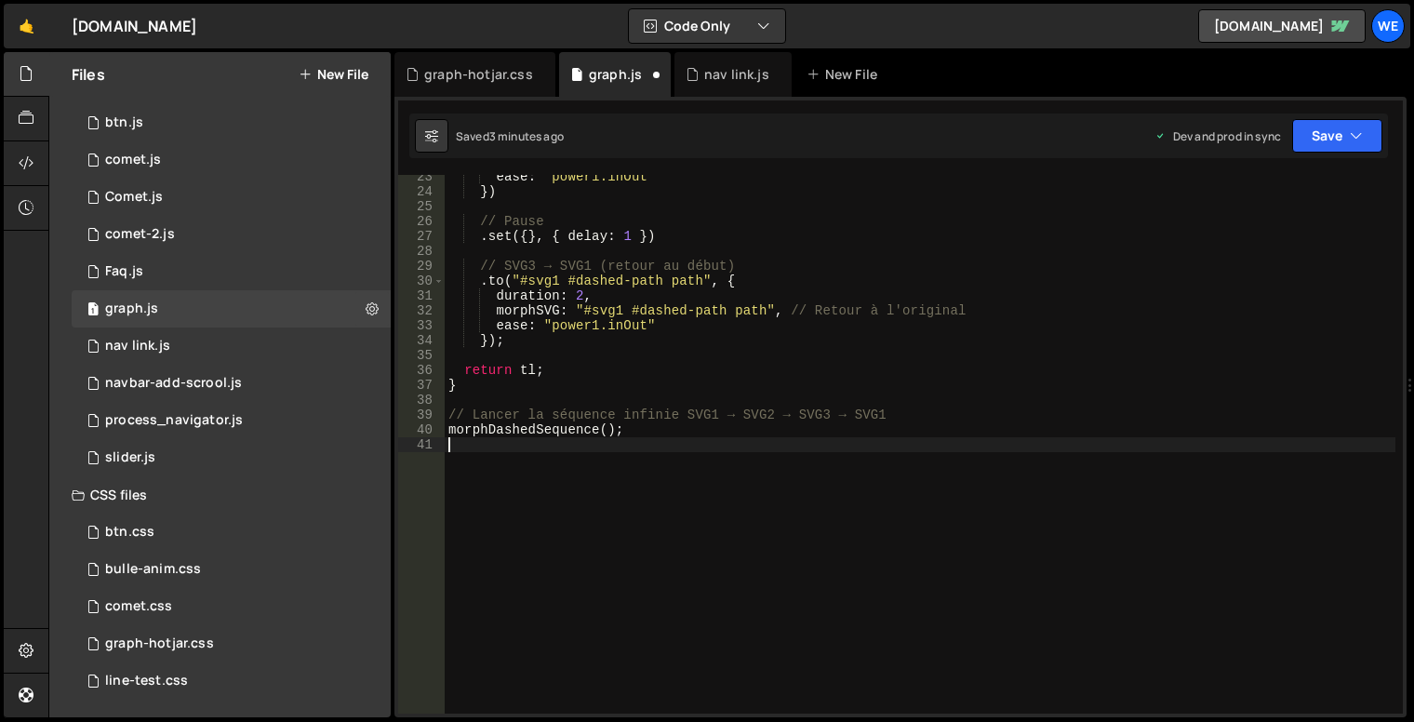
scroll to position [333, 0]
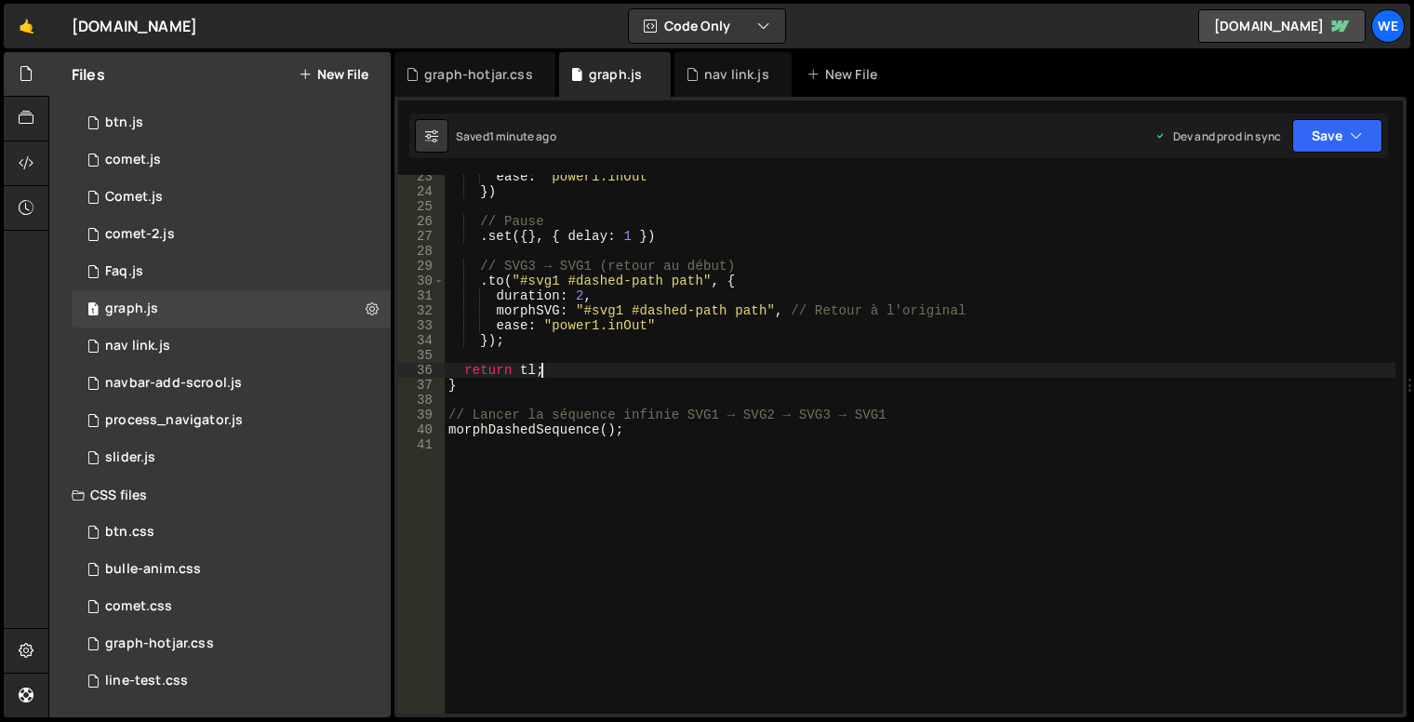
click at [945, 370] on div "ease : "power1.inOut" }) // Pause . set ({ } , { delay : 1 }) // SVG3 → SVG1 (r…" at bounding box center [920, 453] width 951 height 569
type textarea "morphDashedSequence();"
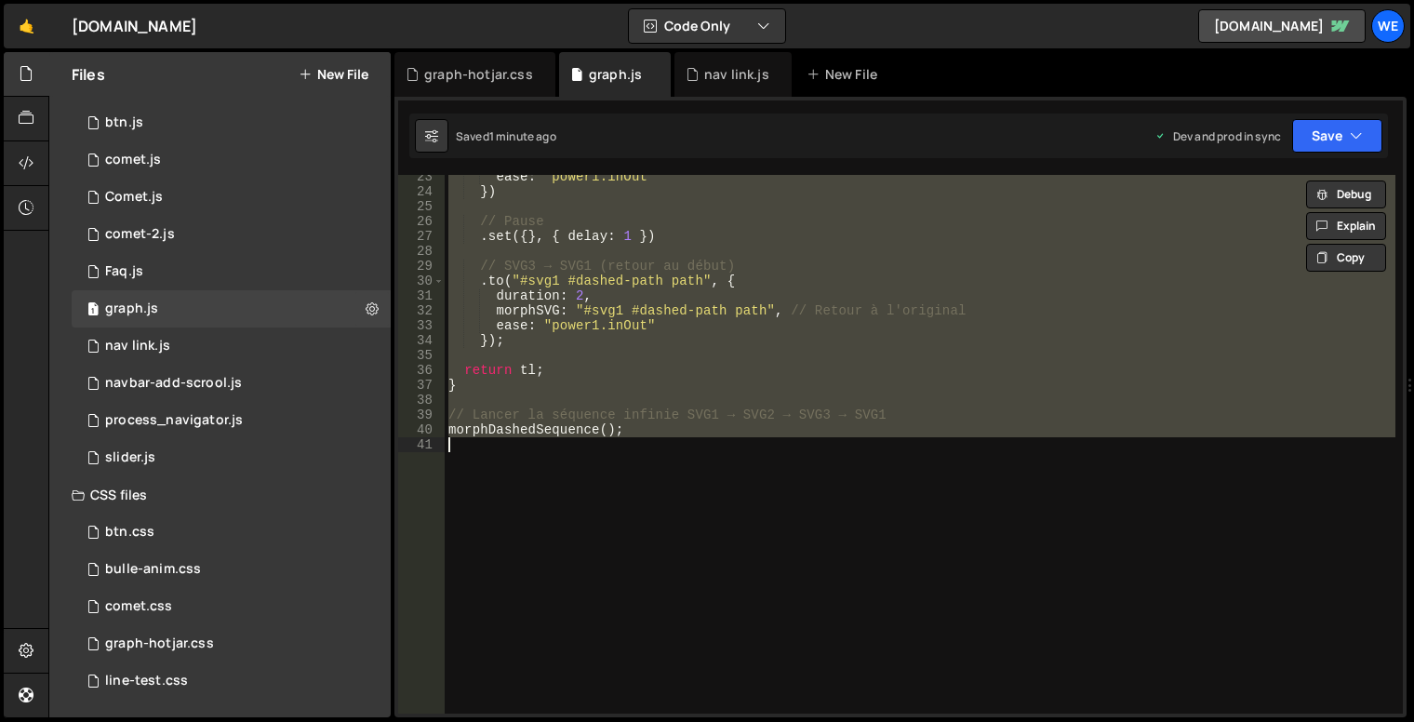
paste textarea
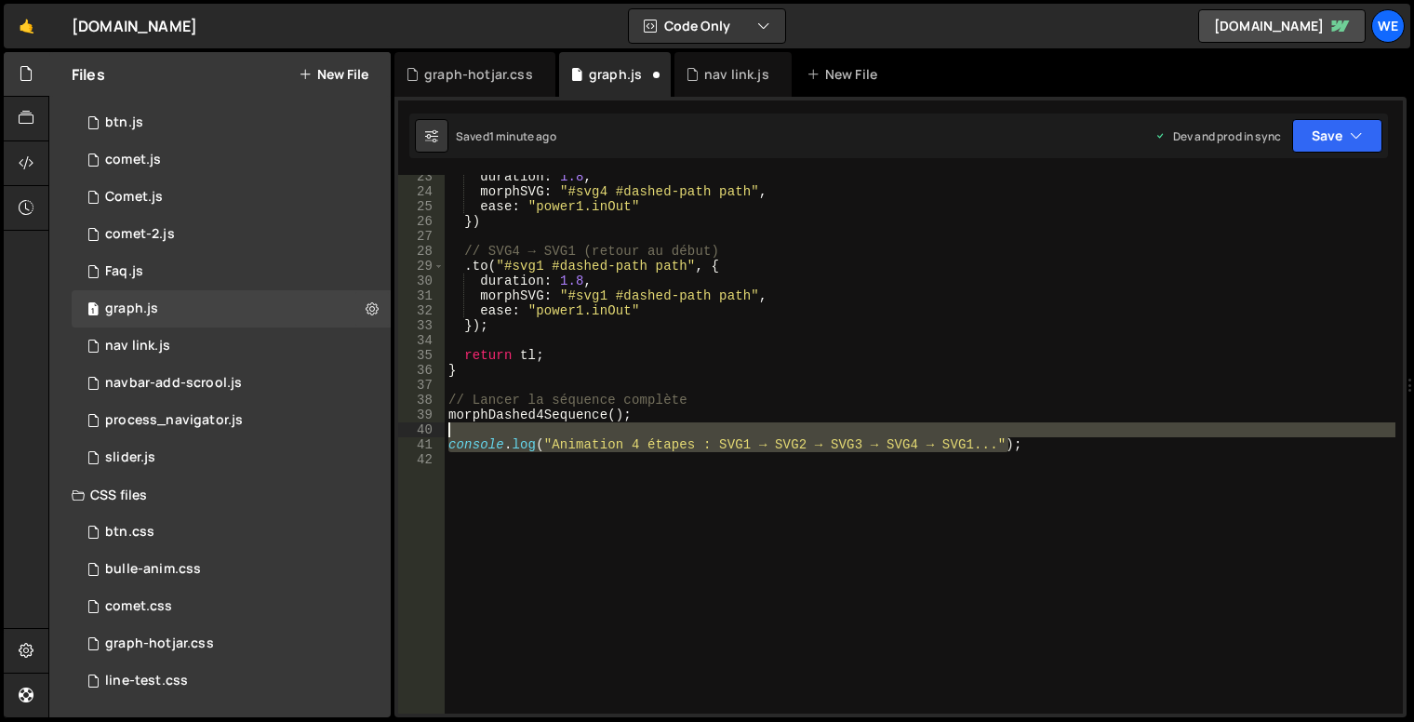
drag, startPoint x: 1031, startPoint y: 443, endPoint x: 458, endPoint y: 436, distance: 573.3
click at [458, 436] on div "duration : 1.8 , morphSVG : "#svg4 #dashed-path path" , ease : "power1.inOut" }…" at bounding box center [920, 453] width 951 height 569
type textarea "console.log("Animation 4 étapes : SVG1 → SVG2 → SVG3 → SVG4 → SVG1...");"
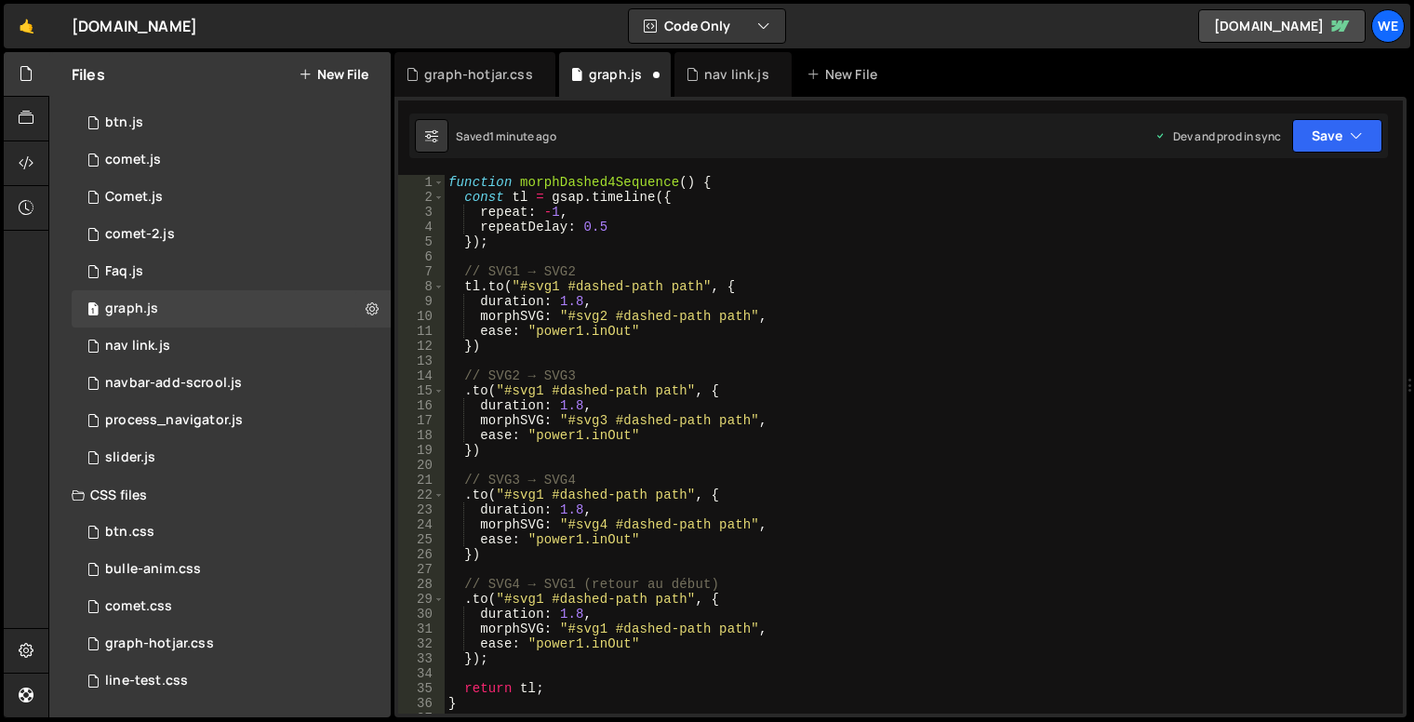
scroll to position [0, 0]
click at [825, 263] on div "function morphDashed4Sequence ( ) { const tl = gsap . timeline ({ repeat : - 1 …" at bounding box center [920, 459] width 951 height 569
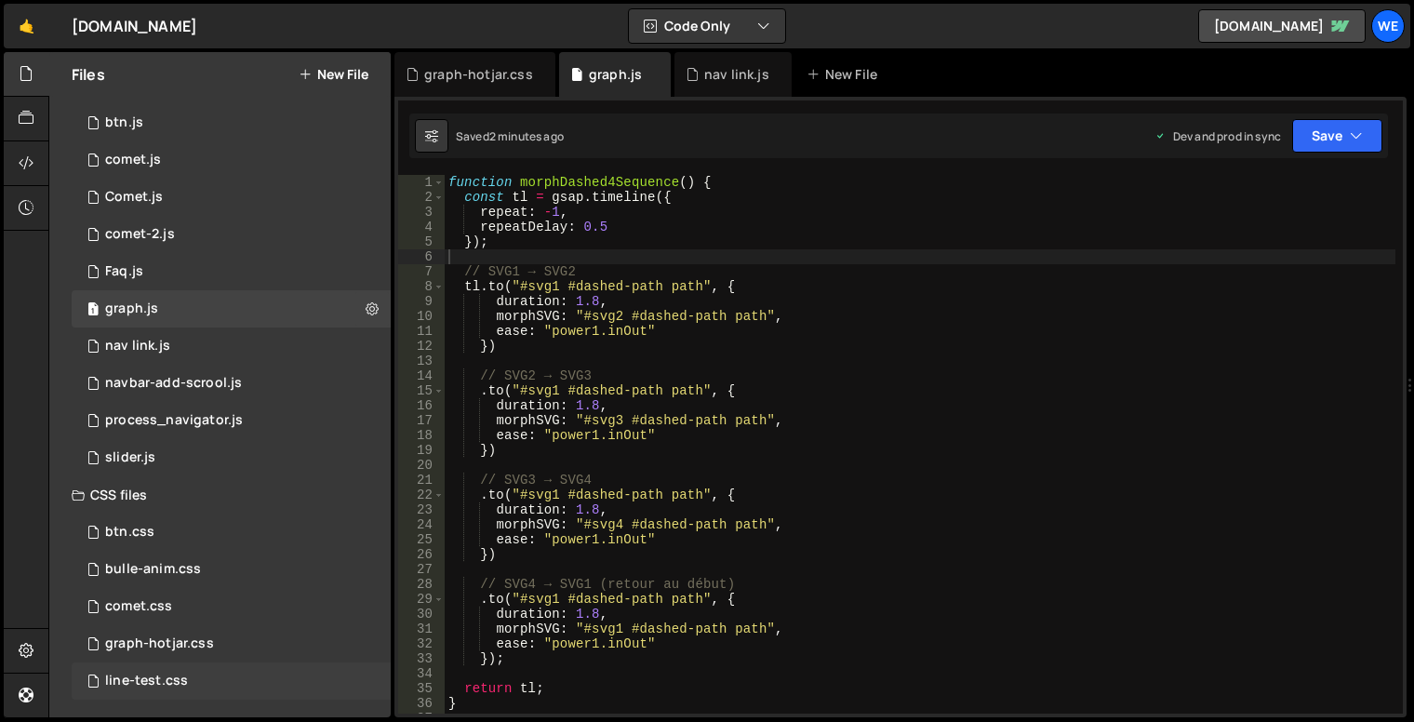
click at [187, 669] on div "line-test.css 0" at bounding box center [231, 681] width 319 height 37
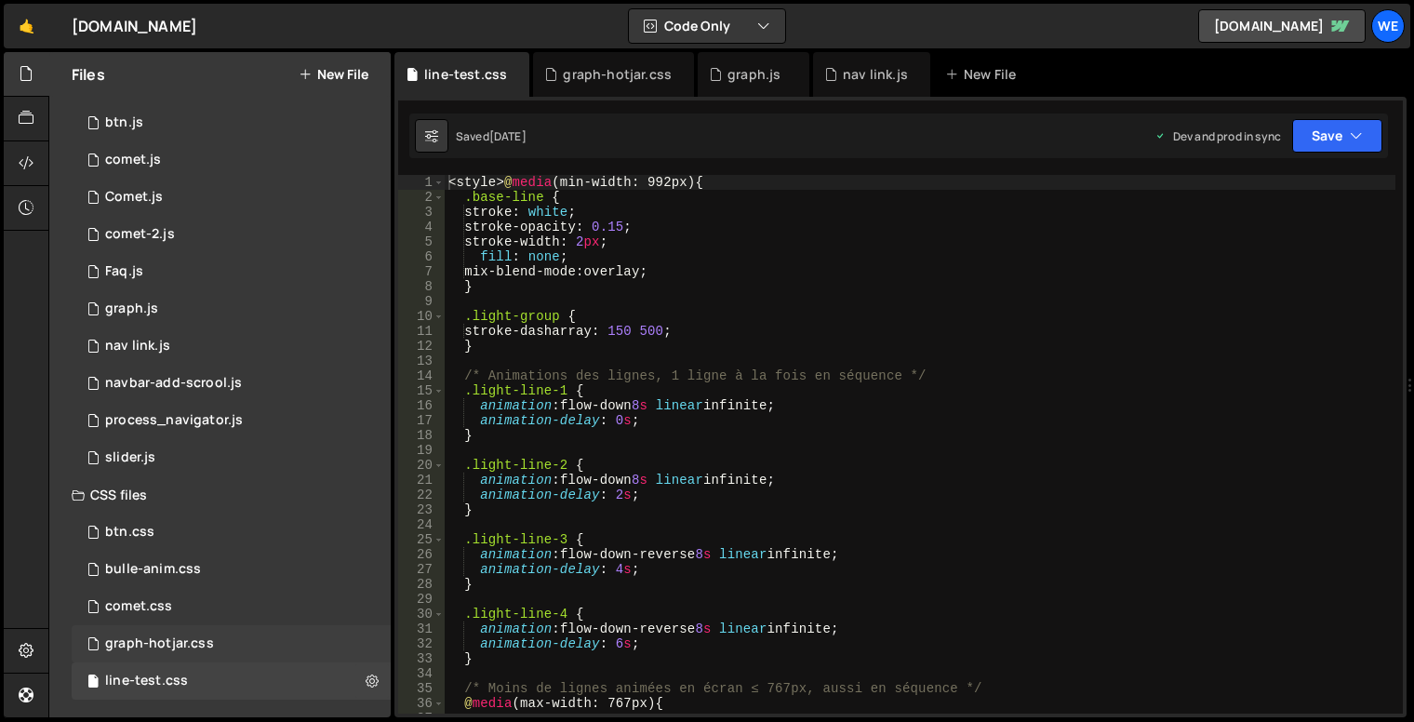
click at [172, 655] on div "graph-hotjar.css 0" at bounding box center [231, 643] width 319 height 37
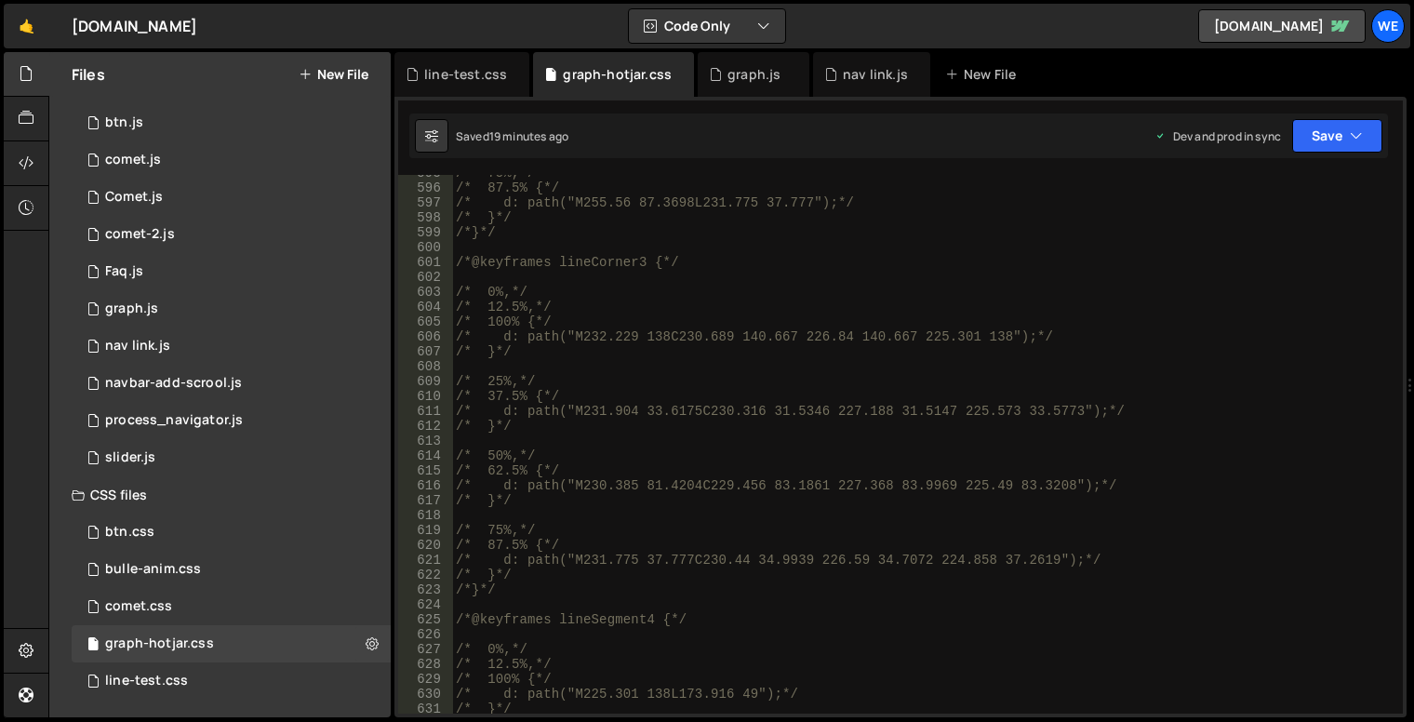
click at [711, 376] on div "/* 75%,*/ /* 87.5% {*/ /* d: path("M255.56 87.3698L231.775 37.777");*/ /* }*/ /…" at bounding box center [924, 450] width 944 height 569
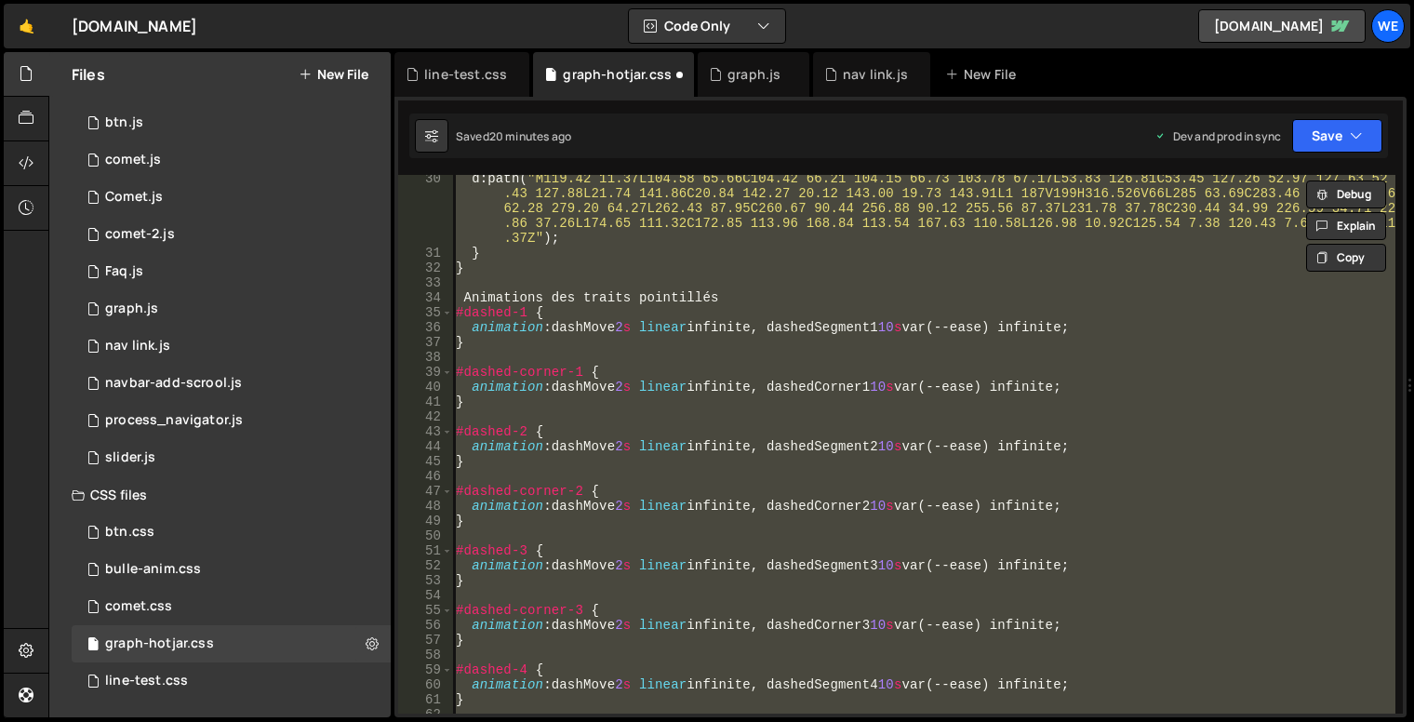
scroll to position [614, 0]
click at [916, 382] on div "d : path( " M119.42 11.37L104.58 65.66C104.42 66.21 104.15 66.73 103.78 67.17L5…" at bounding box center [924, 444] width 944 height 539
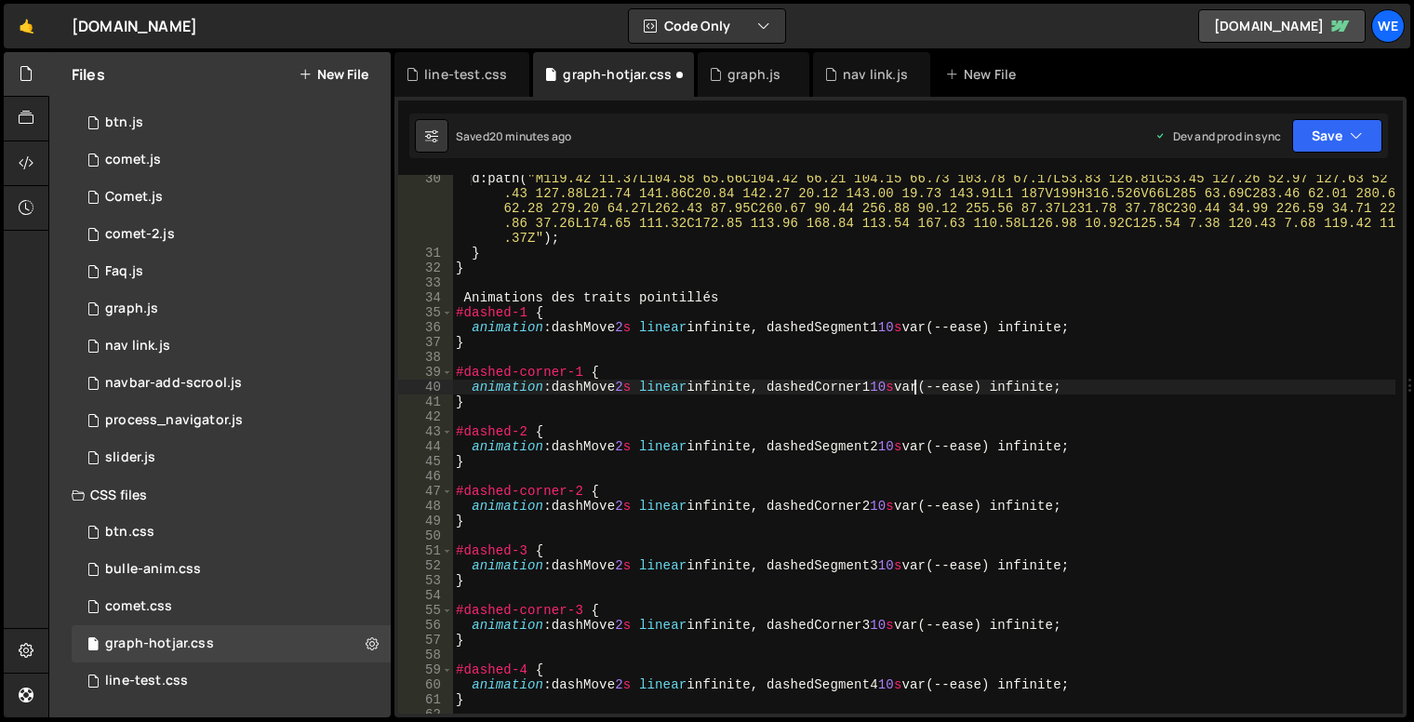
scroll to position [0, 0]
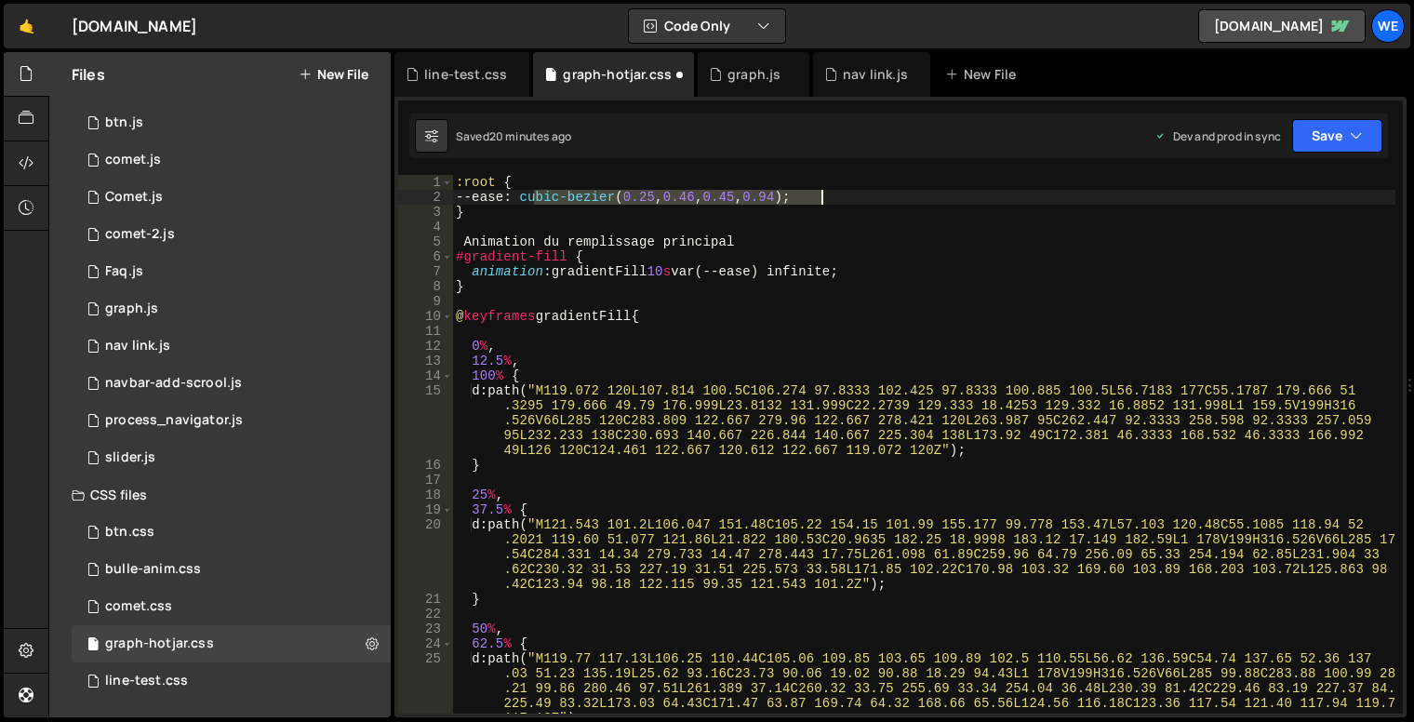
drag, startPoint x: 537, startPoint y: 196, endPoint x: 830, endPoint y: 200, distance: 293.2
click at [830, 200] on div ":root { --ease : cubic-bezier ( 0.25 , 0.46 , 0.45 , 0.94 ) ; } Animation du re…" at bounding box center [924, 459] width 944 height 569
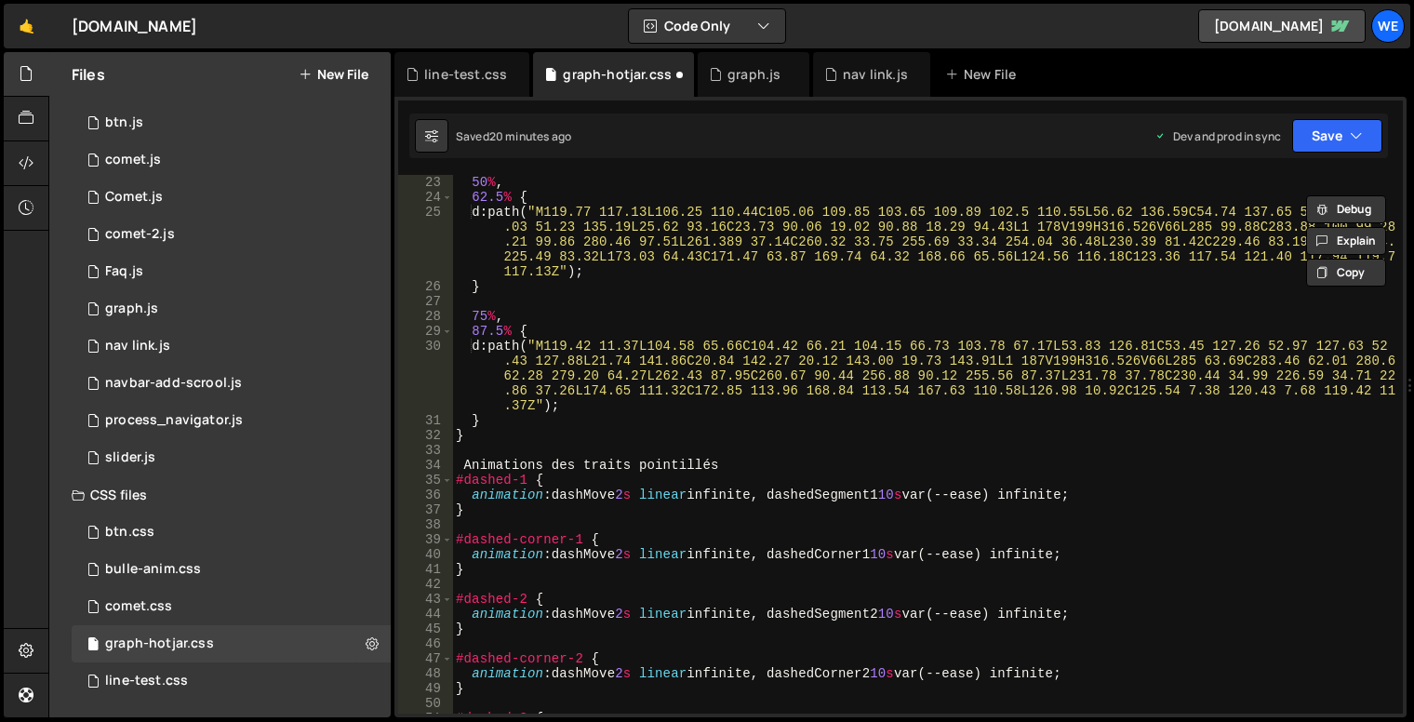
scroll to position [447, 0]
click at [767, 238] on div "50 % , 62.5 % { d : path( " M119.77 117.13L106.25 110.44C105.06 109.85 103.65 1…" at bounding box center [924, 459] width 944 height 569
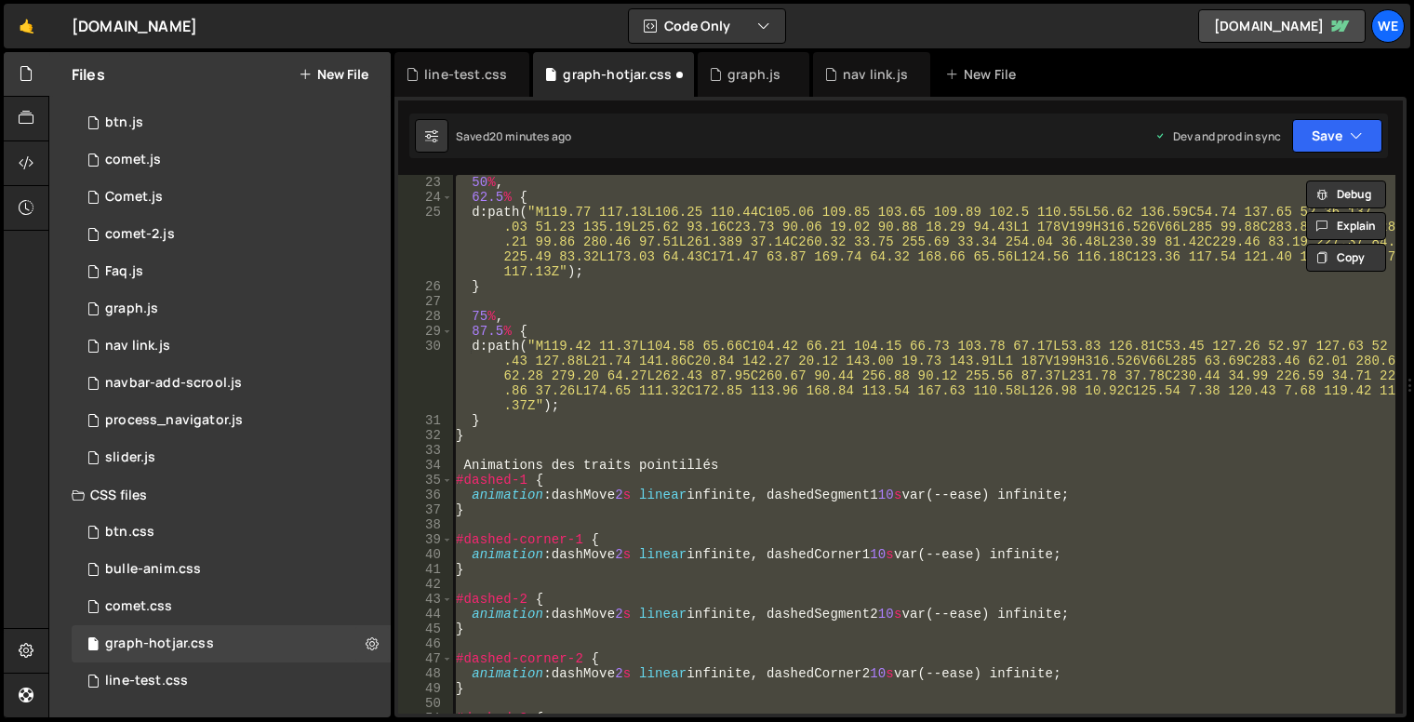
type textarea "/*}*/"
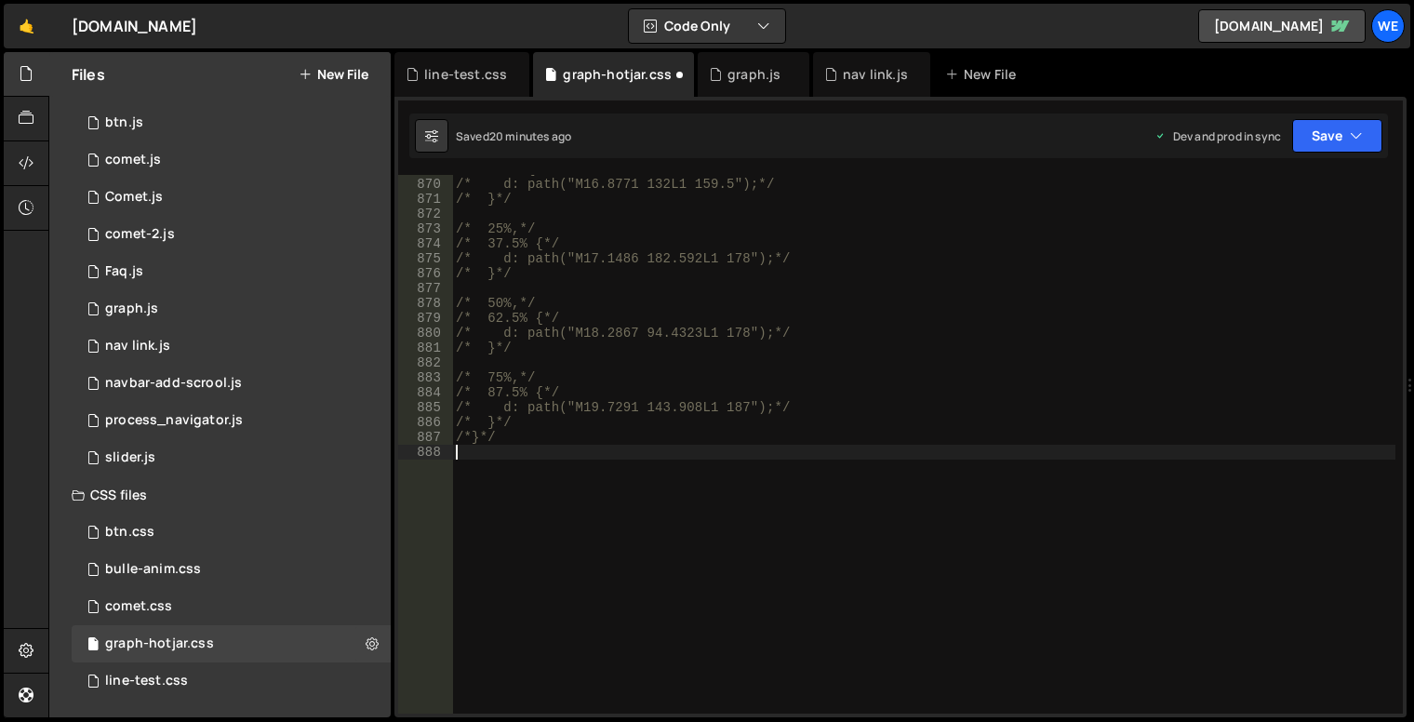
scroll to position [13160, 0]
click at [754, 85] on div "graph.js" at bounding box center [754, 74] width 112 height 45
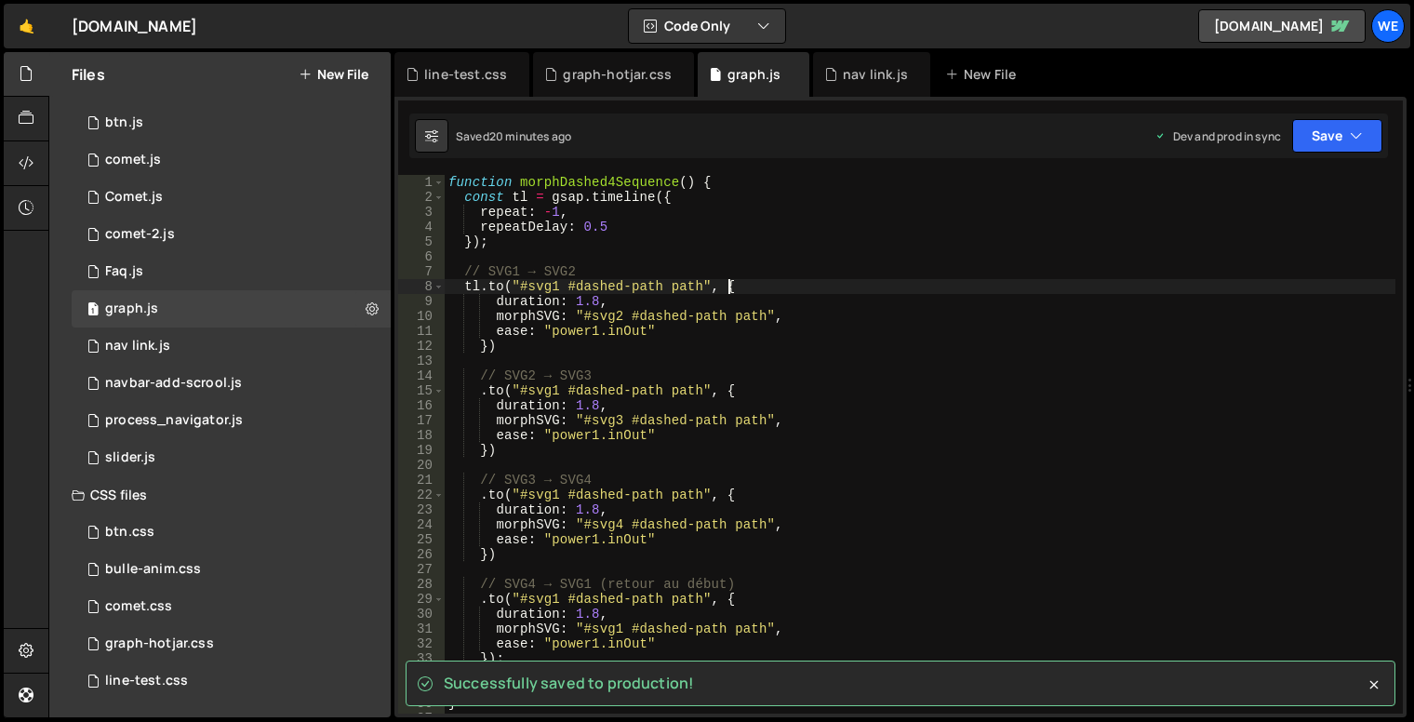
click at [808, 285] on div "function morphDashed4Sequence ( ) { const tl = gsap . timeline ({ repeat : - 1 …" at bounding box center [920, 459] width 951 height 569
type textarea "morphDashed4Sequence();"
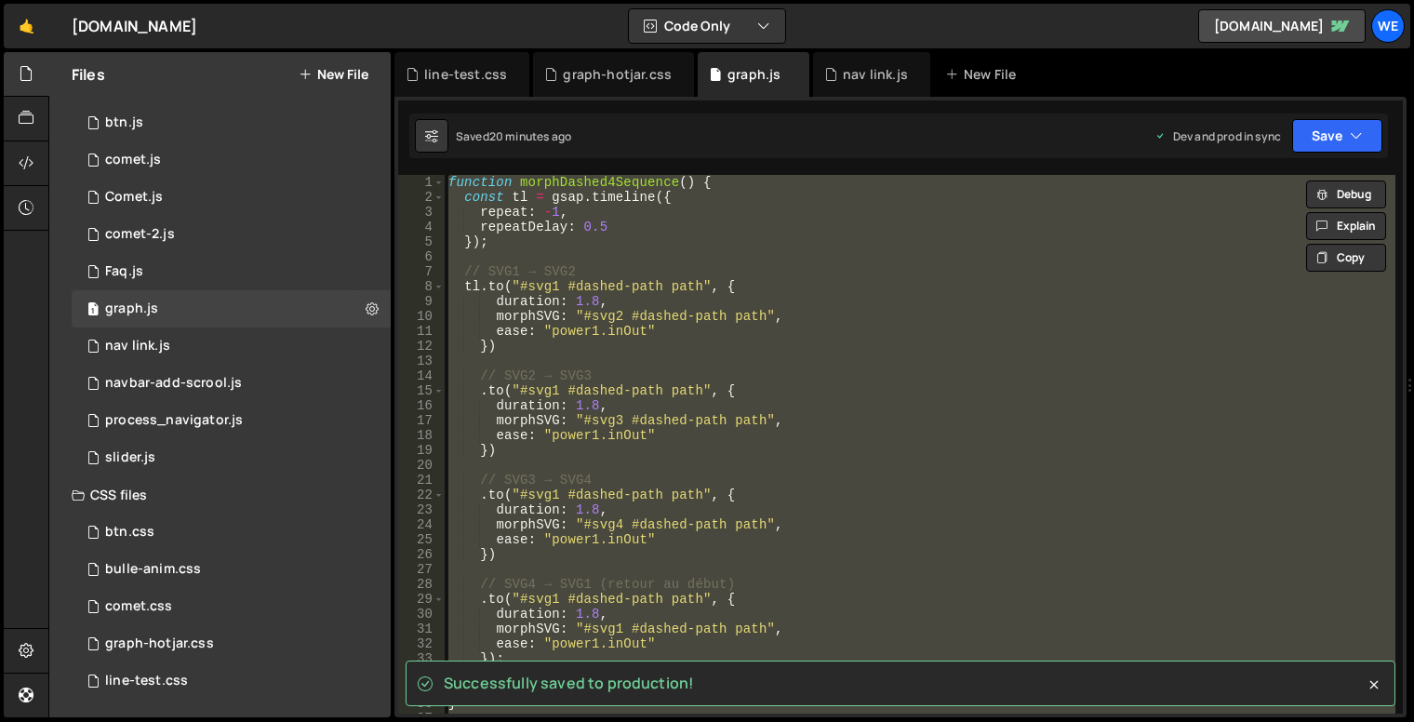
paste textarea
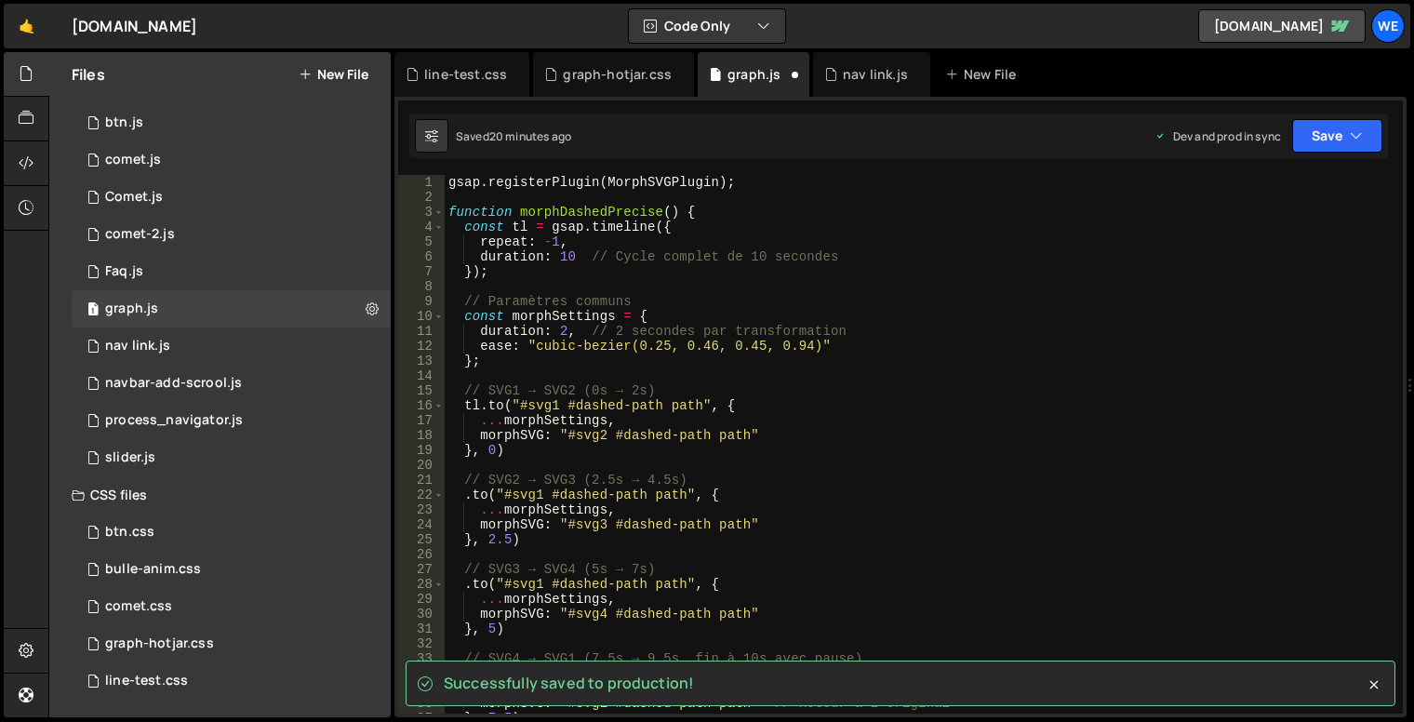
scroll to position [0, 0]
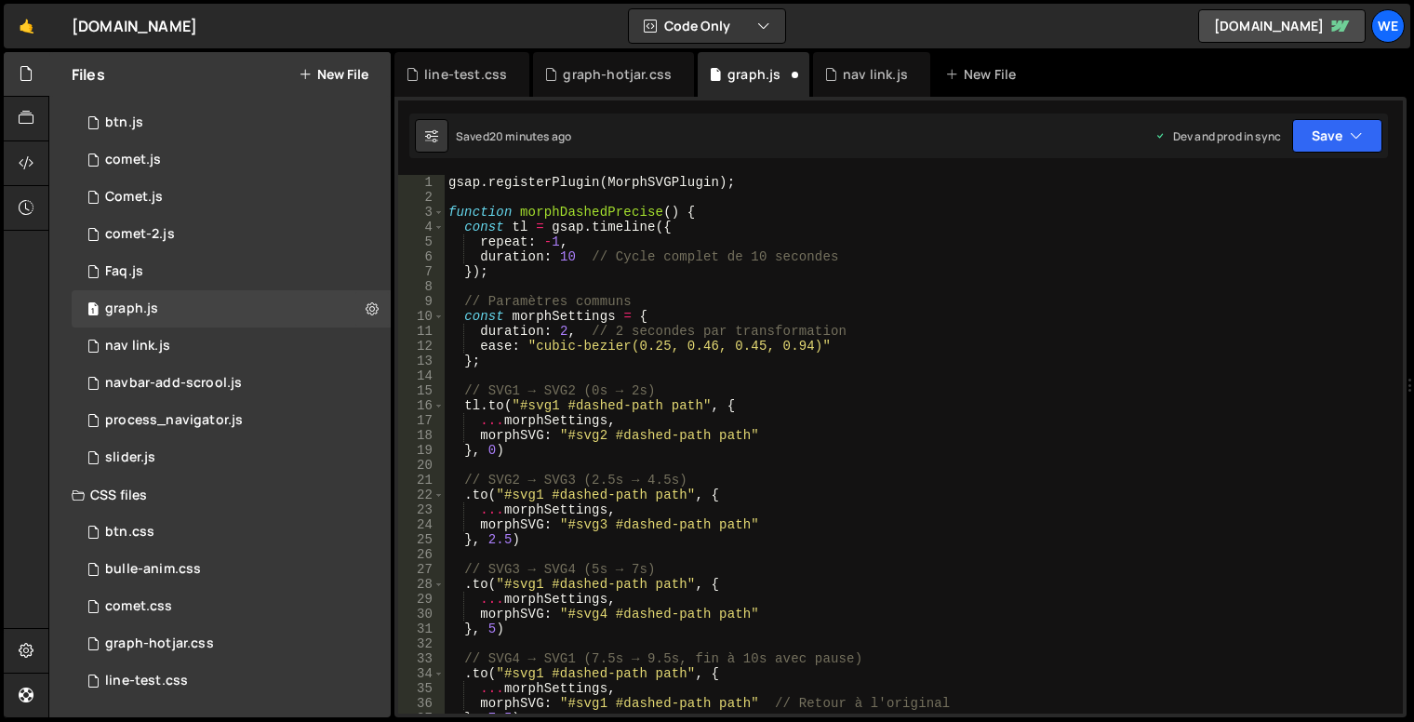
click at [888, 362] on div "gsap . registerPlugin ( MorphSVGPlugin ) ; function morphDashedPrecise ( ) { co…" at bounding box center [920, 459] width 951 height 569
type textarea "};"
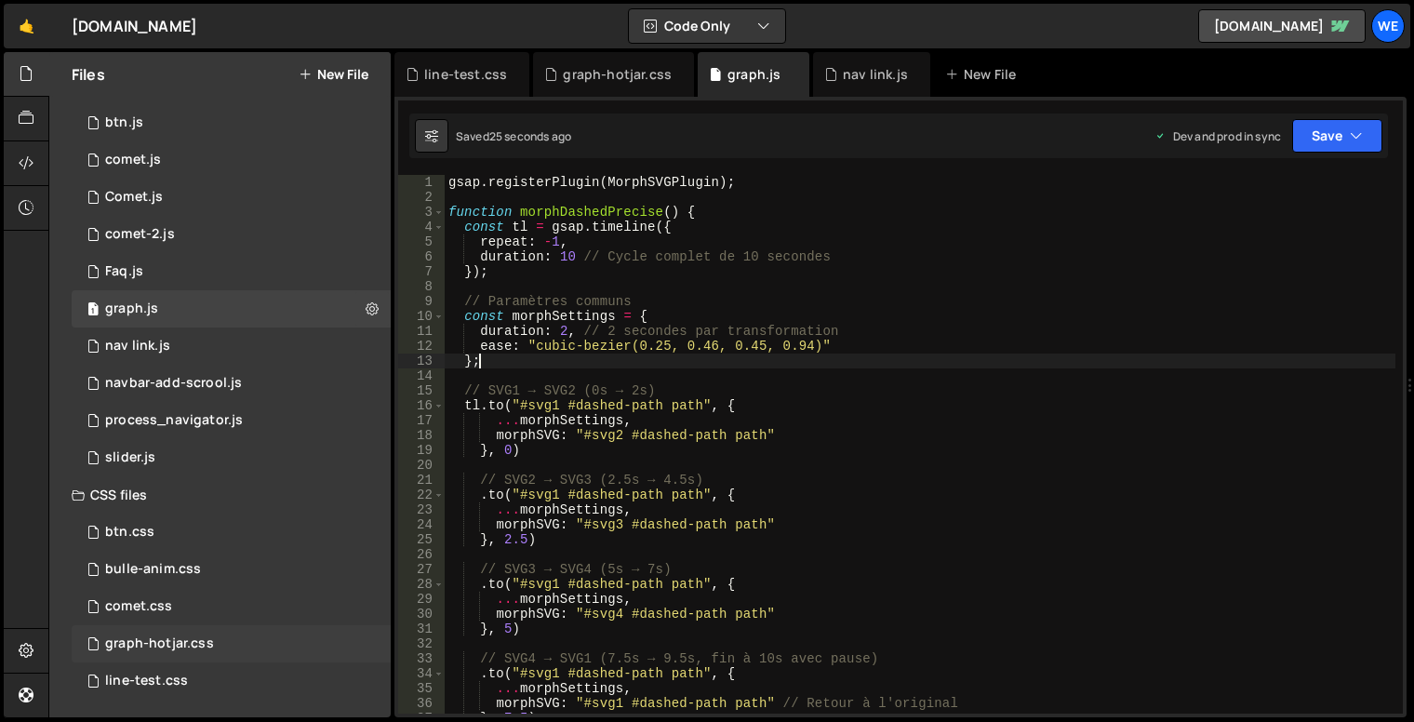
click at [212, 651] on div "graph-hotjar.css 0" at bounding box center [231, 643] width 319 height 37
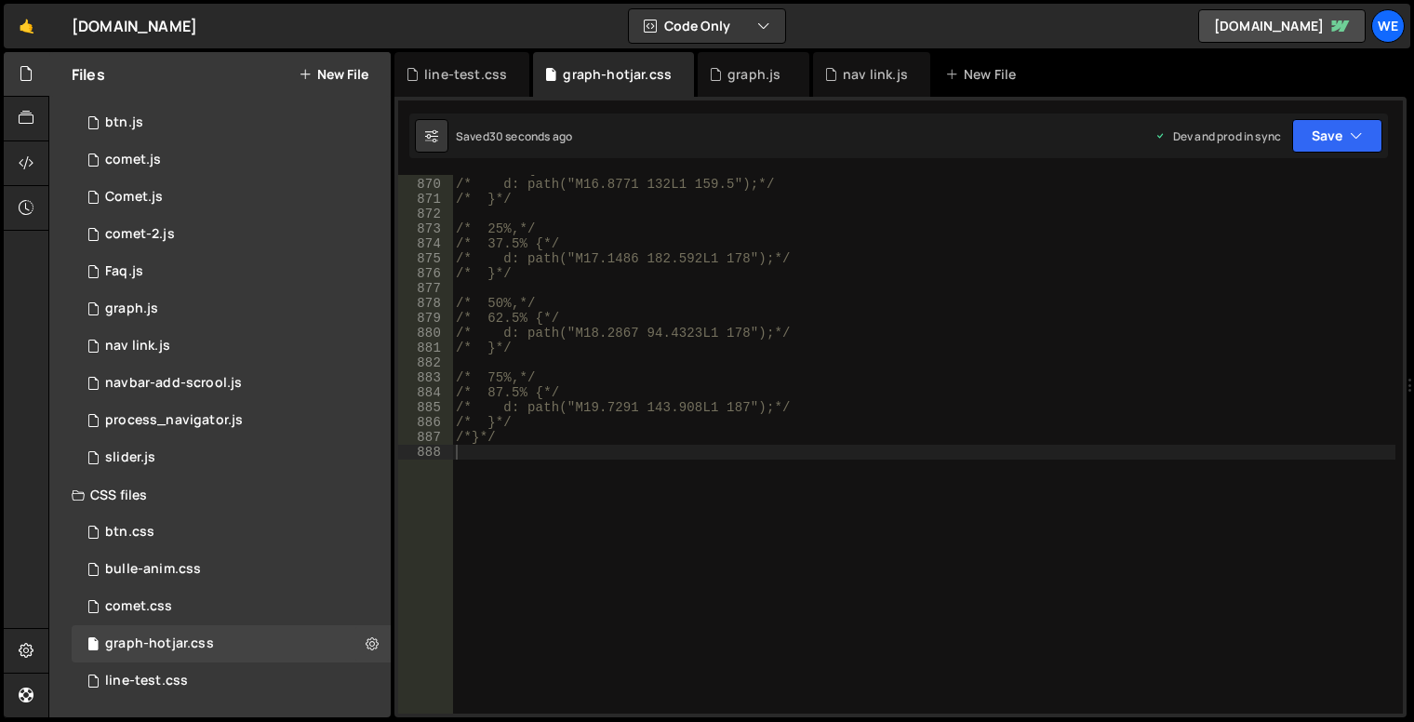
drag, startPoint x: 648, startPoint y: 458, endPoint x: 636, endPoint y: 462, distance: 13.0
click at [643, 460] on div "/* 100% {*/ /* d: path("M16.8771 132L1 159.5");*/ /* }*/ /* 25%,*/ /* 37.5% {*/…" at bounding box center [924, 446] width 944 height 569
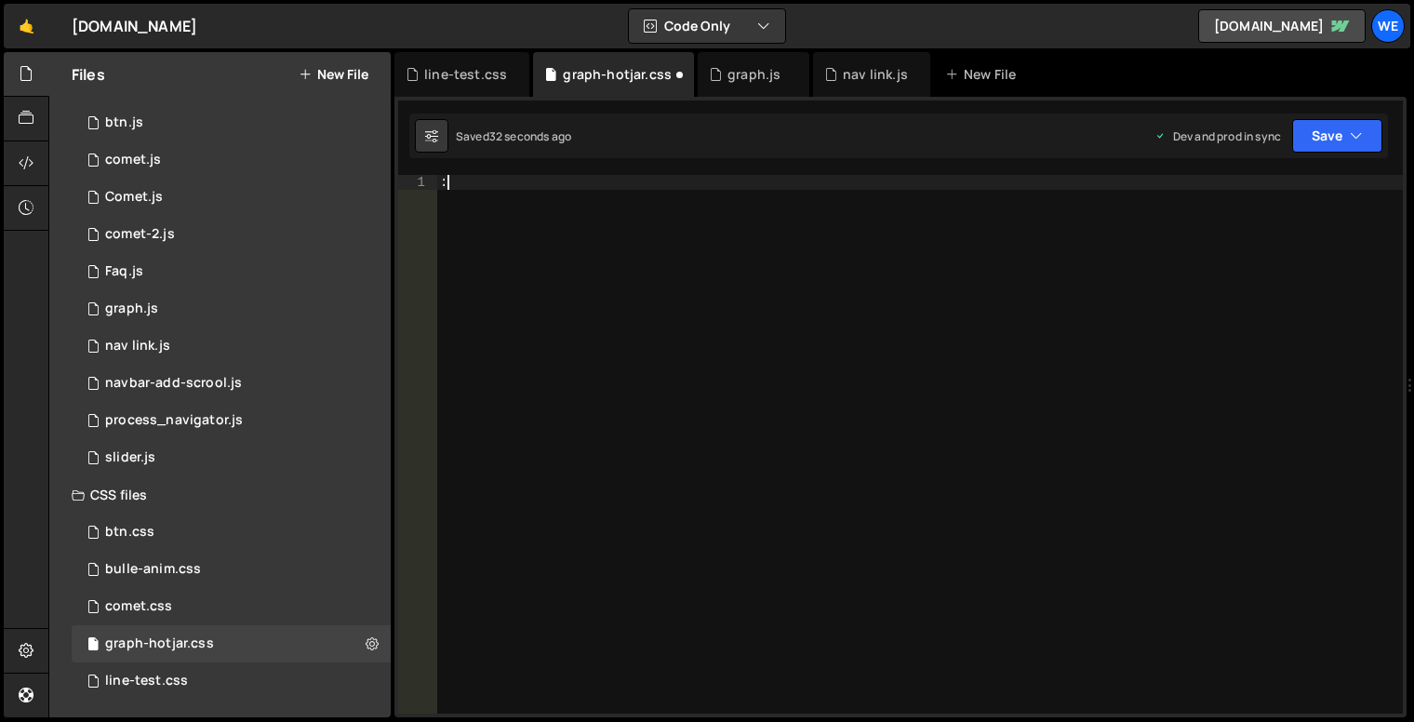
scroll to position [13153, 0]
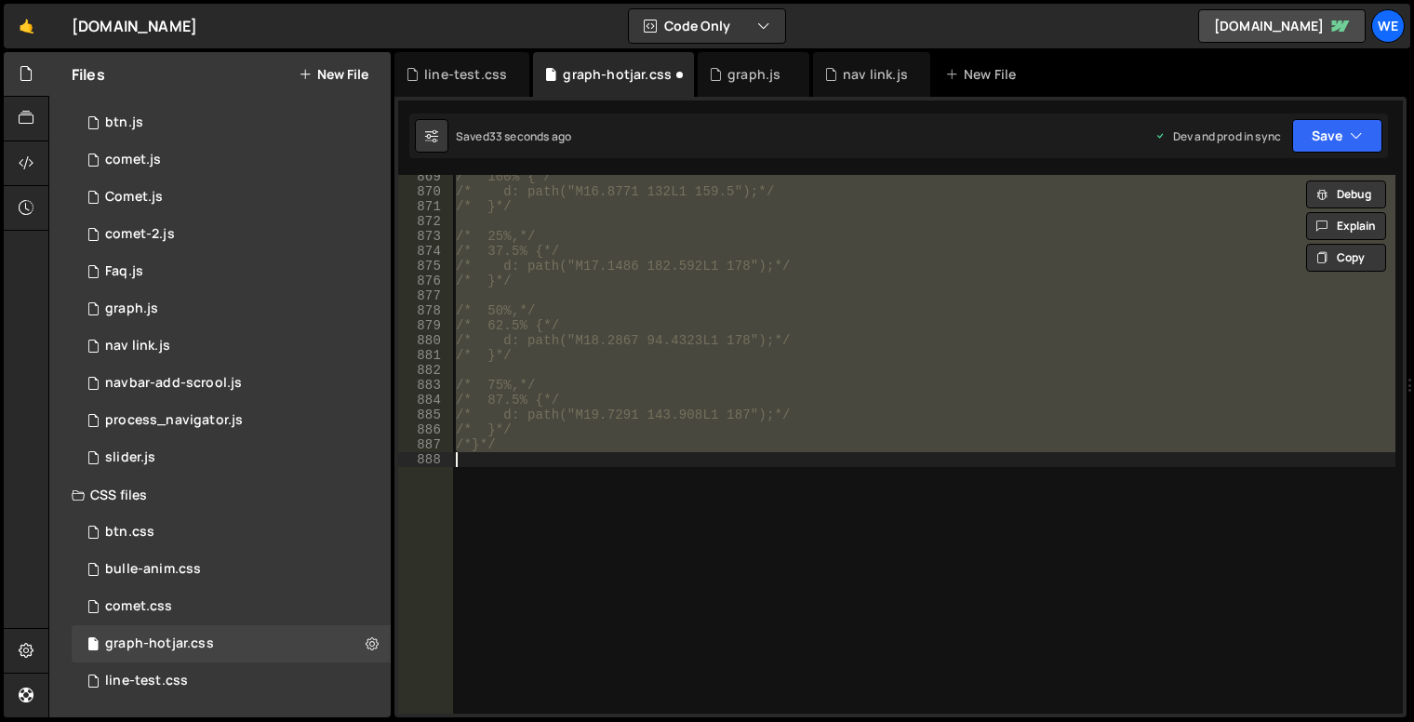
type textarea "}"
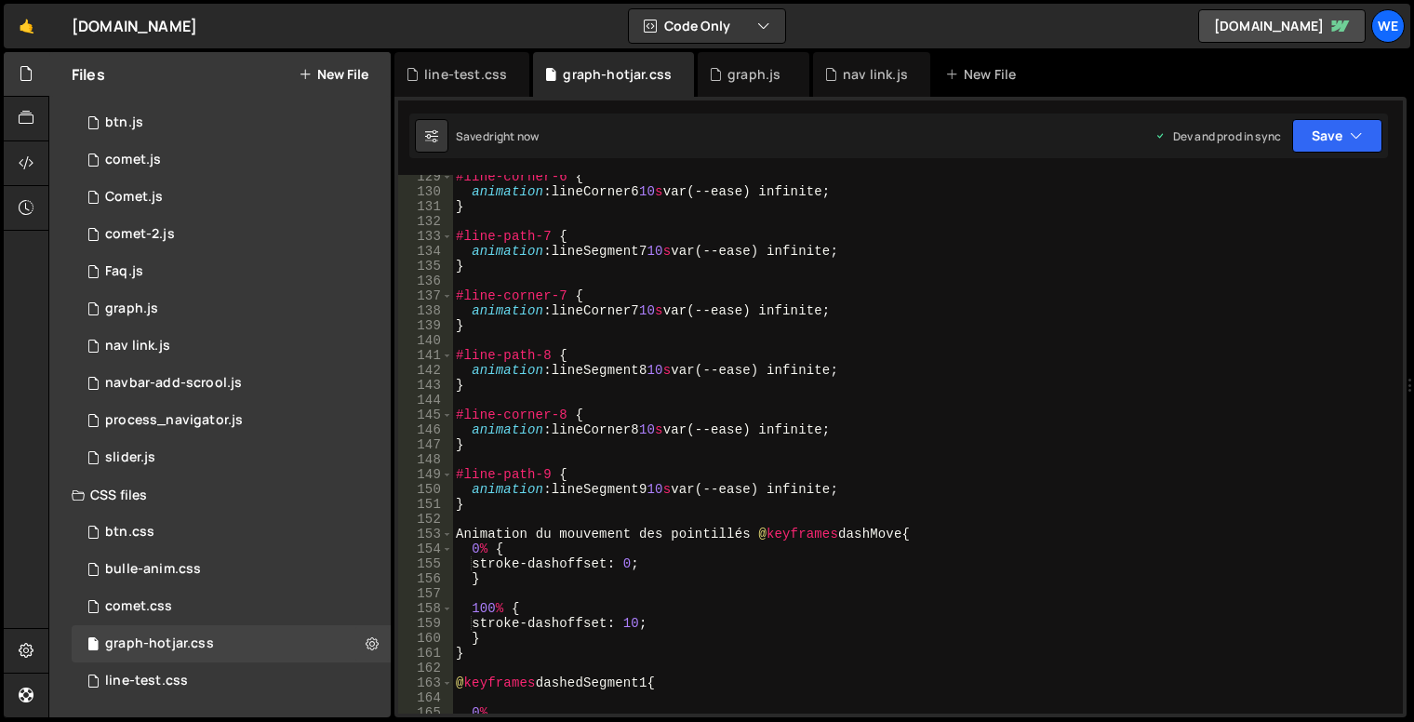
scroll to position [2429, 0]
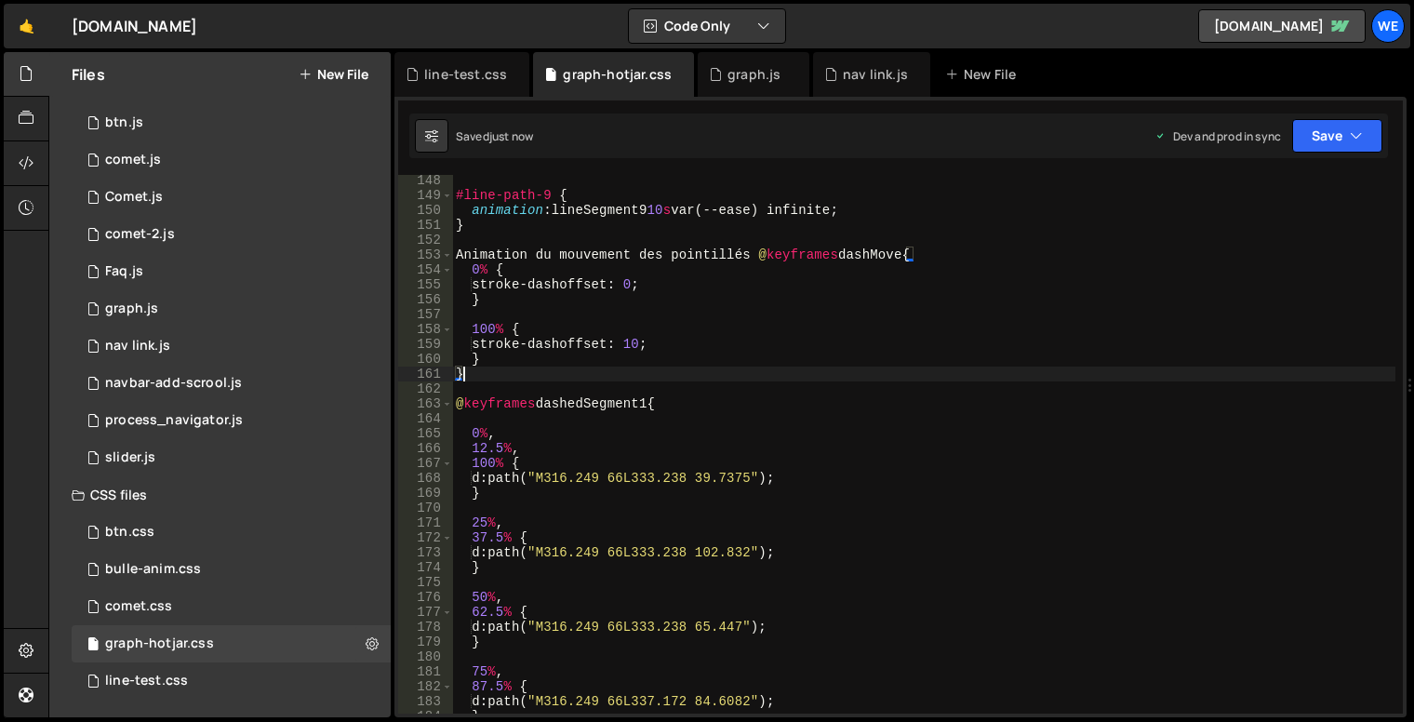
click at [506, 380] on div "#line-path-9 { animation : lineSegment9 10 s var(--ease) infinite ; } Animation…" at bounding box center [924, 457] width 944 height 569
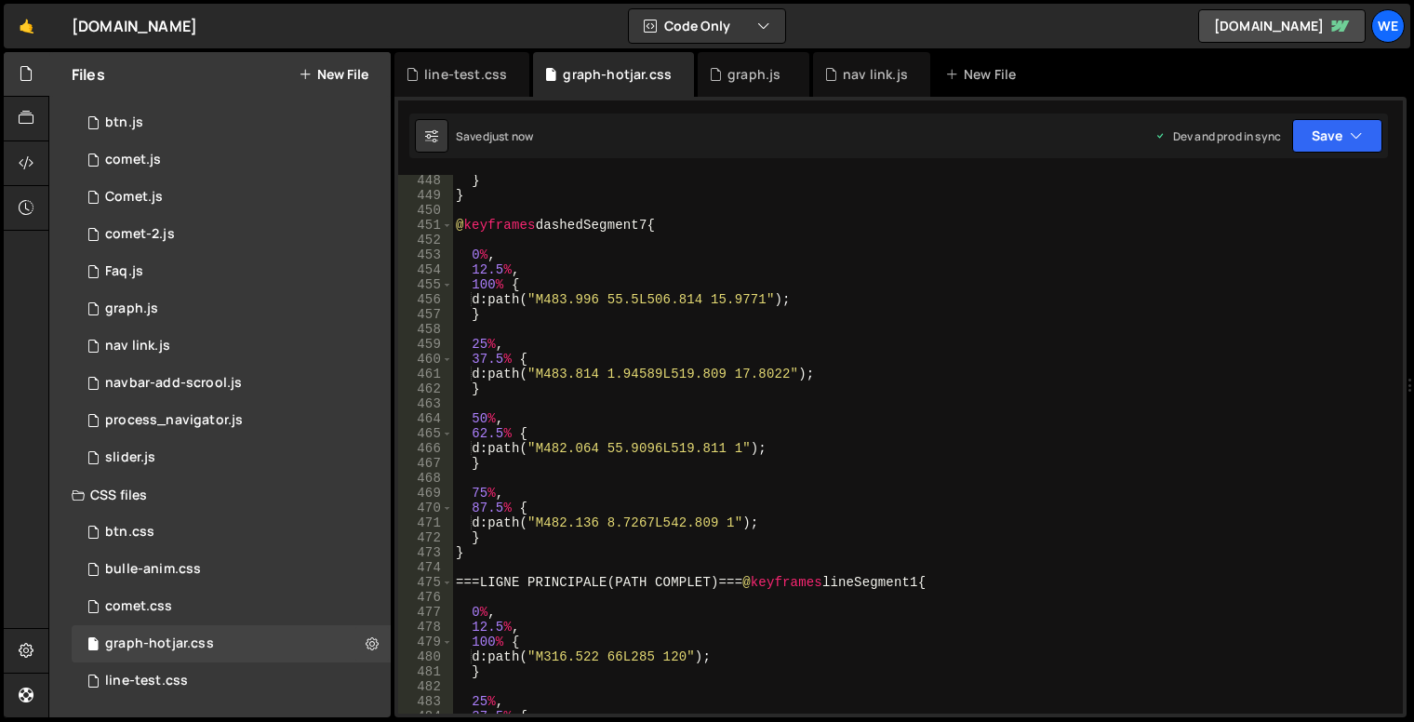
scroll to position [6951, 0]
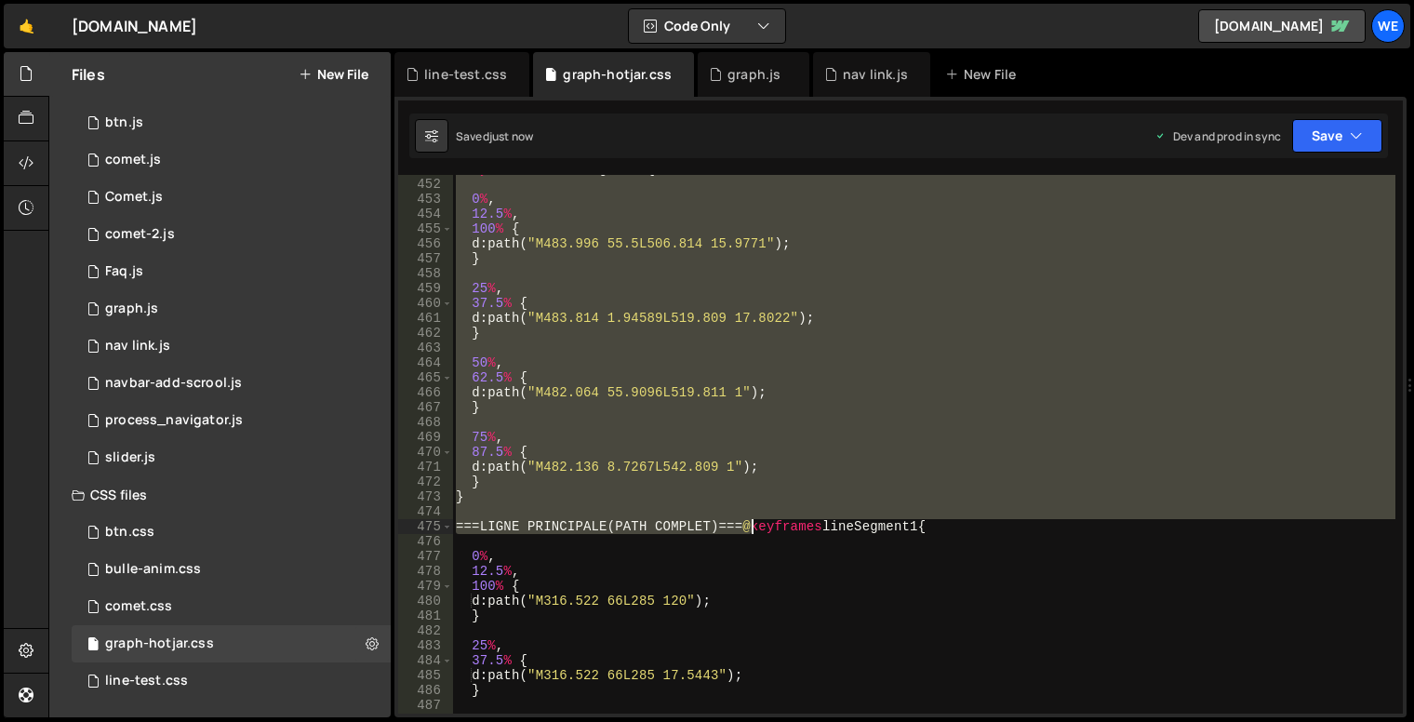
click at [751, 529] on div "@ keyframes dashedSegment7 { 0 % , 12.5 % , 100 % { d : path( " M483.996 55.5L5…" at bounding box center [924, 446] width 944 height 569
type textarea "}keyframes lineSegment1 {"
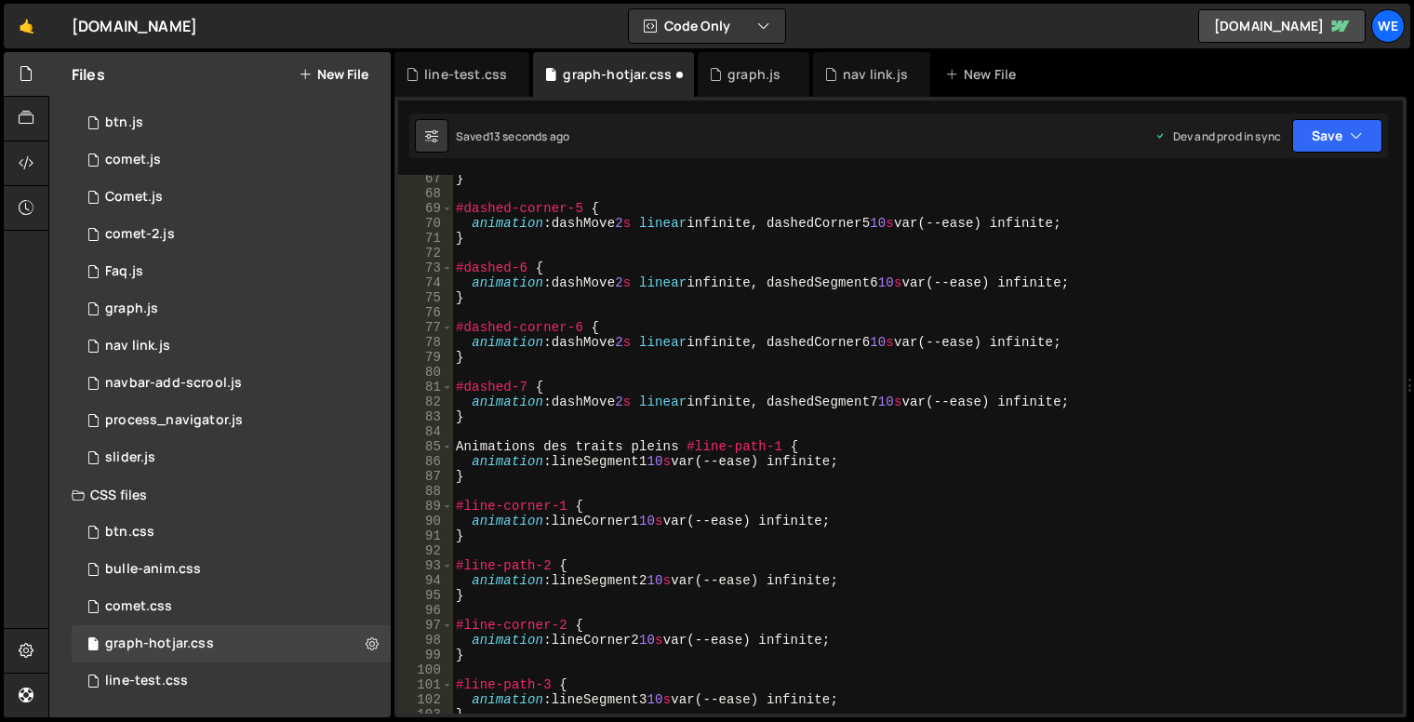
scroll to position [1169, 0]
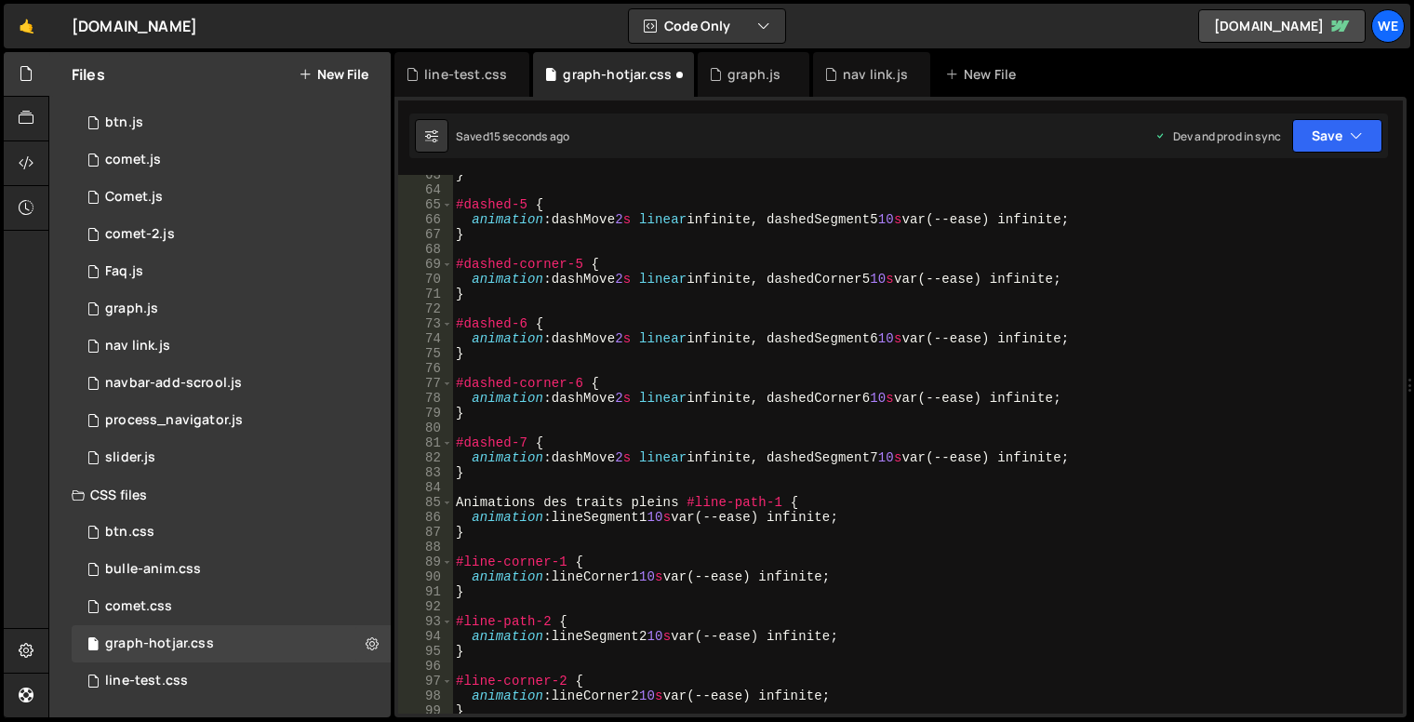
click at [487, 485] on div "} #dashed-5 { animation : dashMove 2 s linear infinite, dashedSegment5 10 s var…" at bounding box center [924, 452] width 944 height 569
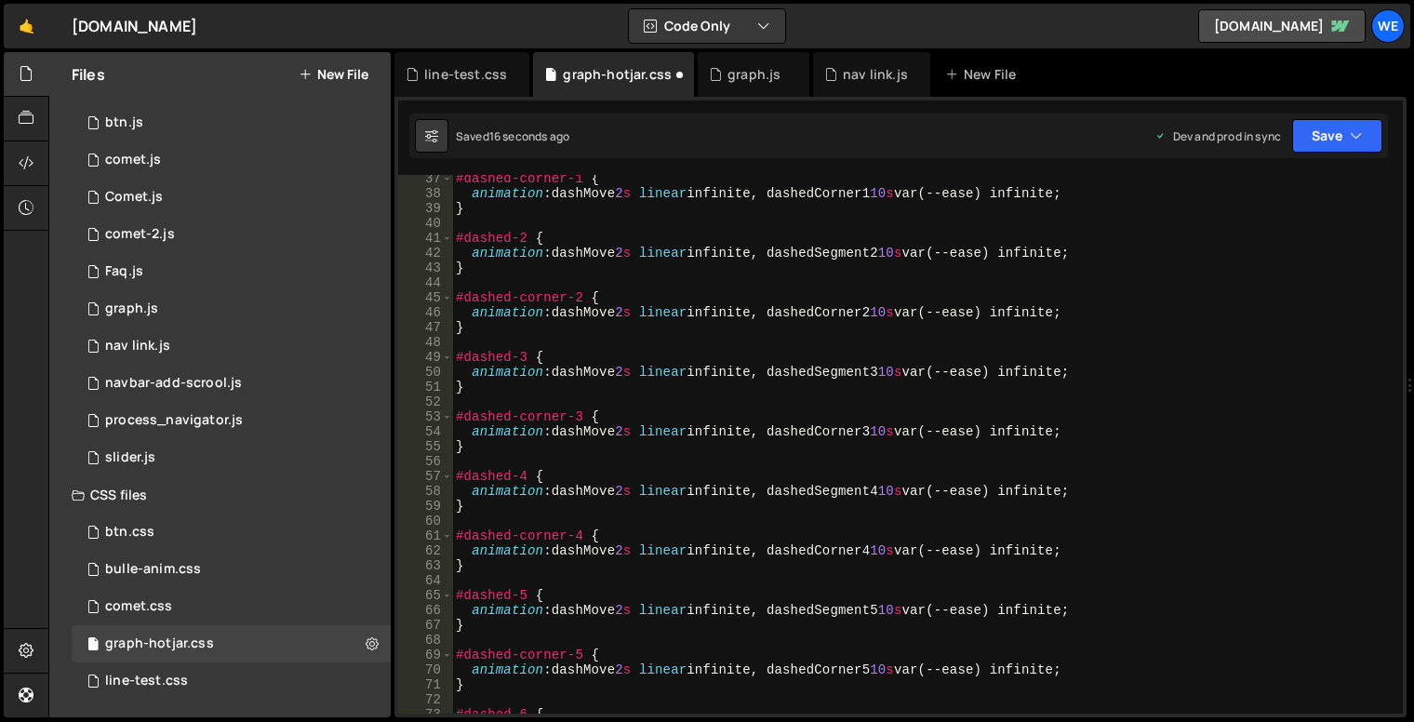
scroll to position [387, 0]
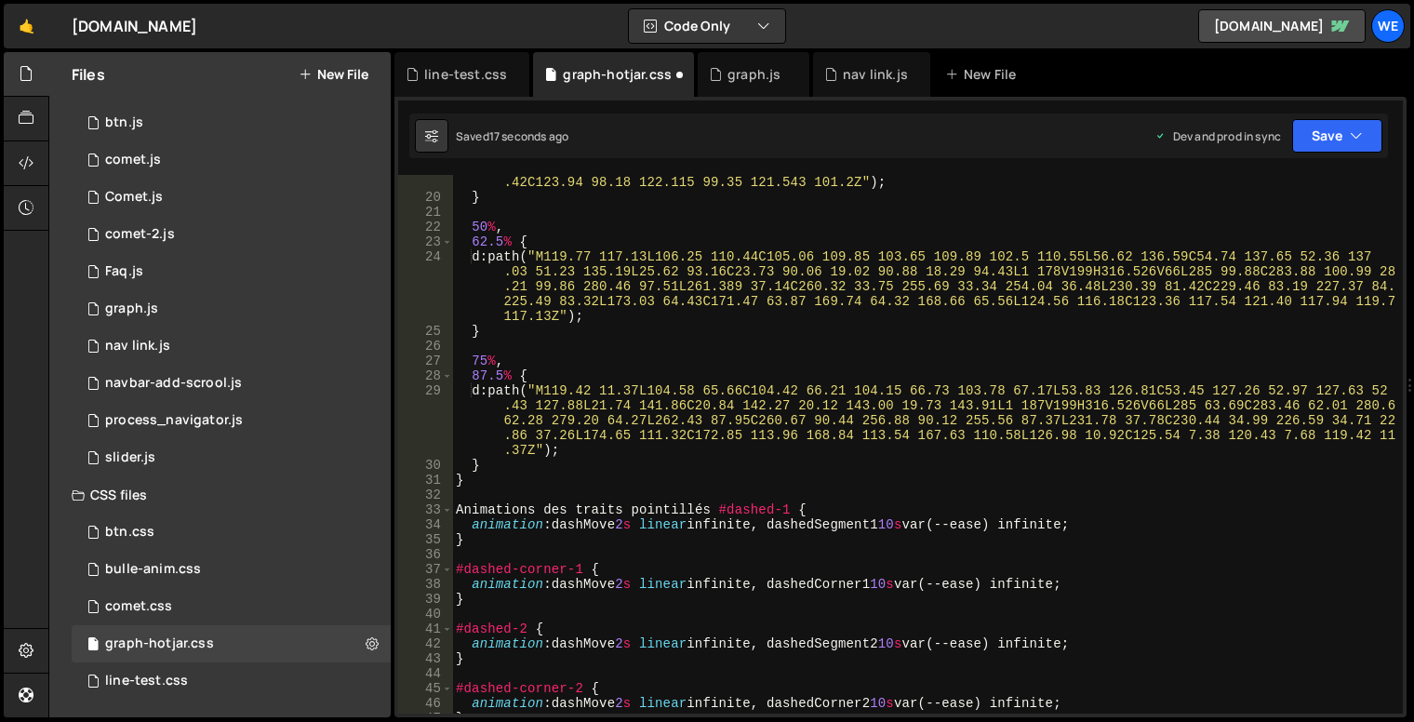
click at [471, 500] on div "d : path( " M121.543 101.2L106.047 151.48C105.22 154.15 101.99 155.177 99.778 1…" at bounding box center [924, 429] width 944 height 628
type textarea "Animations des traits pointillés #dashed-1 {"
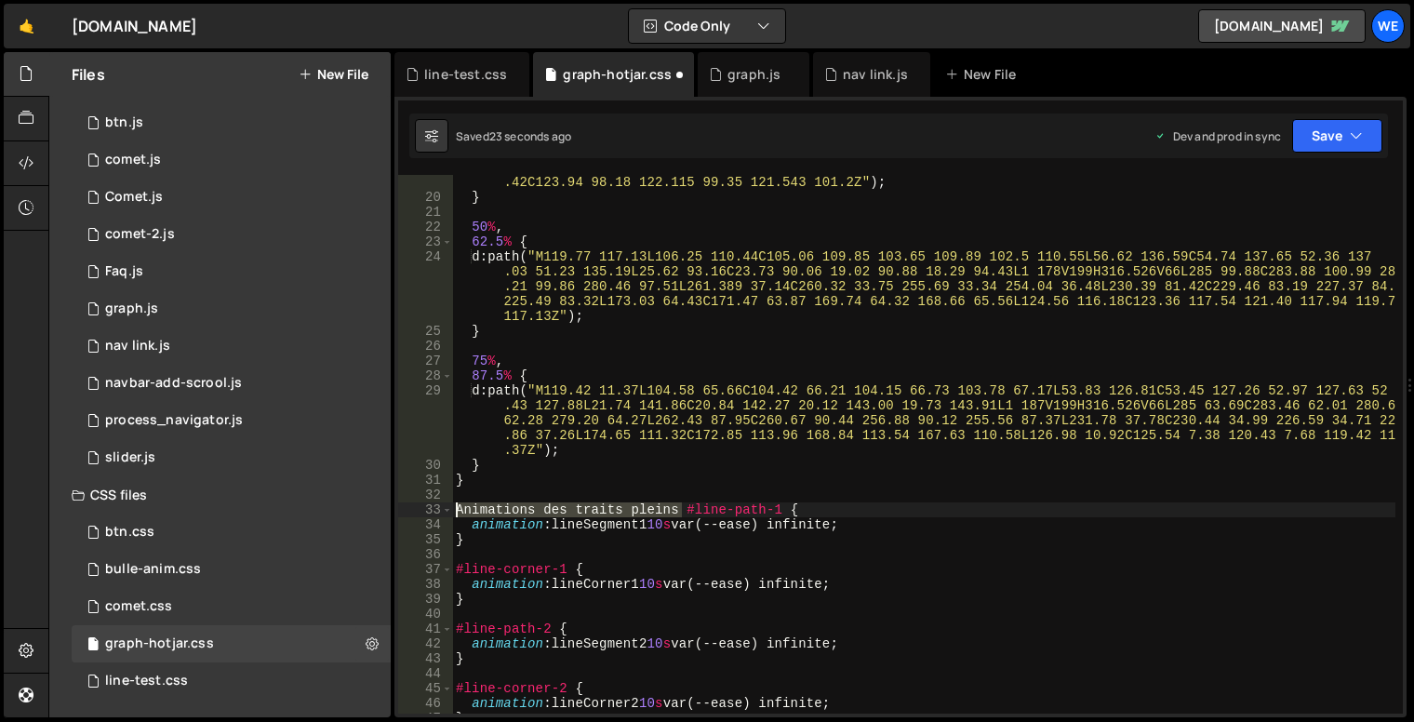
drag, startPoint x: 681, startPoint y: 511, endPoint x: 428, endPoint y: 510, distance: 253.1
click at [428, 510] on div "19 20 21 22 23 24 25 26 27 28 29 30 31 32 33 34 35 36 37 38 39 40 41 42 43 44 4…" at bounding box center [900, 444] width 1005 height 539
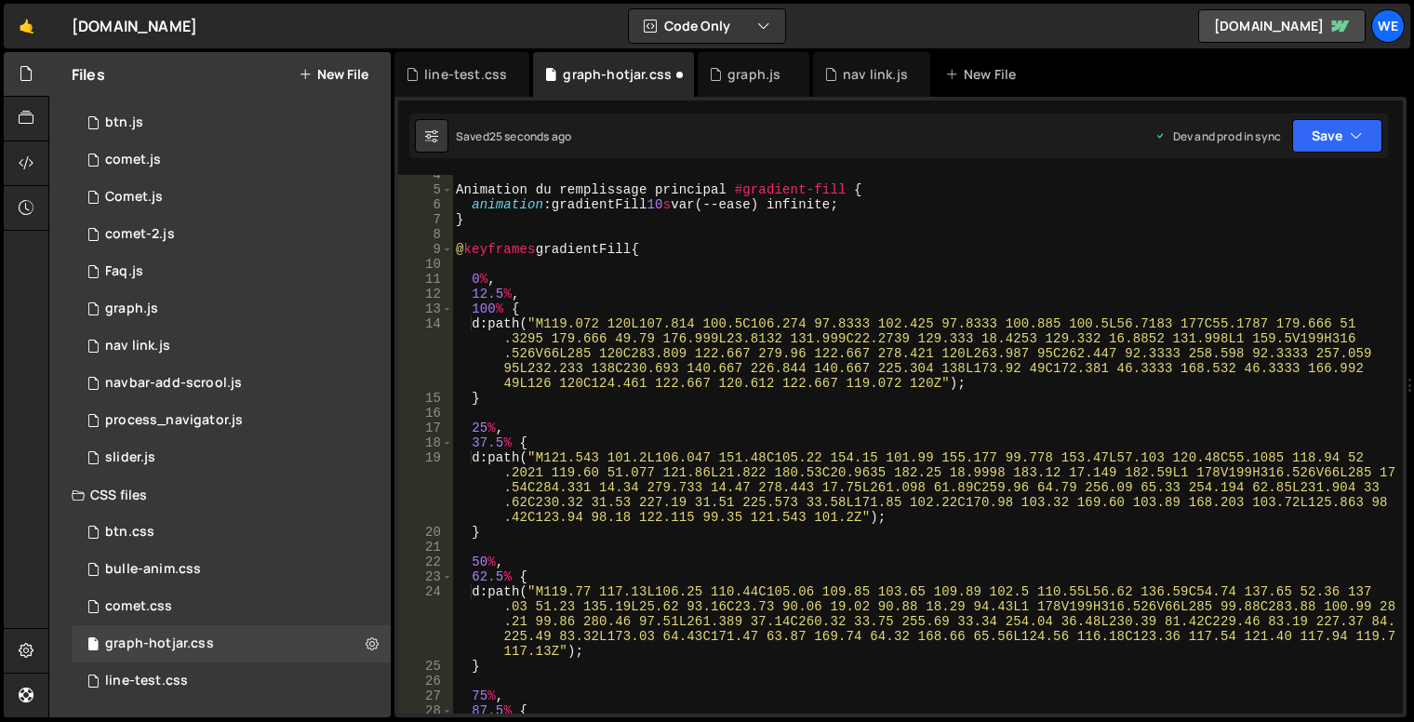
scroll to position [0, 0]
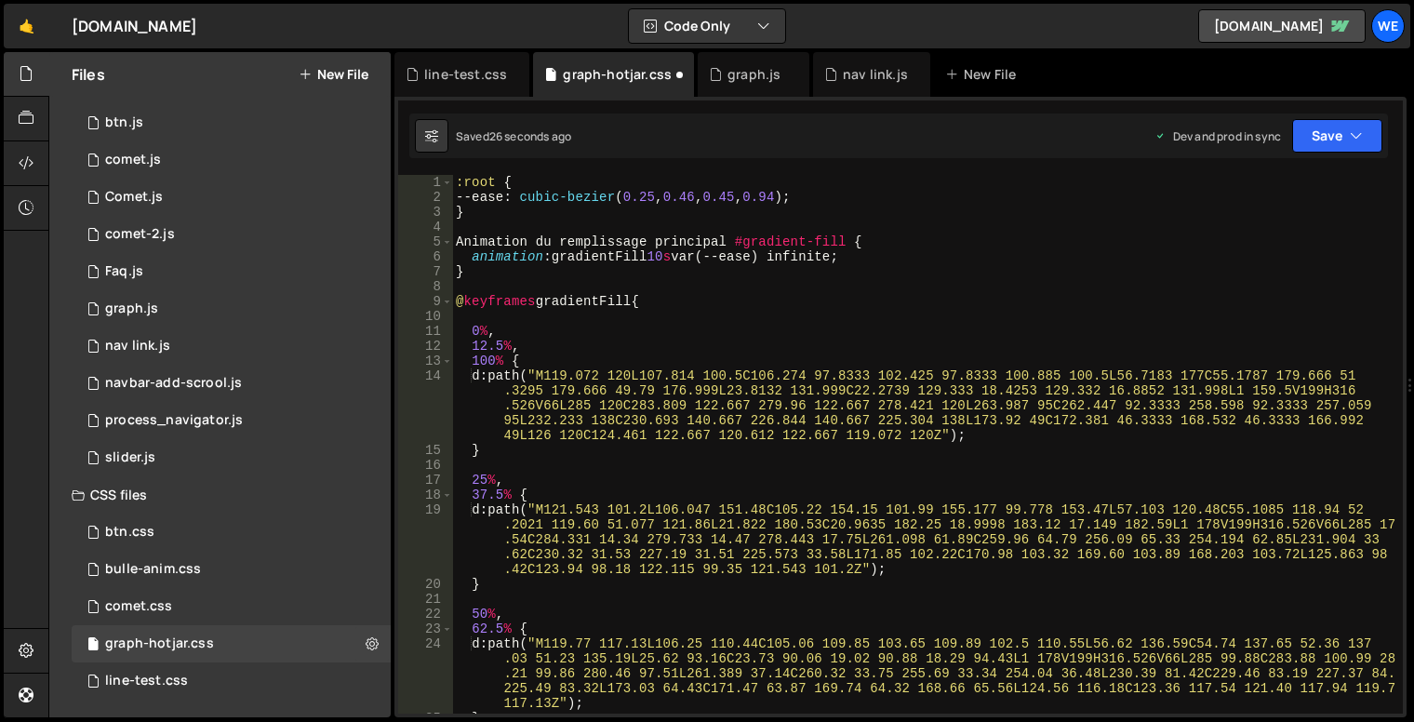
click at [718, 336] on div ":root { --ease : cubic-bezier ( 0.25 , 0.46 , 0.45 , 0.94 ) ; } Animation du re…" at bounding box center [924, 459] width 944 height 569
click at [556, 373] on div ":root { --ease : cubic-bezier ( 0.25 , 0.46 , 0.45 , 0.94 ) ; } Animation du re…" at bounding box center [924, 459] width 944 height 569
type textarea "d: path("M119.072 120L107.814 100.5C106.274 97.8333 102.425 97.8333 100.885 100…"
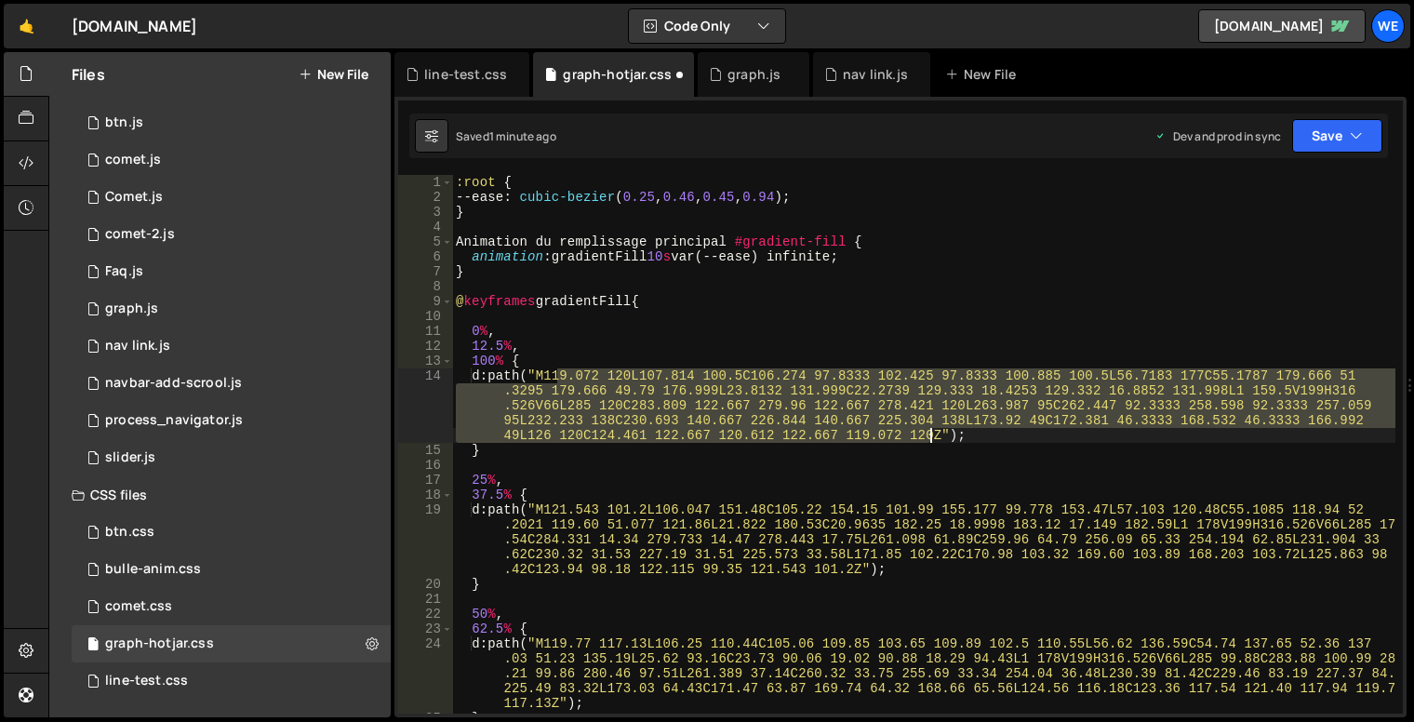
drag, startPoint x: 929, startPoint y: 433, endPoint x: 980, endPoint y: 433, distance: 51.2
click at [929, 433] on div ":root { --ease : cubic-bezier ( 0.25 , 0.46 , 0.45 , 0.94 ) ; } Animation du re…" at bounding box center [924, 459] width 944 height 569
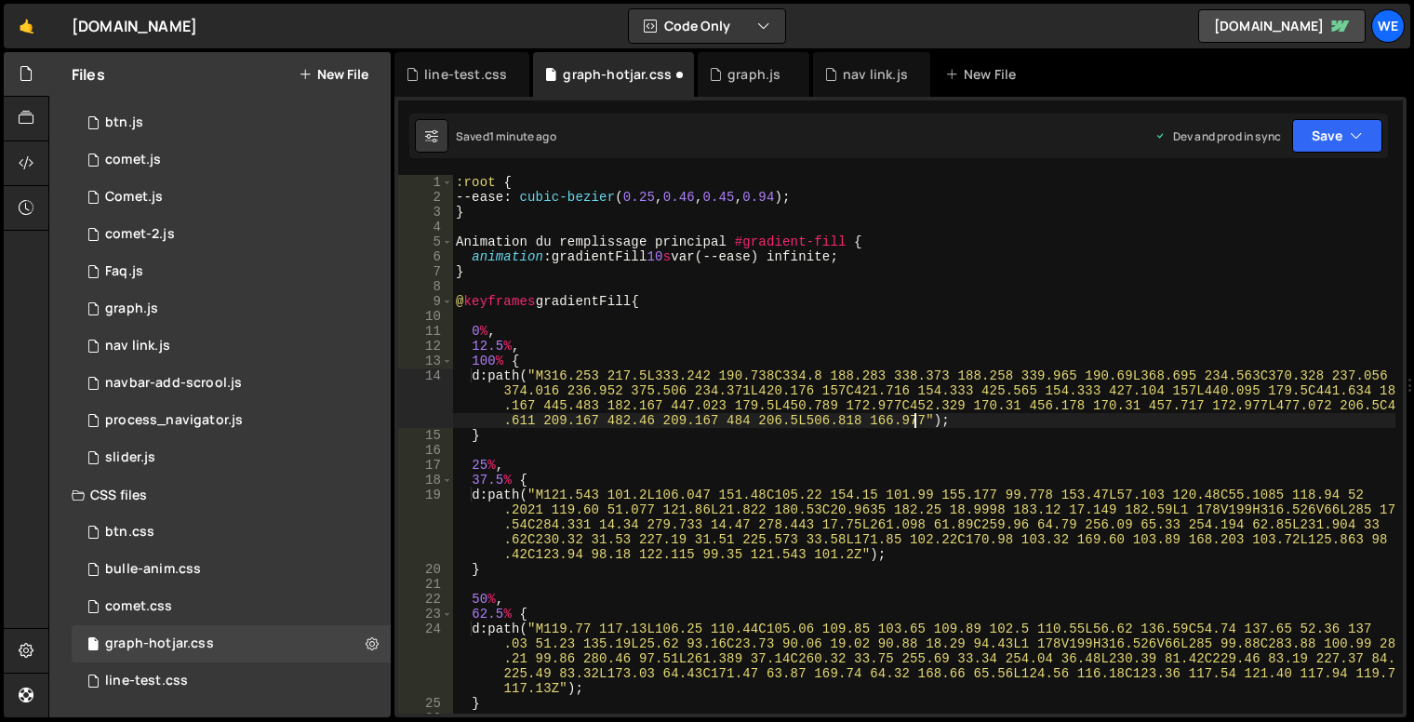
click at [551, 494] on div ":root { --ease : cubic-bezier ( 0.25 , 0.46 , 0.45 , 0.94 ) ; } Animation du re…" at bounding box center [924, 459] width 944 height 569
type textarea "d: path("M121.543 101.2L106.047 151.48C105.22 154.15 101.99 155.177 99.778 153.…"
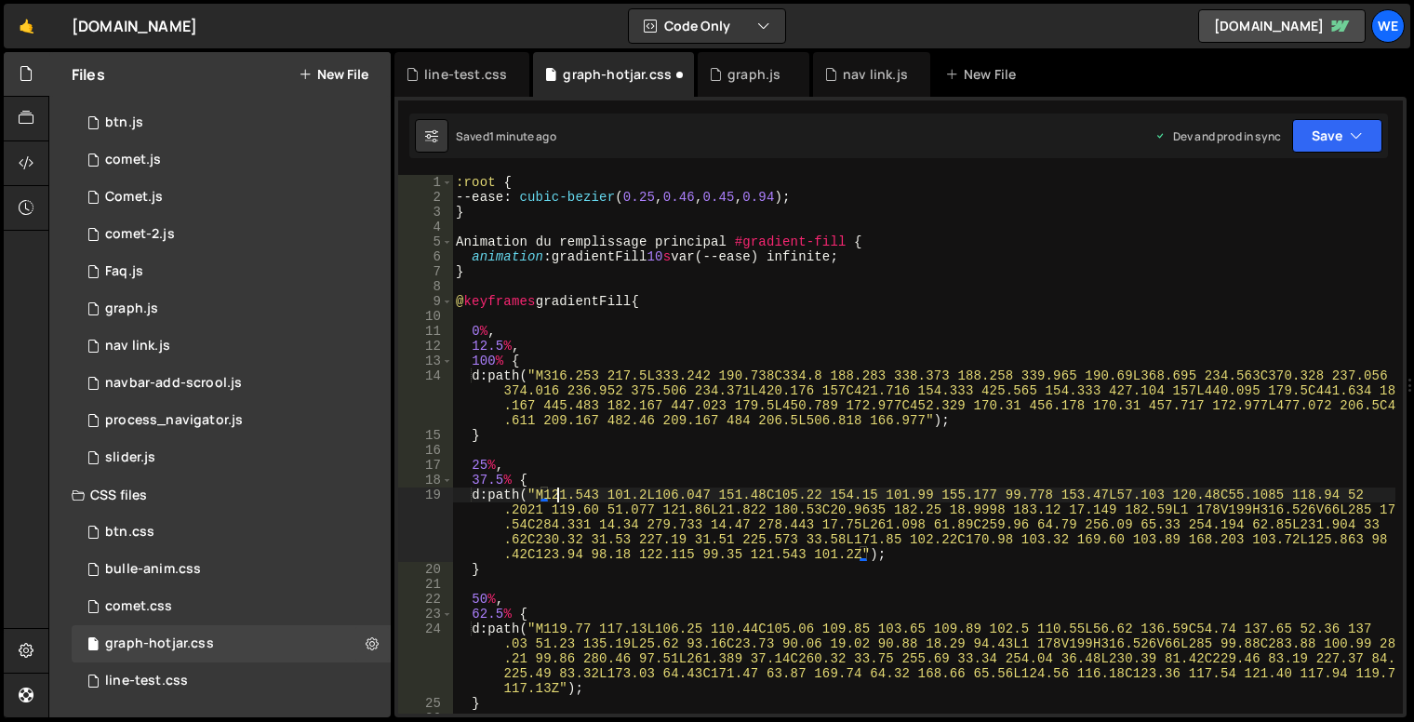
click at [558, 490] on div ":root { --ease : cubic-bezier ( 0.25 , 0.46 , 0.45 , 0.94 ) ; } Animation du re…" at bounding box center [924, 459] width 944 height 569
drag, startPoint x: 851, startPoint y: 551, endPoint x: 896, endPoint y: 556, distance: 44.9
click at [851, 551] on div ":root { --ease : cubic-bezier ( 0.25 , 0.46 , 0.45 , 0.94 ) ; } Animation du re…" at bounding box center [924, 459] width 944 height 569
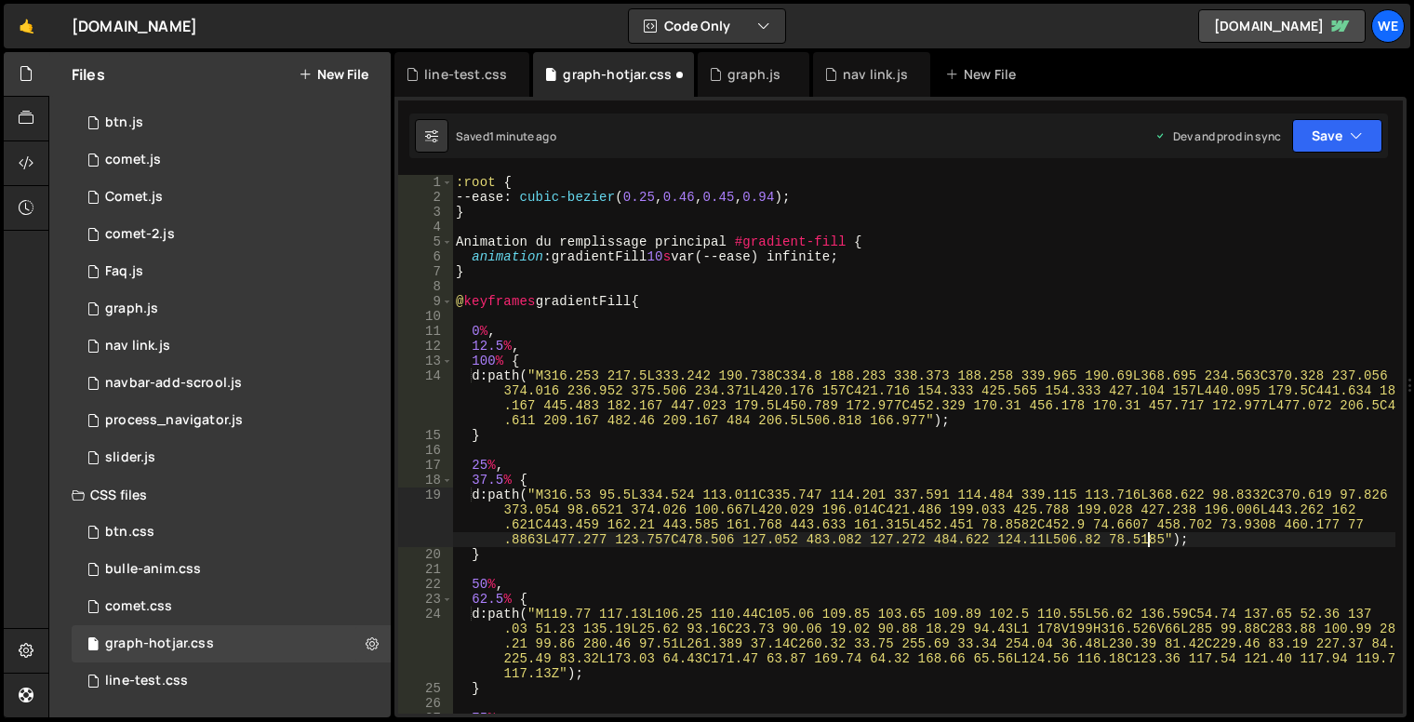
scroll to position [168, 0]
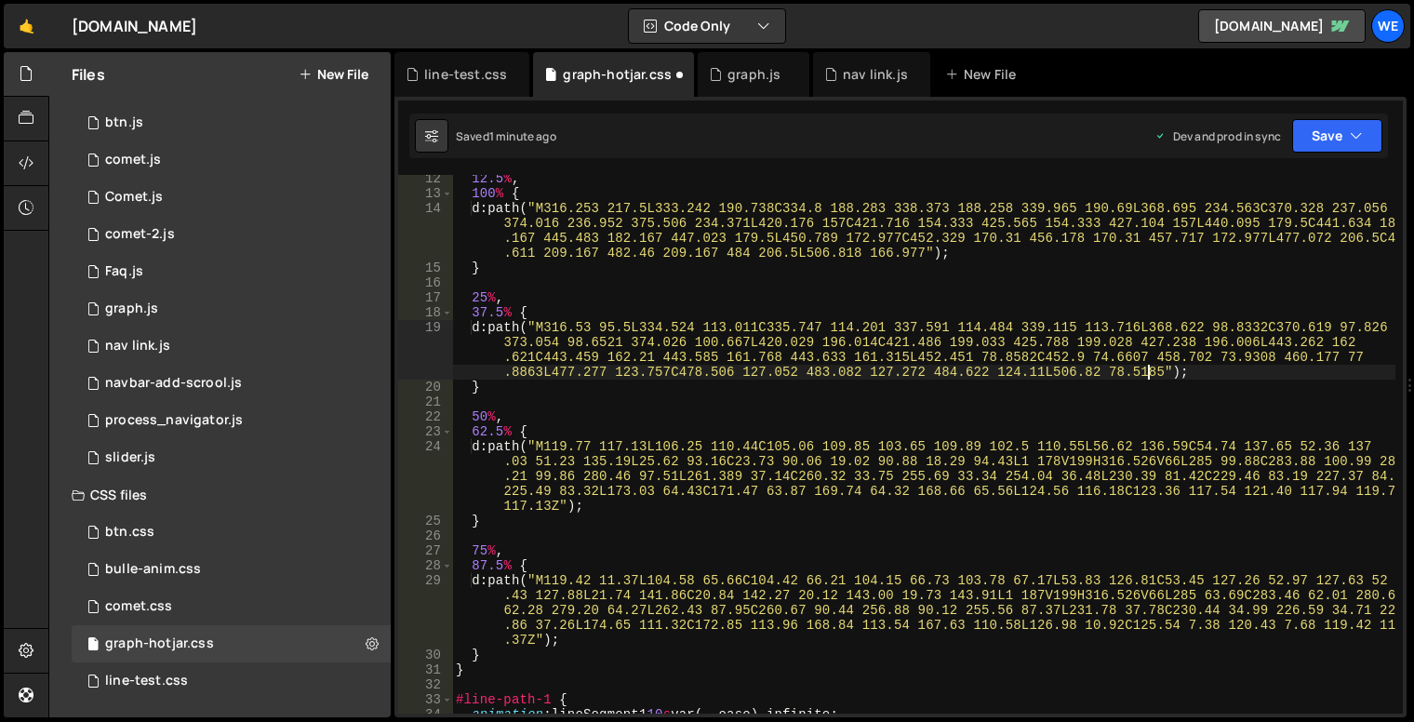
click at [557, 442] on div "12.5 % , 100 % { d : path( " M316.253 217.5L333.242 190.738C334.8 188.283 338.3…" at bounding box center [924, 455] width 944 height 569
type textarea "d: path("M119.77 117.13L106.25 110.44C105.06 109.85 103.65 109.89 102.5 110.55L…"
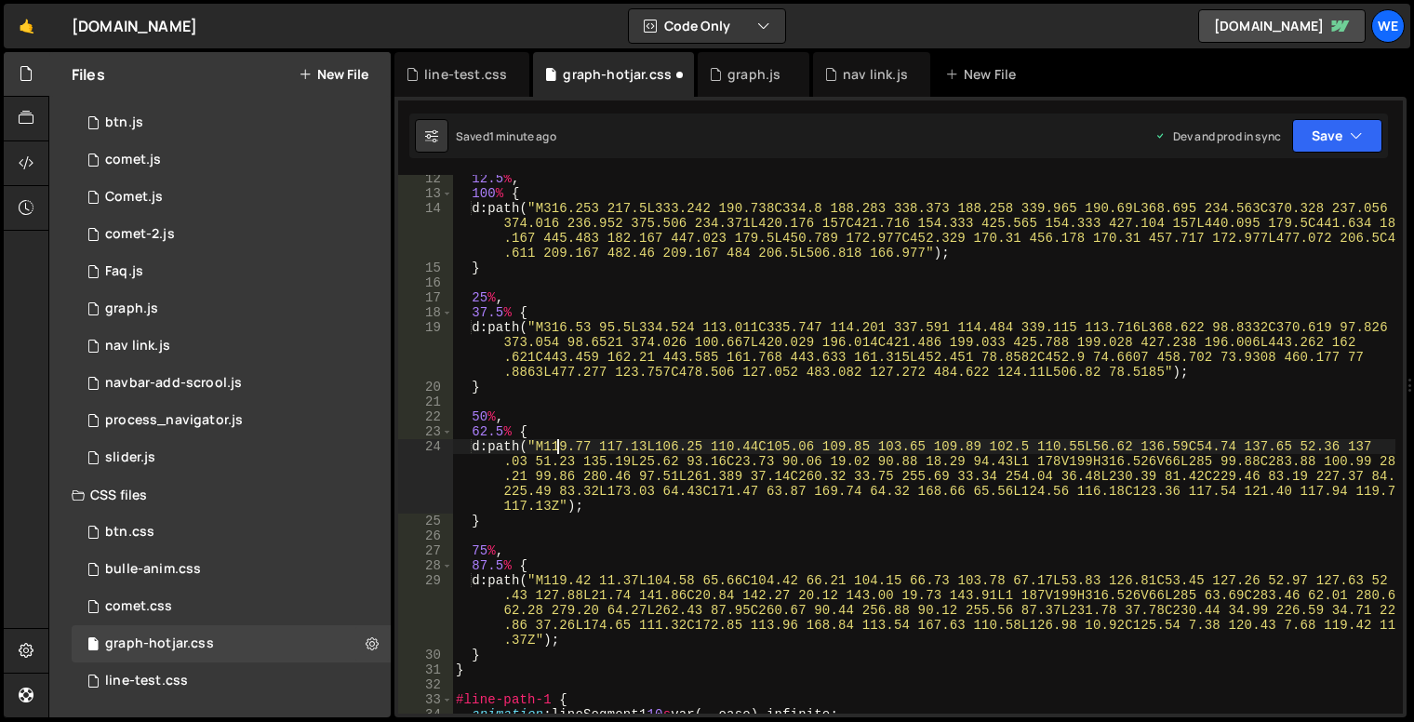
click at [555, 503] on div "12.5 % , 100 % { d : path( " M316.253 217.5L333.242 190.738C334.8 188.283 338.3…" at bounding box center [924, 455] width 944 height 569
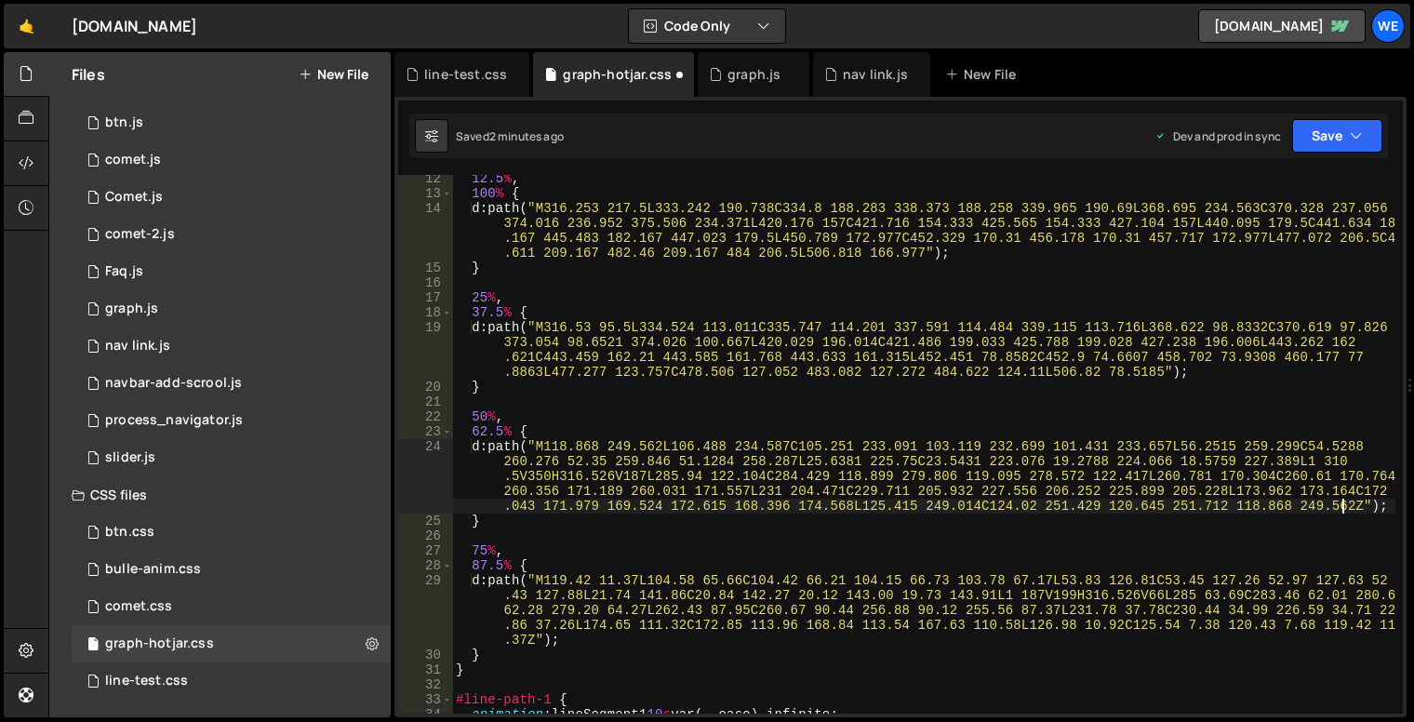
click at [556, 576] on div "12.5 % , 100 % { d : path( " M316.253 217.5L333.242 190.738C334.8 188.283 338.3…" at bounding box center [924, 455] width 944 height 569
type textarea "d: path("M119.42 11.37L104.58 65.66C104.42 66.21 104.15 66.73 103.78 67.17L53.8…"
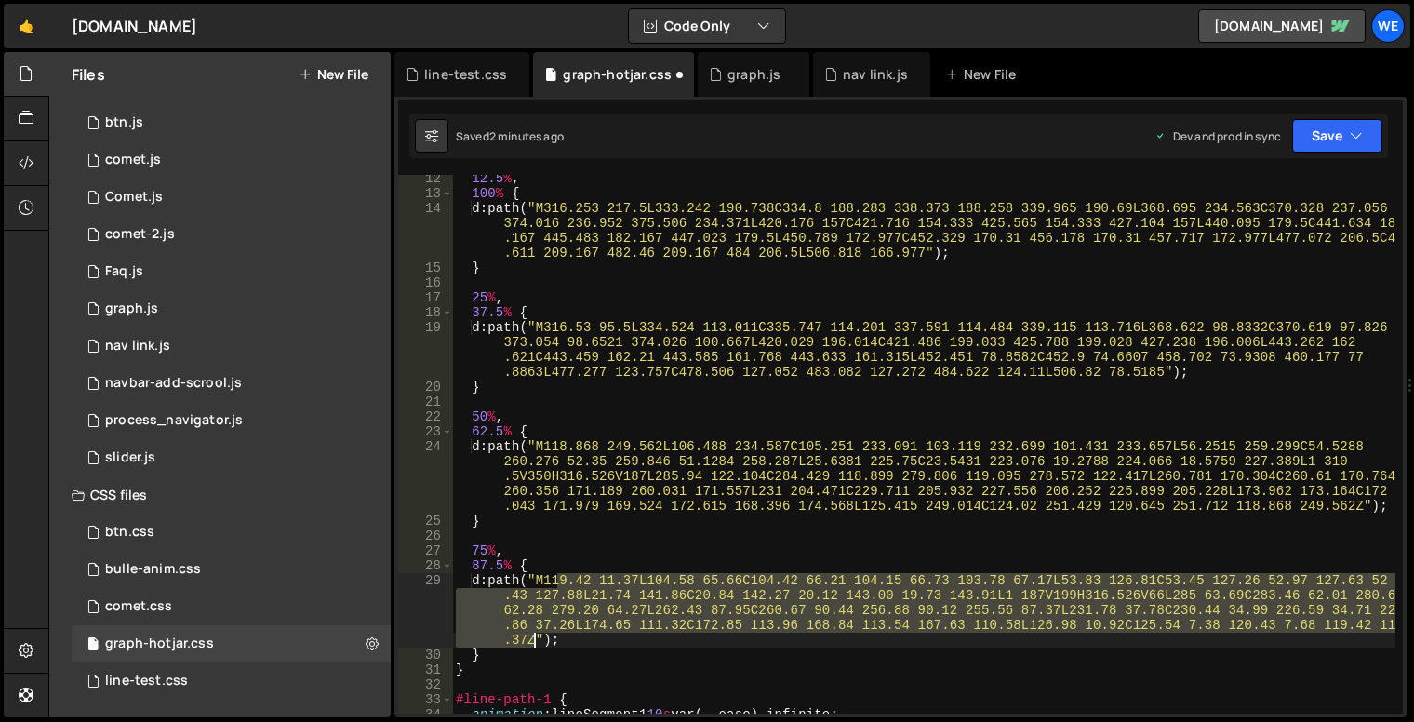
click at [532, 638] on div "12.5 % , 100 % { d : path( " M316.253 217.5L333.242 190.738C334.8 188.283 338.3…" at bounding box center [924, 455] width 944 height 569
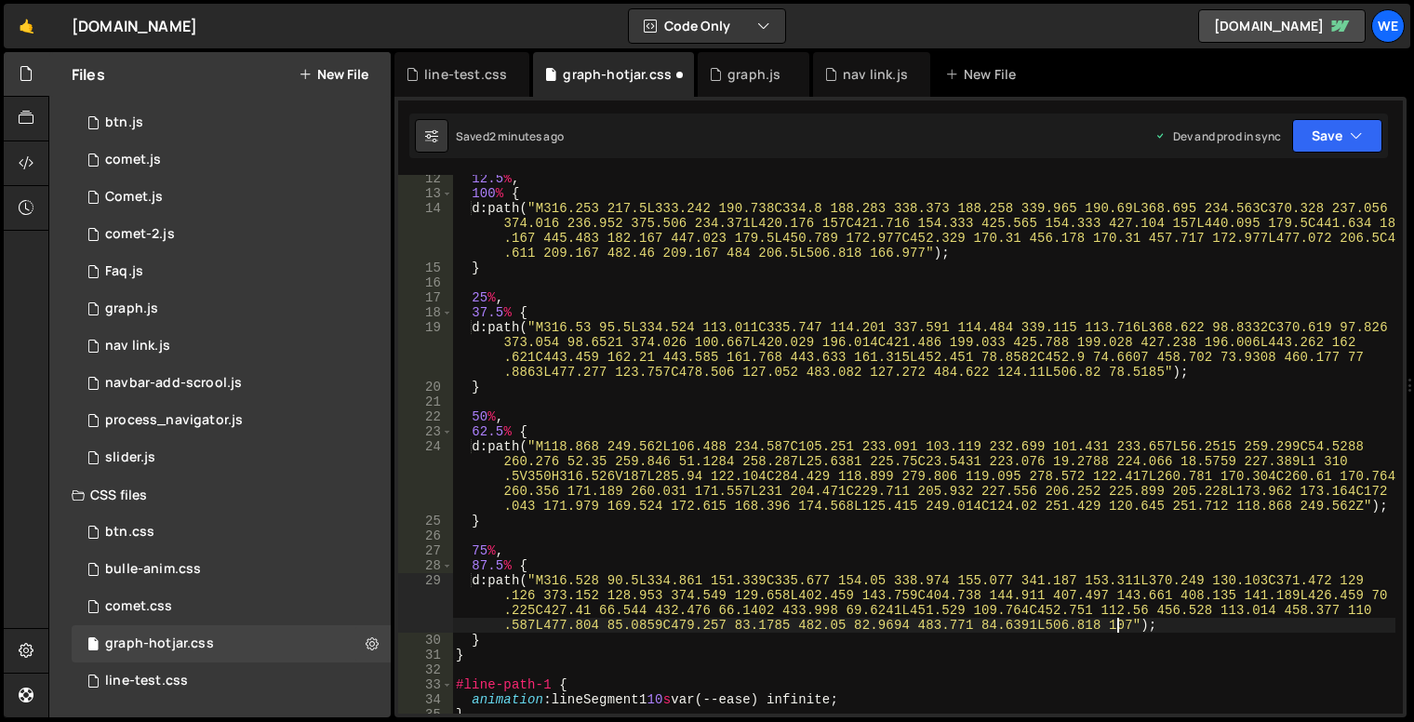
click at [559, 325] on div "12.5 % , 100 % { d : path( " M316.253 217.5L333.242 190.738C334.8 188.283 338.3…" at bounding box center [924, 455] width 944 height 569
type textarea "d: path("M316.53 95.5L334.524 113.011C335.747 114.201 337.591 114.484 339.115 1…"
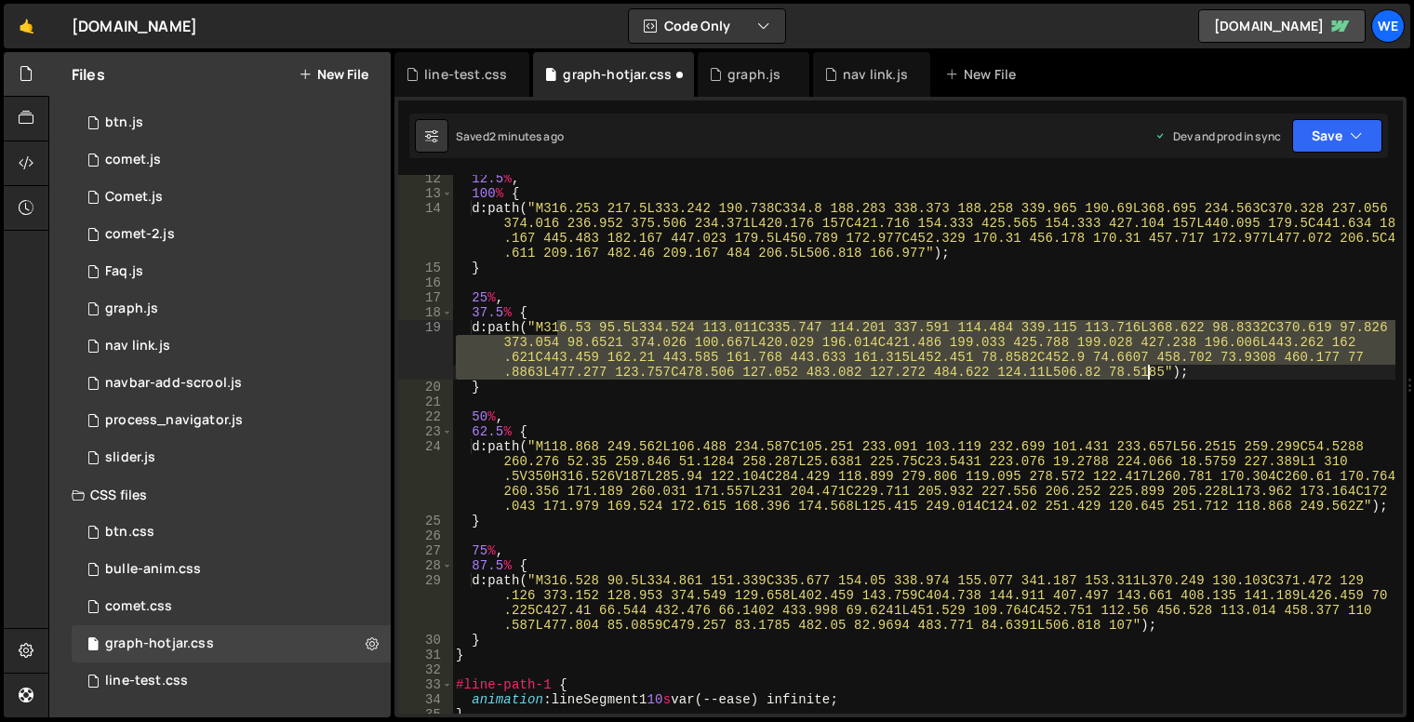
click at [1150, 369] on div "12.5 % , 100 % { d : path( " M316.253 217.5L333.242 190.738C334.8 188.283 338.3…" at bounding box center [924, 455] width 944 height 569
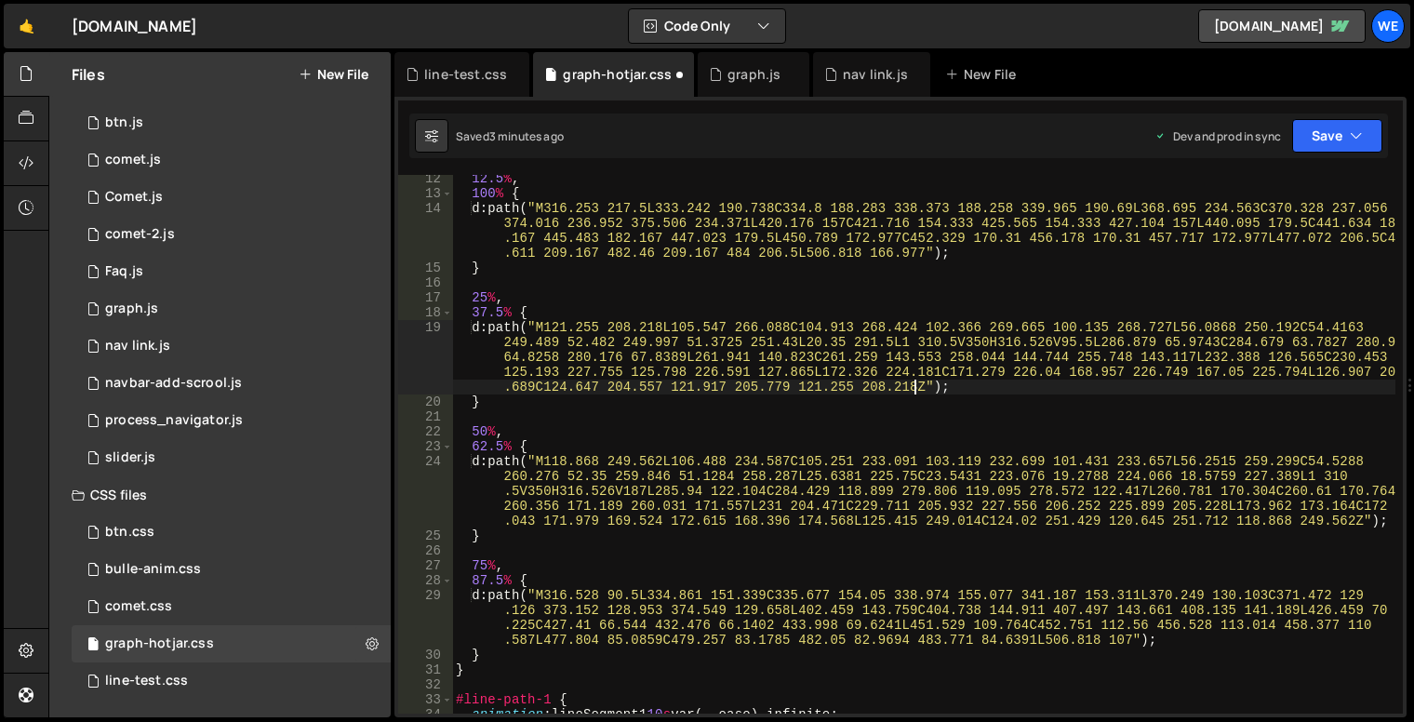
click at [559, 203] on div "12.5 % , 100 % { d : path( " M316.253 217.5L333.242 190.738C334.8 188.283 338.3…" at bounding box center [924, 455] width 944 height 569
type textarea "d: path("M316.253 217.5L333.242 190.738C334.8 188.283 338.373 188.258 339.965 1…"
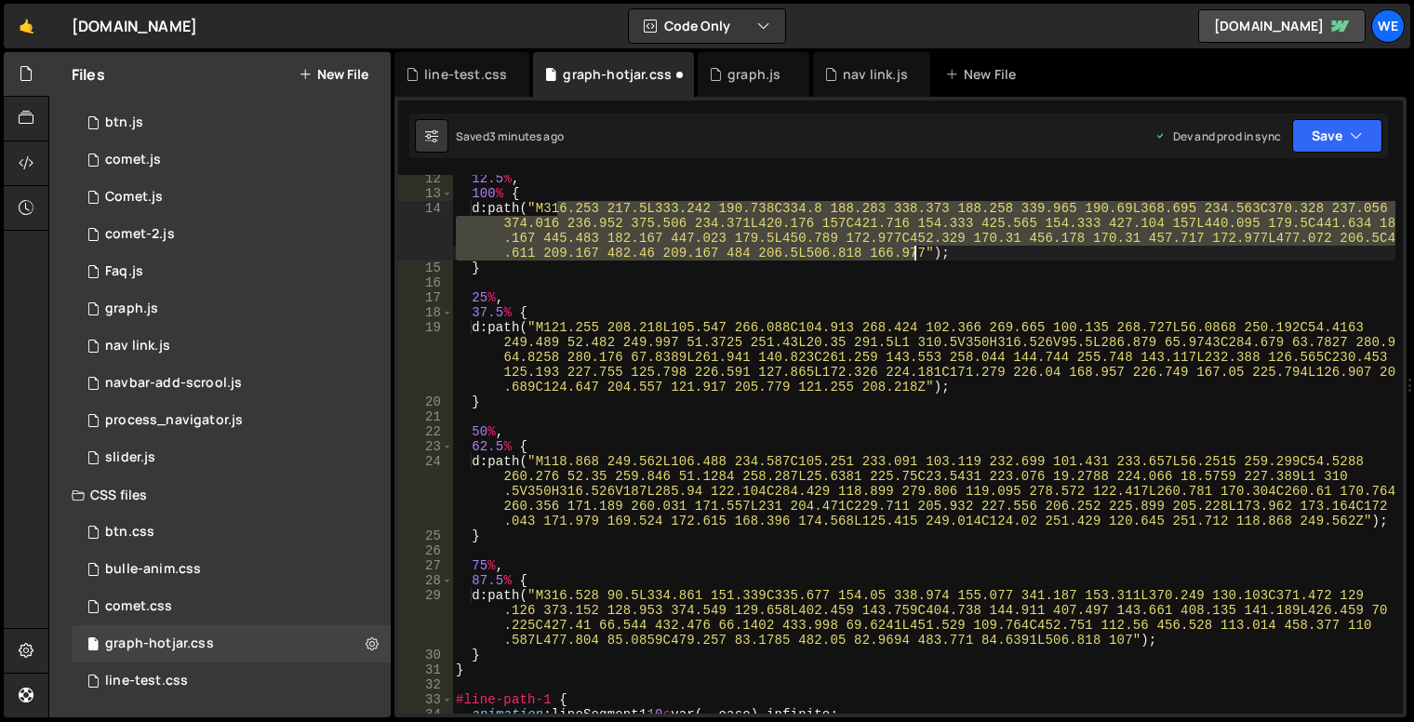
click at [916, 251] on div "12.5 % , 100 % { d : path( " M316.253 217.5L333.242 190.738C334.8 188.283 338.3…" at bounding box center [924, 455] width 944 height 569
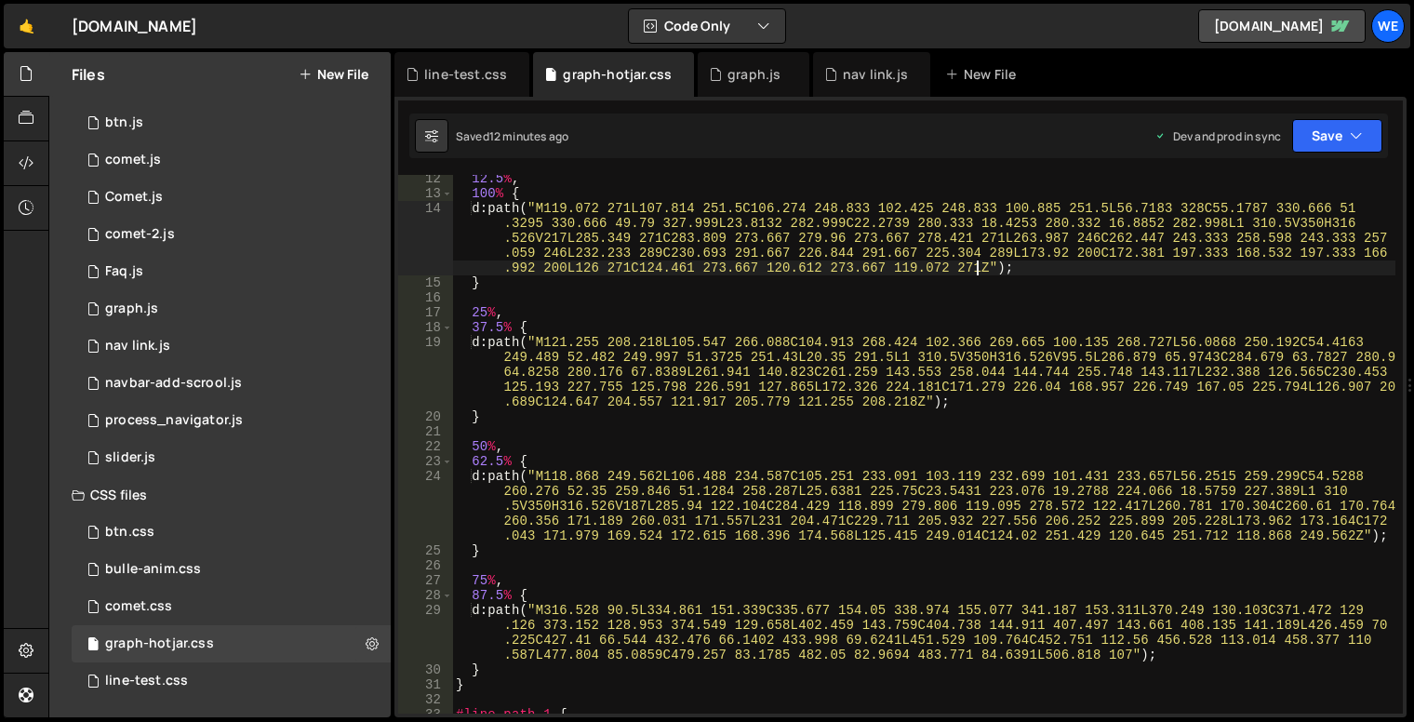
click at [759, 403] on div "12.5 % , 100 % { d : path( " M119.072 271L107.814 251.5C106.274 248.833 102.425…" at bounding box center [924, 455] width 944 height 569
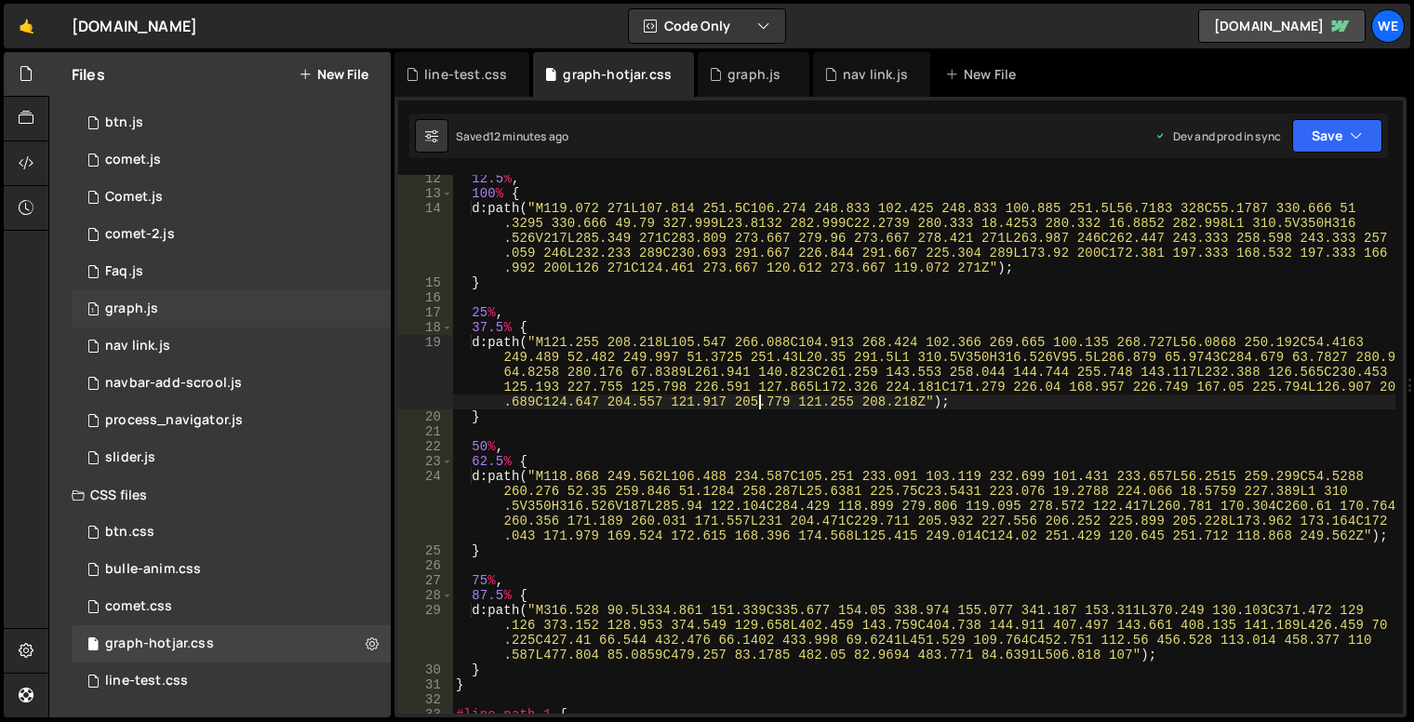
click at [194, 316] on div "1 graph.js 0" at bounding box center [231, 308] width 319 height 37
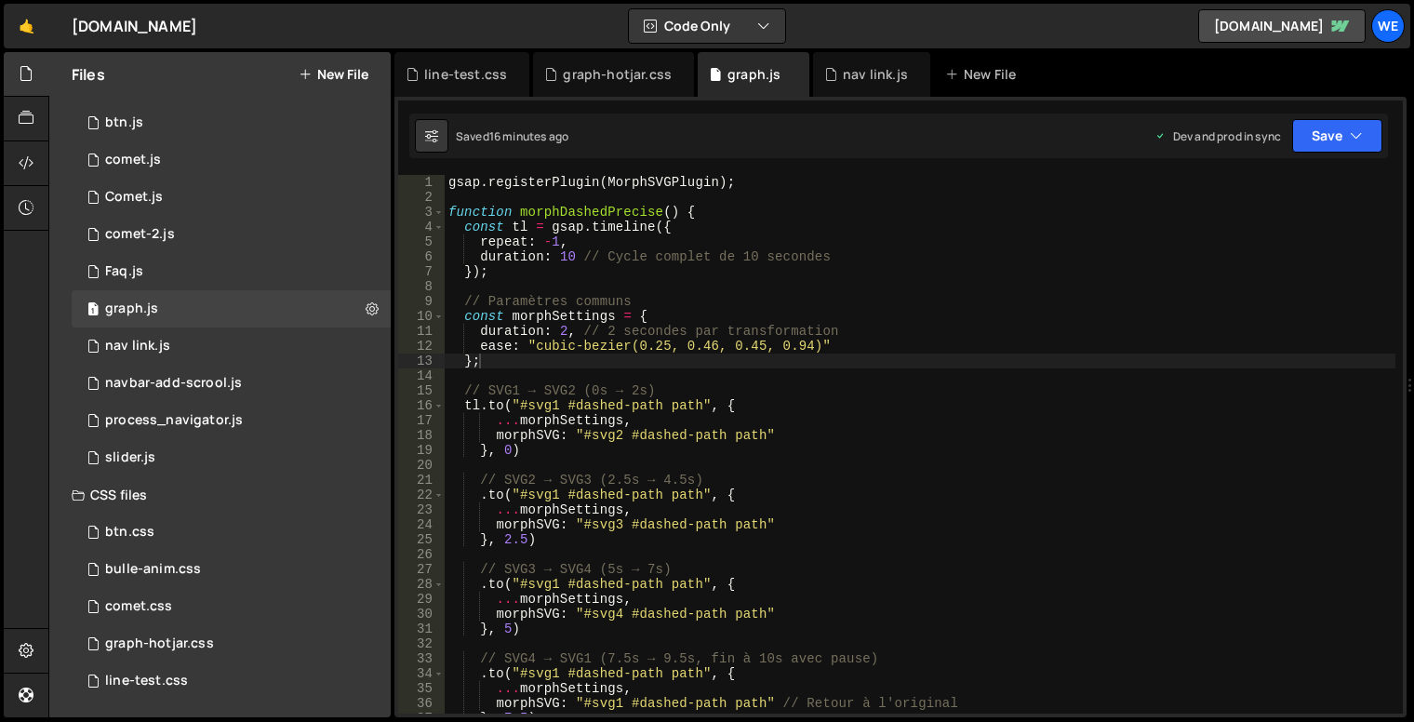
click at [926, 448] on div "gsap . registerPlugin ( MorphSVGPlugin ) ; function morphDashedPrecise ( ) { co…" at bounding box center [920, 459] width 951 height 569
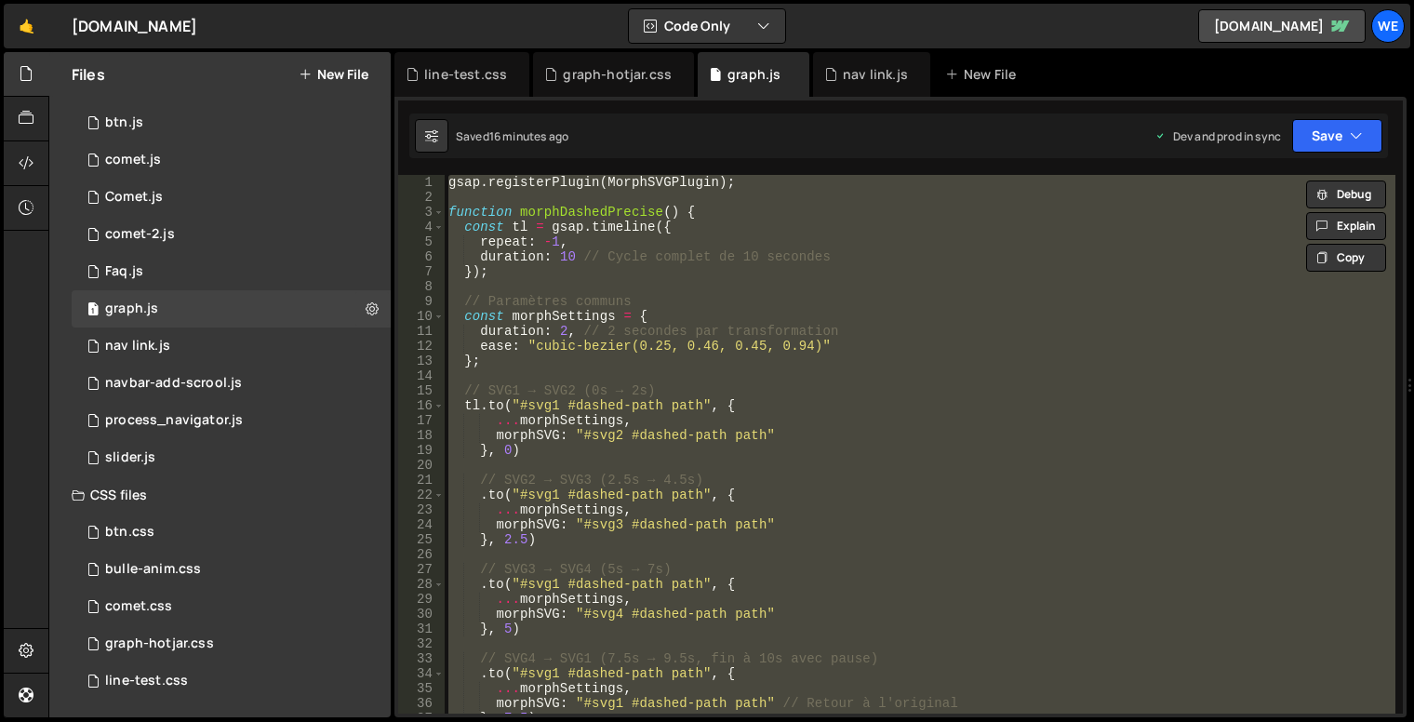
type textarea "// "Animation précise : 10s total, 2s par changement, cubic-bezier(0.25, 0.46, …"
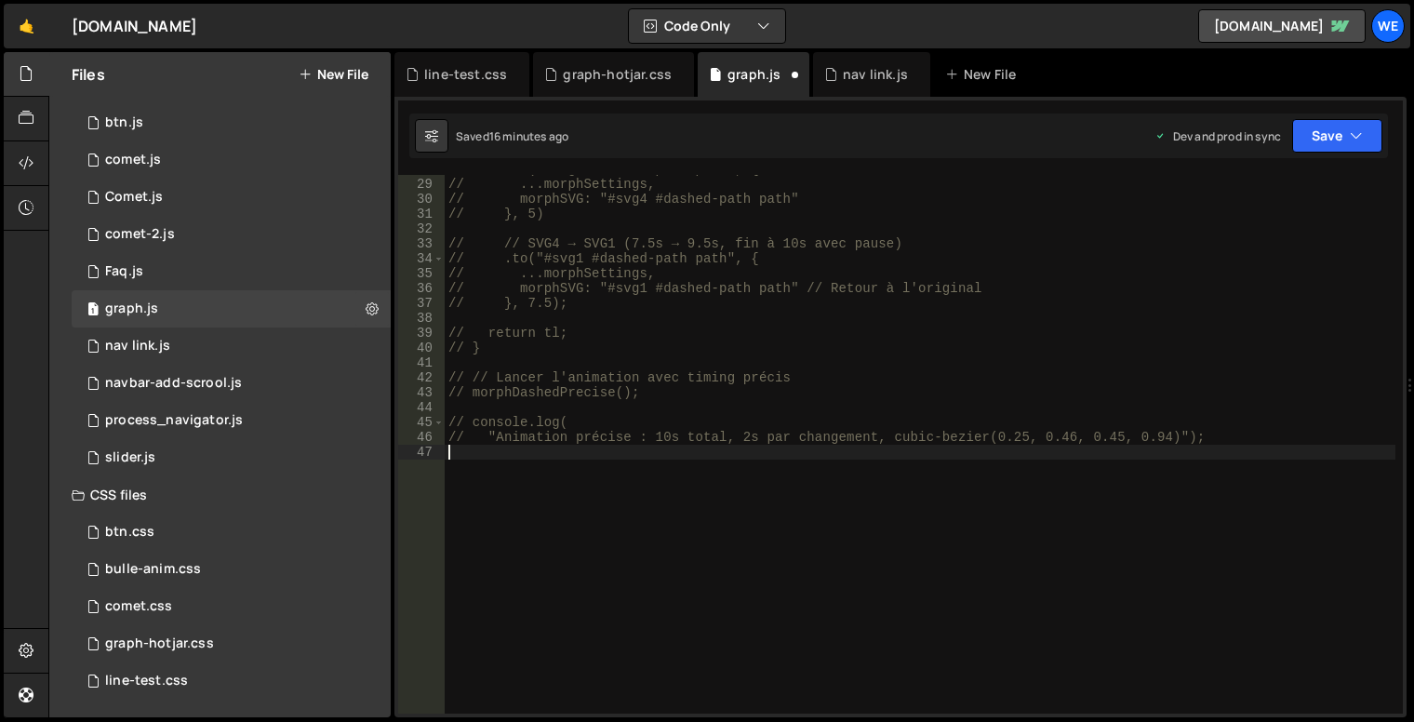
scroll to position [415, 0]
click at [221, 629] on div "graph-hotjar.css 0" at bounding box center [231, 643] width 319 height 37
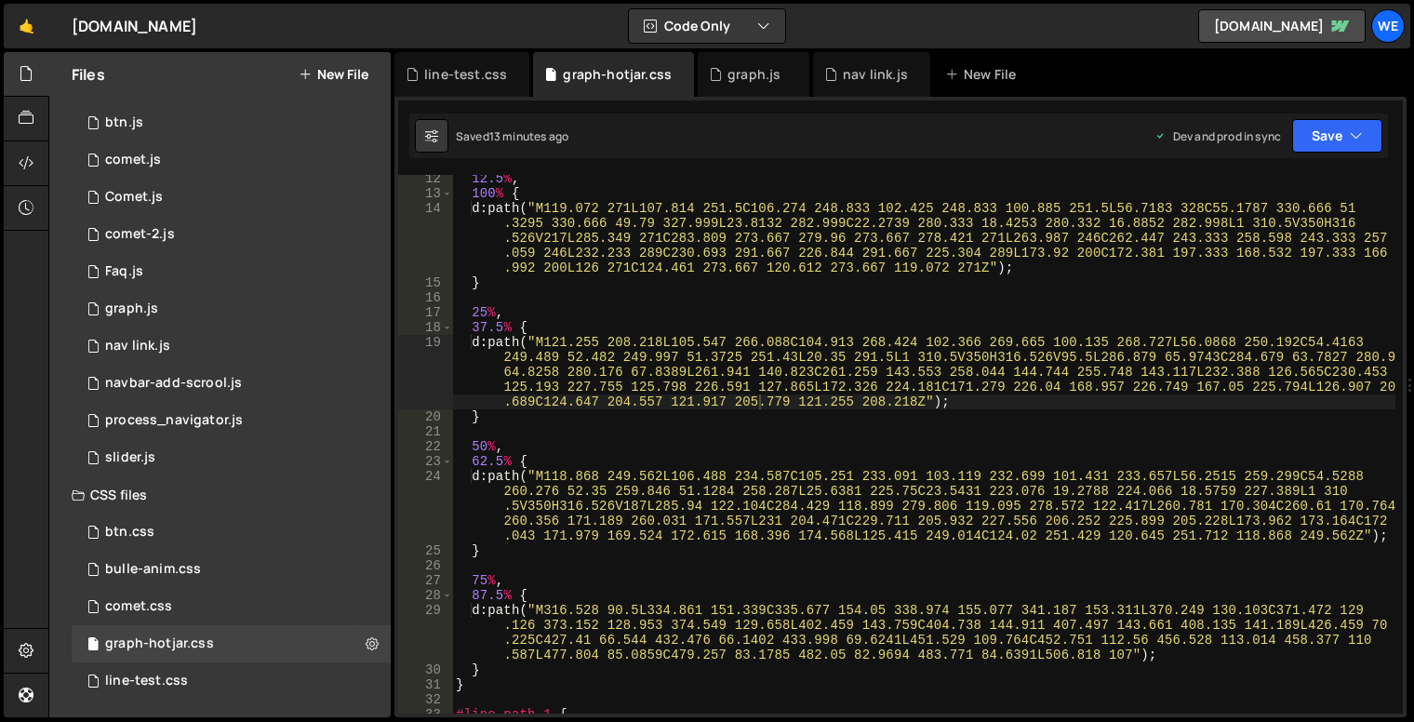
drag, startPoint x: 854, startPoint y: 472, endPoint x: 878, endPoint y: 480, distance: 25.6
click at [854, 472] on div "12.5 % , 100 % { d : path( " M119.072 271L107.814 251.5C106.274 248.833 102.425…" at bounding box center [924, 455] width 944 height 569
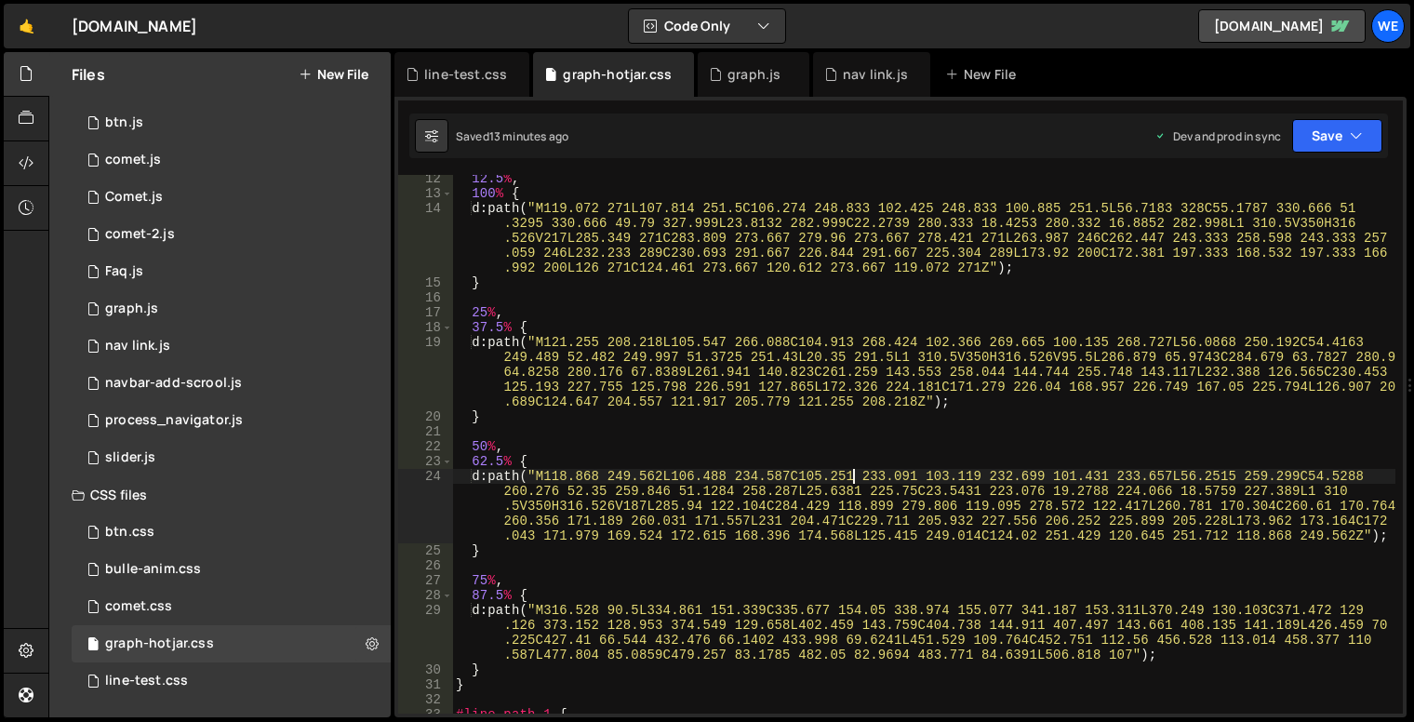
type textarea "}"
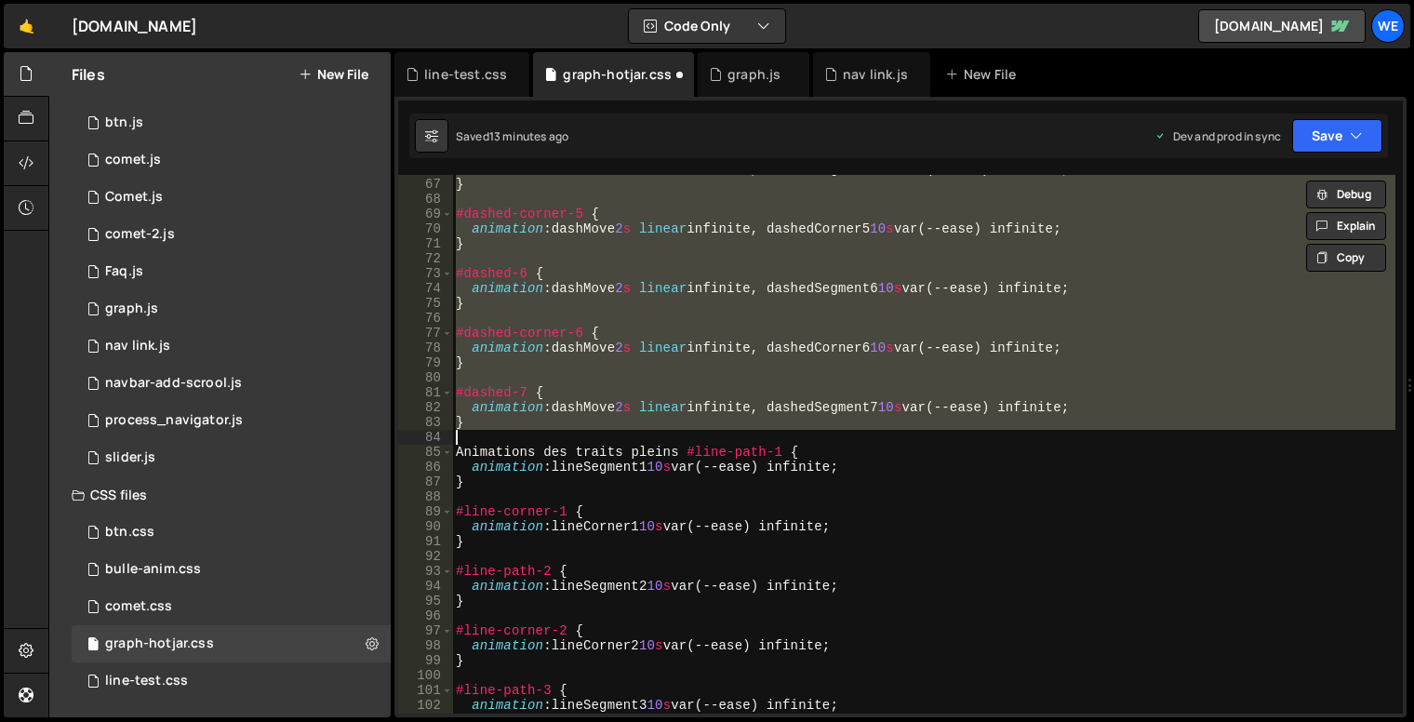
scroll to position [7041, 0]
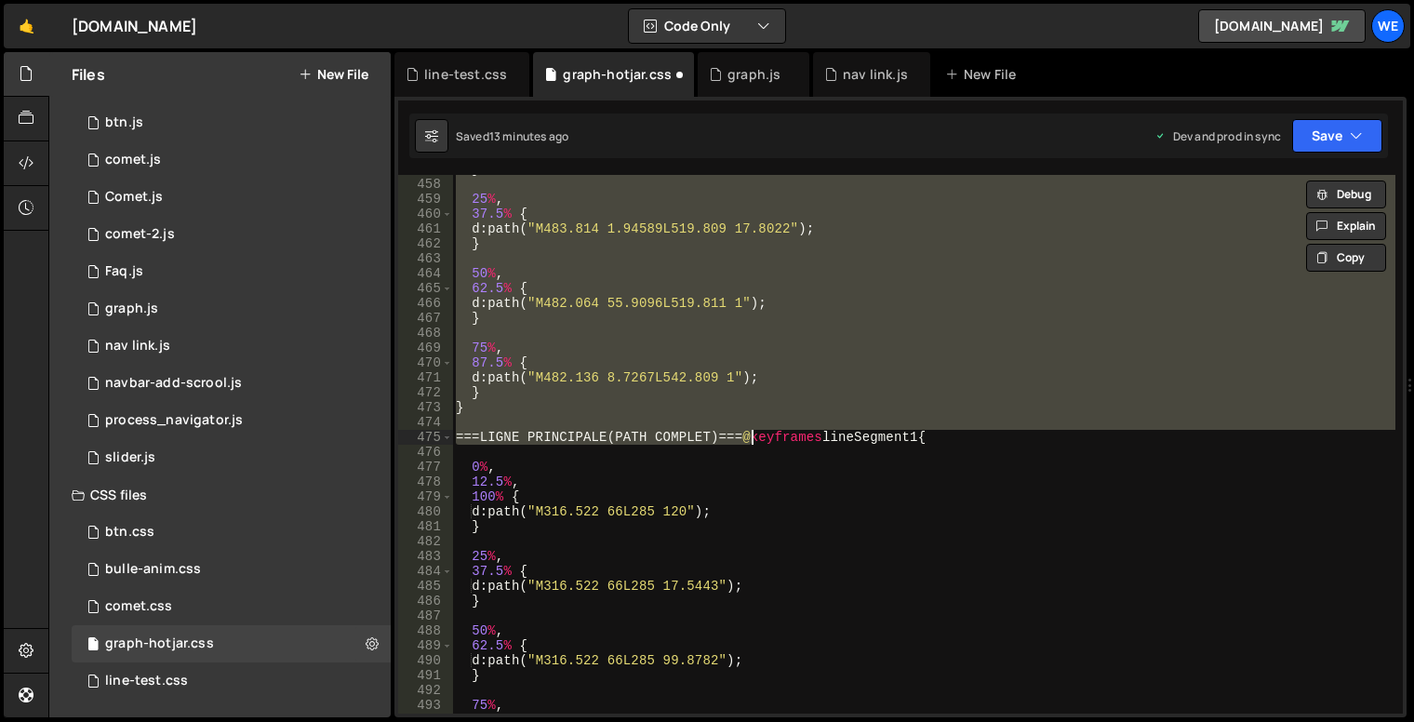
click at [756, 436] on div "} 25 % , 37.5 % { d : path( " M483.814 1.94589L519.809 17.8022 " ) ; } 50 % , 6…" at bounding box center [924, 446] width 944 height 569
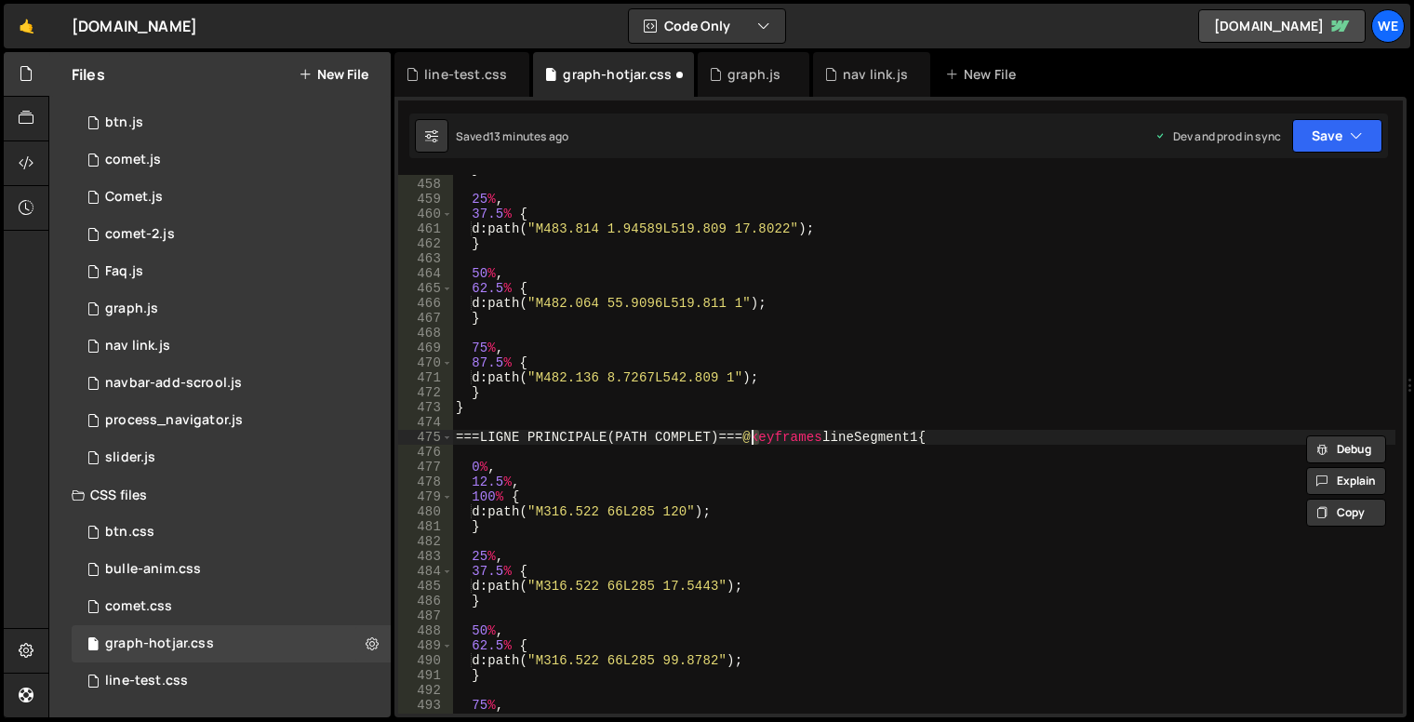
click at [754, 436] on div "} 25 % , 37.5 % { d : path( " M483.814 1.94589L519.809 17.8022 " ) ; } 50 % , 6…" at bounding box center [924, 444] width 944 height 539
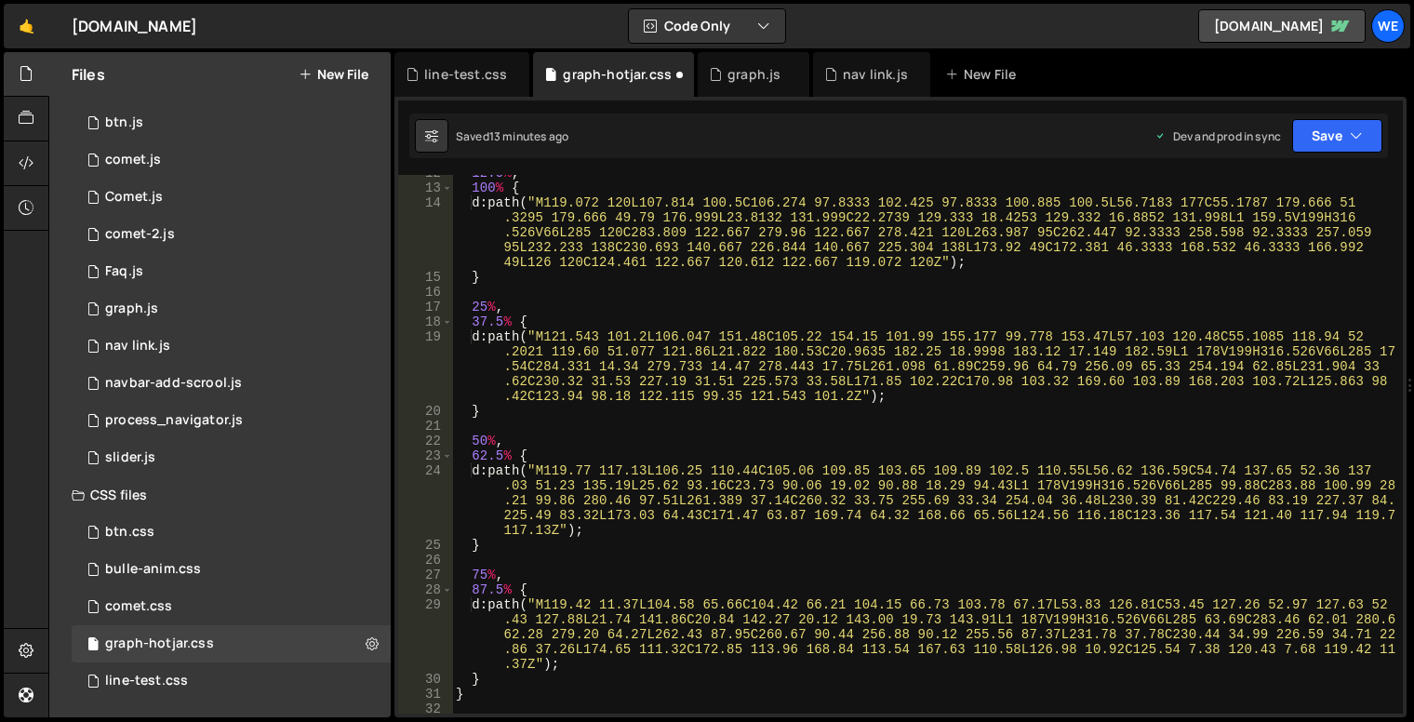
scroll to position [0, 0]
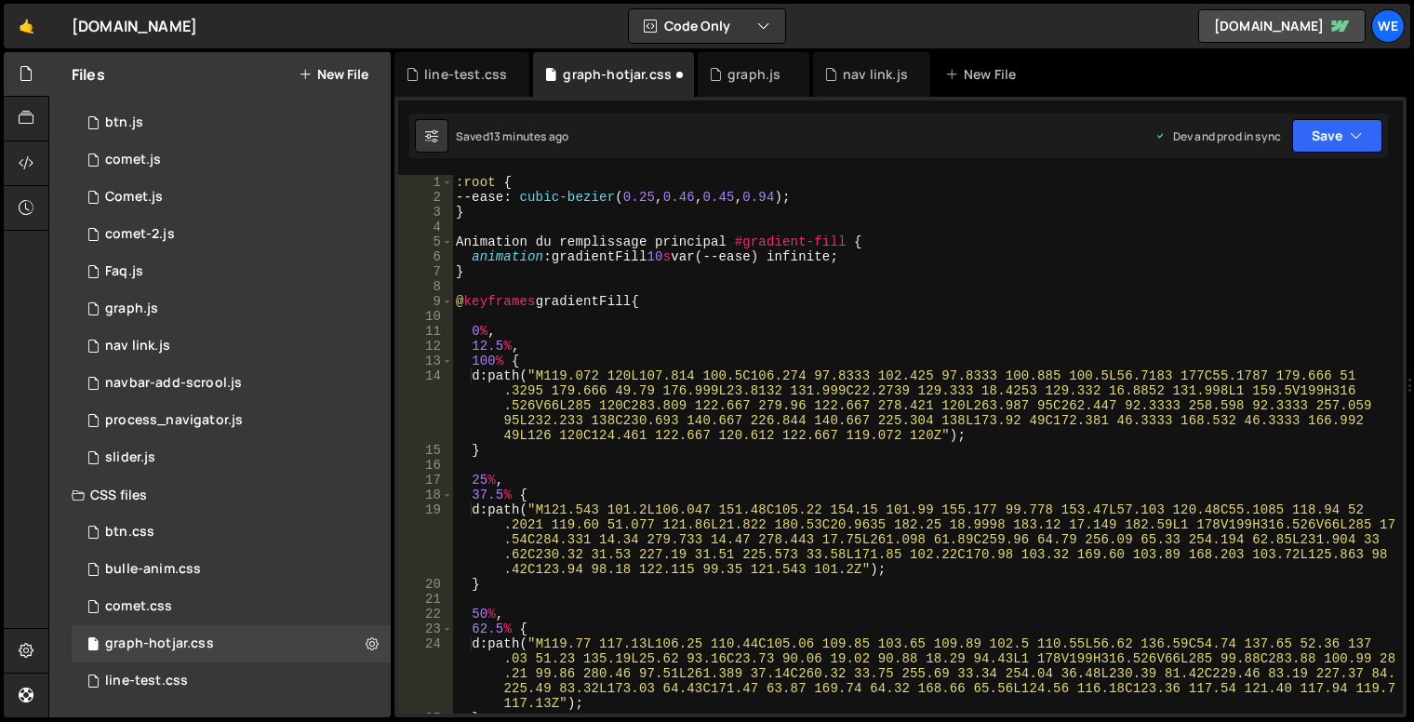
click at [770, 272] on div ":root { --ease : cubic-bezier ( 0.25 , 0.46 , 0.45 , 0.94 ) ; } Animation du re…" at bounding box center [924, 459] width 944 height 569
click at [911, 417] on div ":root { --ease : cubic-bezier ( 0.25 , 0.46 , 0.45 , 0.94 ) ; } Animation du re…" at bounding box center [924, 459] width 944 height 569
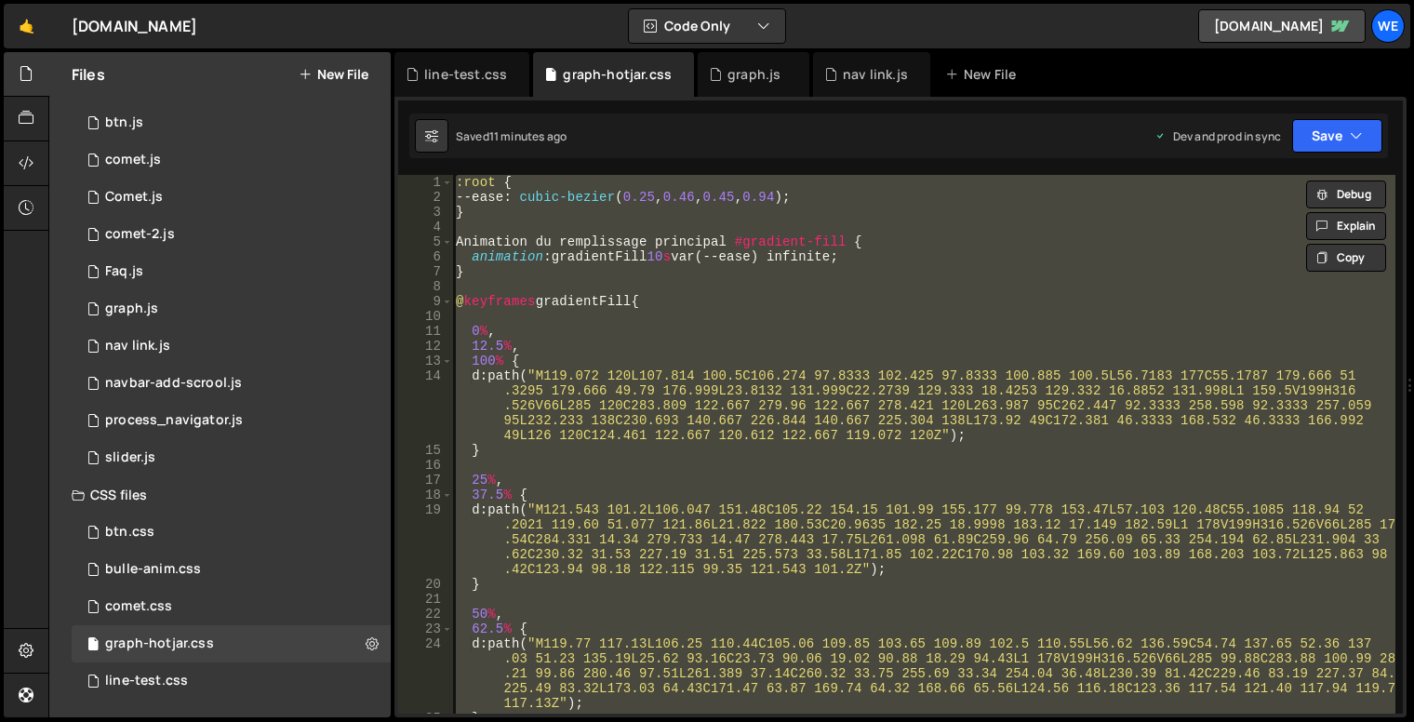
click at [704, 384] on div ":root { --ease : cubic-bezier ( 0.25 , 0.46 , 0.45 , 0.94 ) ; } Animation du re…" at bounding box center [924, 444] width 944 height 539
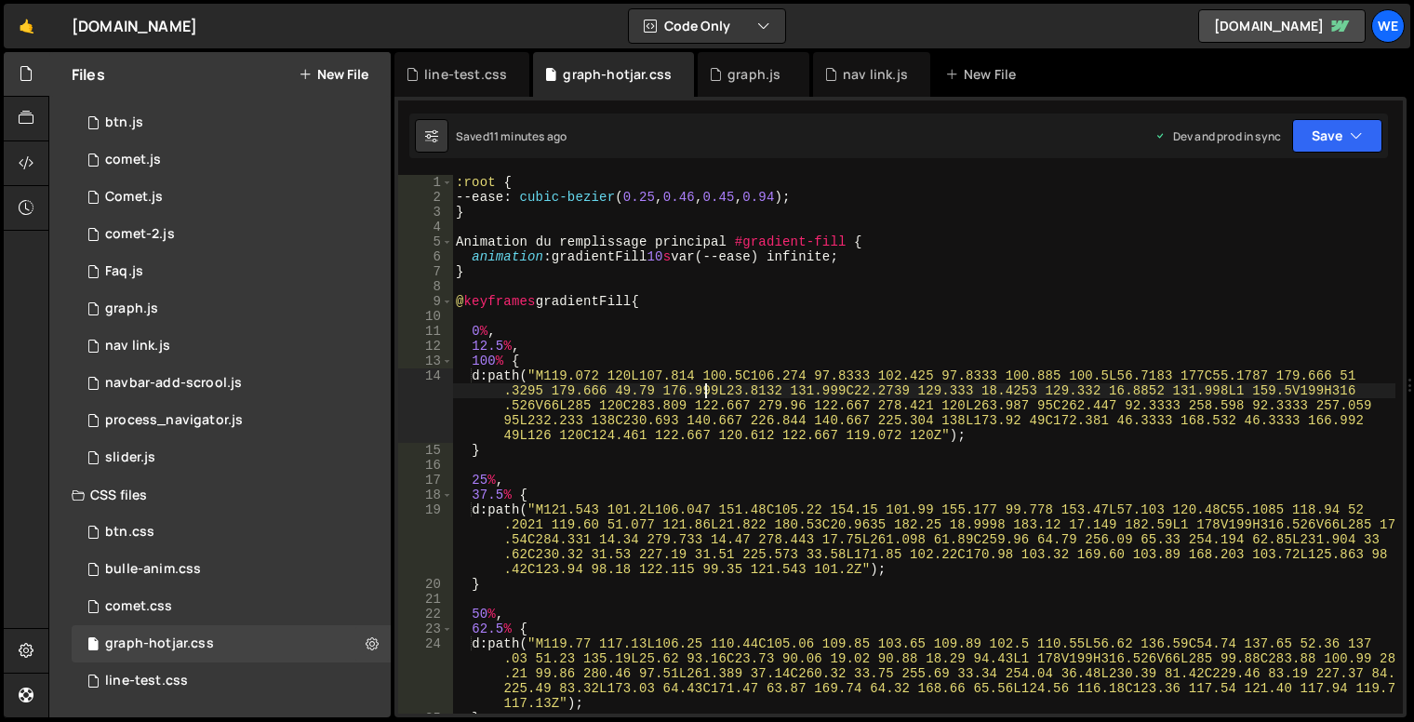
type textarea "}"
